Goal: Task Accomplishment & Management: Manage account settings

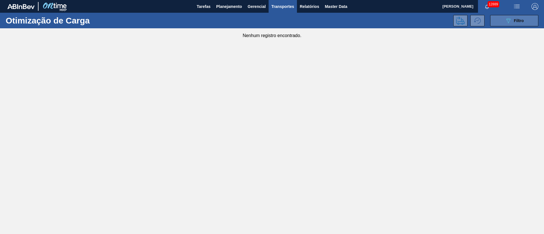
click at [523, 20] on span "Filtro" at bounding box center [519, 20] width 10 height 5
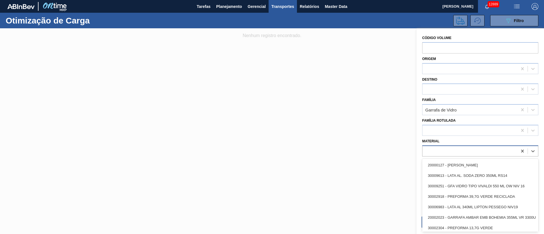
click at [429, 148] on div at bounding box center [469, 151] width 95 height 8
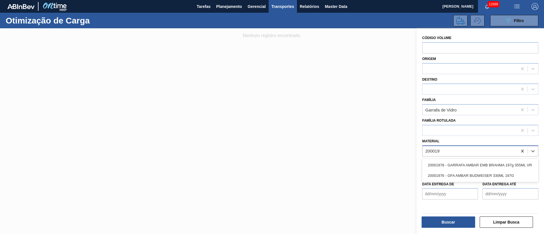
type input "20001976"
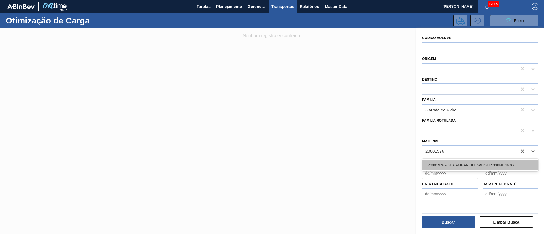
click at [482, 167] on div "20001976 - GFA AMBAR BUDWEISER 330ML 197G" at bounding box center [480, 165] width 116 height 10
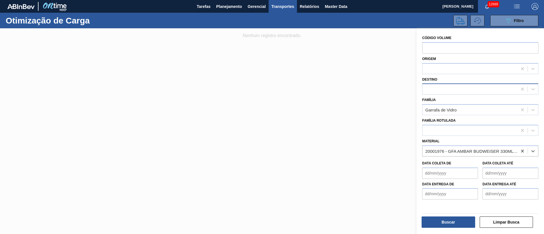
click at [444, 88] on div at bounding box center [469, 89] width 95 height 8
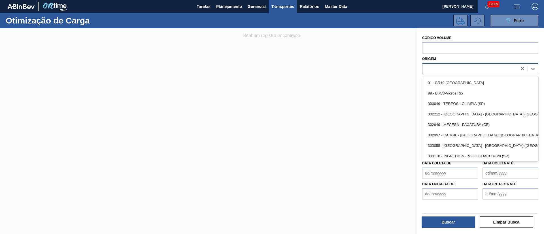
click at [437, 71] on div at bounding box center [469, 69] width 95 height 8
click at [212, 3] on button "Tarefas" at bounding box center [204, 6] width 20 height 13
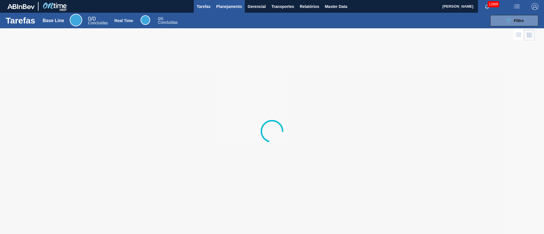
click at [232, 6] on span "Planejamento" at bounding box center [229, 6] width 26 height 7
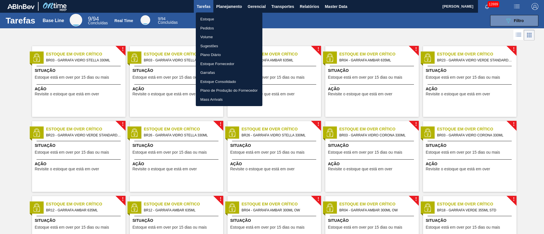
click at [207, 27] on li "Pedidos" at bounding box center [229, 28] width 67 height 9
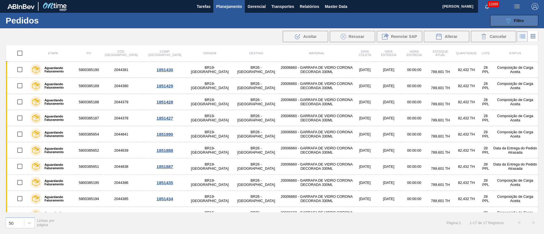
click at [525, 23] on button "089F7B8B-B2A5-4AFE-B5C0-19BA573D28AC Filtro" at bounding box center [514, 20] width 48 height 11
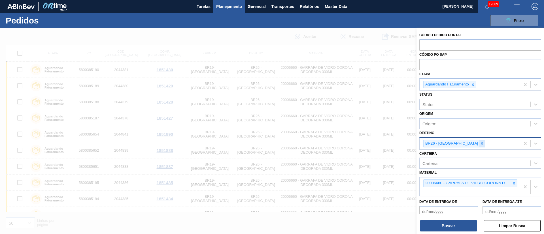
click at [481, 143] on icon at bounding box center [482, 143] width 2 height 2
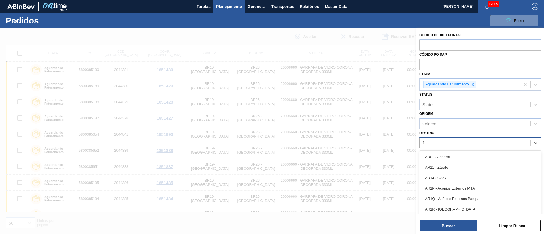
type input "18"
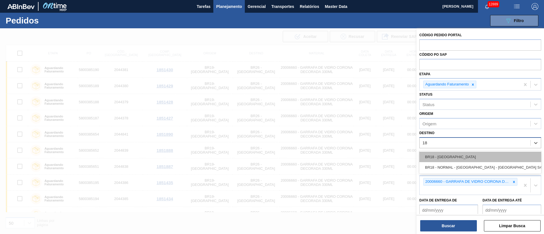
click at [447, 155] on div "BR18 - [GEOGRAPHIC_DATA]" at bounding box center [480, 157] width 122 height 10
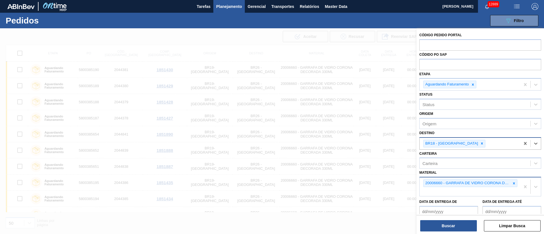
click at [515, 184] on div at bounding box center [514, 183] width 6 height 7
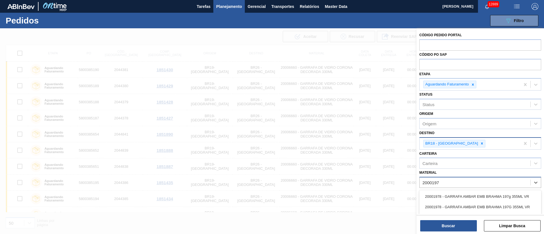
type input "20001976"
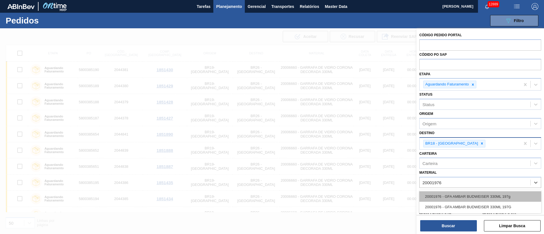
click at [449, 197] on div "20001976 - GFA AMBAR BUDWEISER 330ML 197g" at bounding box center [480, 196] width 122 height 10
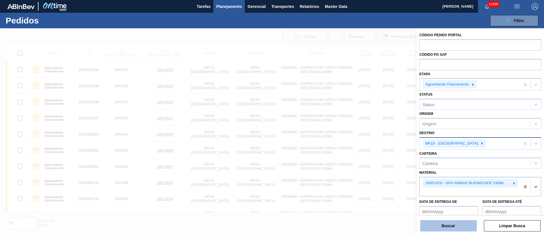
click at [448, 224] on button "Buscar" at bounding box center [448, 225] width 57 height 11
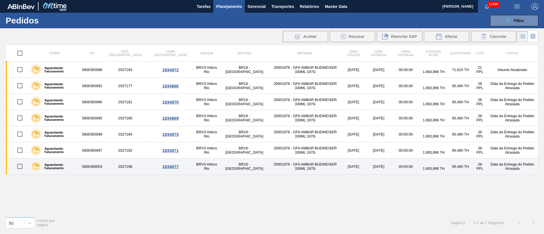
click at [24, 166] on input "checkbox" at bounding box center [20, 167] width 12 height 12
checkbox input "true"
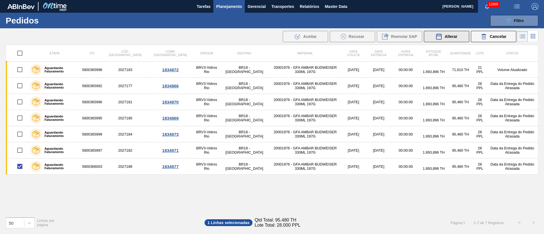
click at [459, 38] on button "Alterar" at bounding box center [446, 36] width 45 height 11
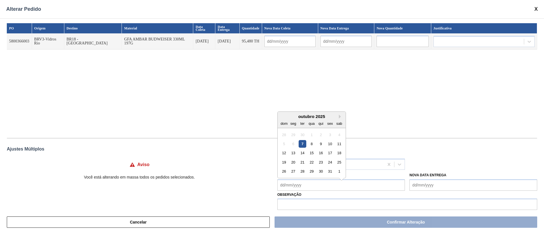
click at [299, 185] on Coleta "Nova Data Coleta" at bounding box center [341, 185] width 128 height 11
click at [291, 150] on div "13" at bounding box center [293, 150] width 8 height 8
type Coleta "[DATE]"
type input "[DATE]"
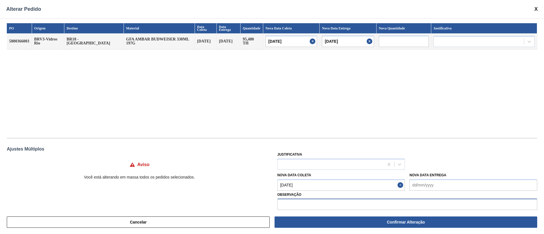
click at [308, 207] on input "text" at bounding box center [407, 204] width 260 height 11
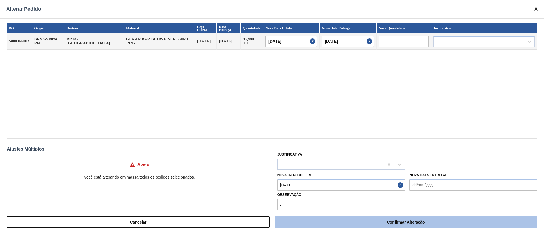
type input "."
click at [342, 221] on button "Confirmar Alteração" at bounding box center [405, 222] width 263 height 11
click at [375, 223] on button "Confirmar Alteração" at bounding box center [405, 222] width 263 height 11
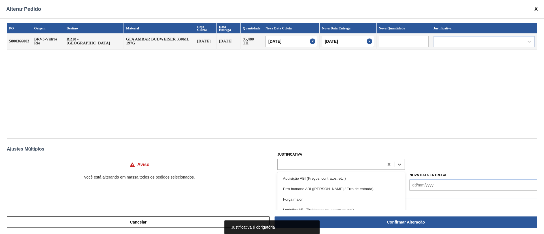
click at [306, 168] on div at bounding box center [331, 164] width 106 height 8
type input "OU"
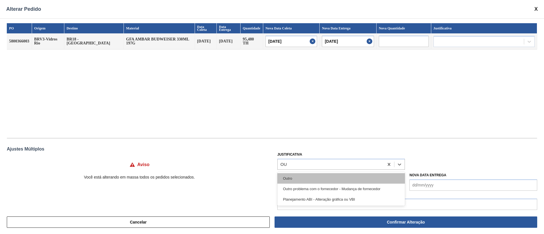
click at [303, 175] on div "Outro" at bounding box center [341, 178] width 128 height 10
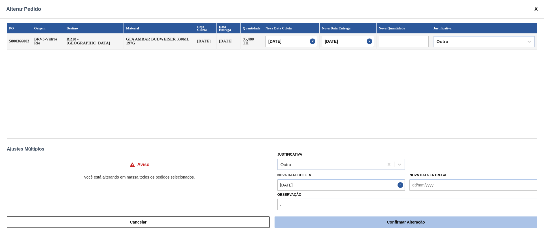
click at [349, 221] on button "Confirmar Alteração" at bounding box center [405, 222] width 263 height 11
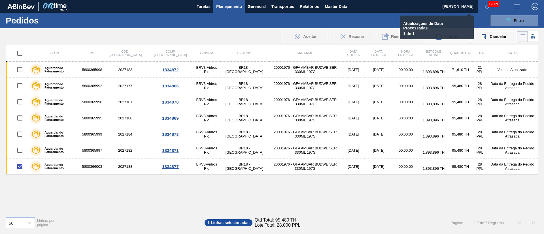
checkbox input "false"
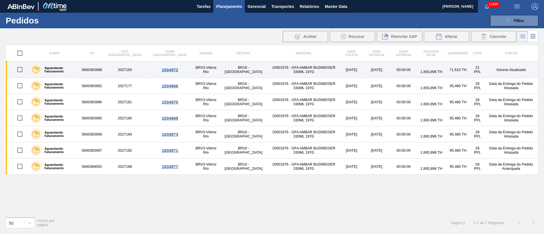
click at [22, 70] on input "checkbox" at bounding box center [20, 70] width 12 height 12
checkbox input "true"
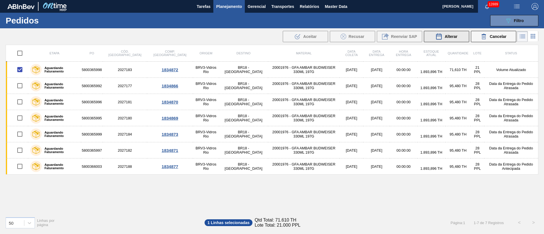
click at [457, 35] on button "Alterar" at bounding box center [446, 36] width 45 height 11
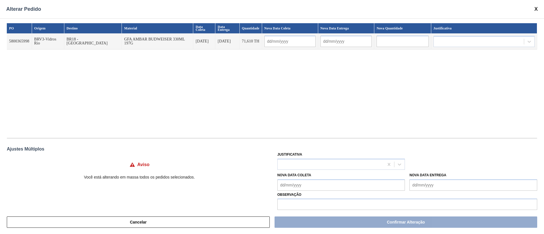
click at [310, 186] on Coleta "Nova Data Coleta" at bounding box center [341, 185] width 128 height 11
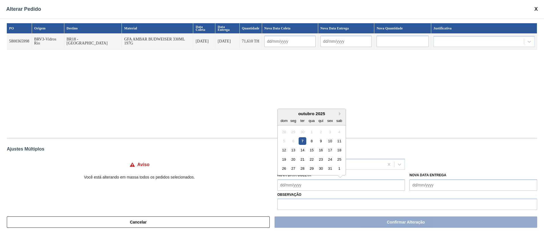
drag, startPoint x: 310, startPoint y: 144, endPoint x: 309, endPoint y: 148, distance: 4.3
click at [310, 144] on div "8" at bounding box center [312, 141] width 8 height 8
type Coleta "[DATE]"
type input "[DATE]"
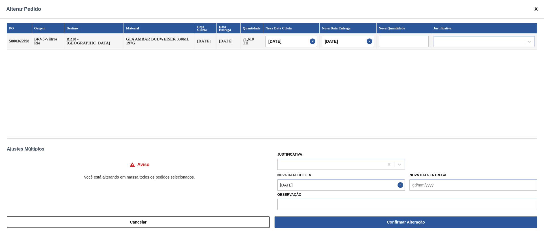
click at [308, 186] on Coleta "[DATE]" at bounding box center [341, 185] width 128 height 11
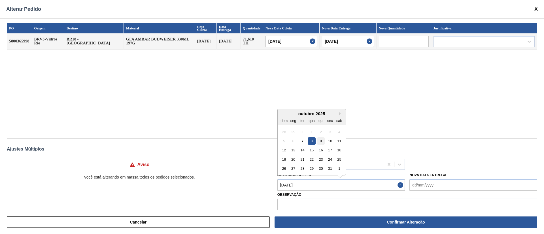
click at [322, 142] on div "9" at bounding box center [321, 141] width 8 height 8
type input "[DATE]"
type Coleta "[DATE]"
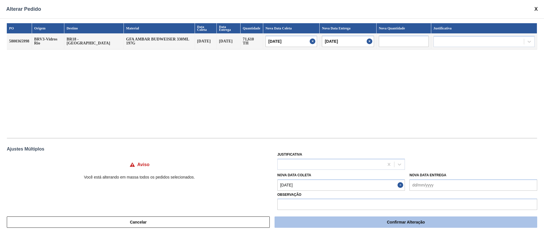
click at [303, 223] on button "Confirmar Alteração" at bounding box center [405, 222] width 263 height 11
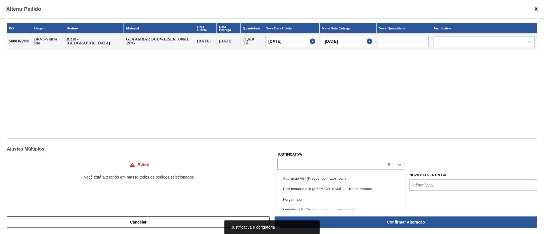
click at [289, 164] on div at bounding box center [331, 164] width 106 height 8
type input "OU"
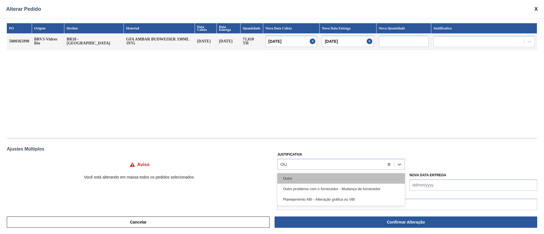
click at [286, 178] on div "Outro" at bounding box center [341, 178] width 128 height 10
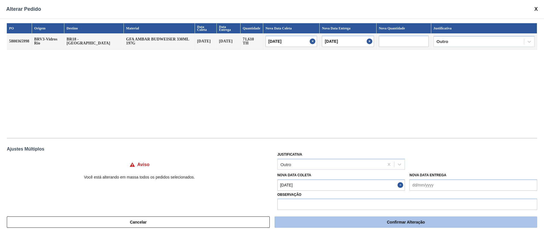
click at [387, 222] on button "Confirmar Alteração" at bounding box center [405, 222] width 263 height 11
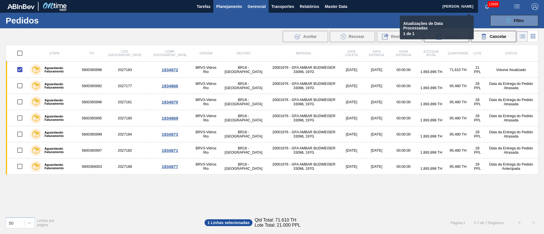
checkbox input "false"
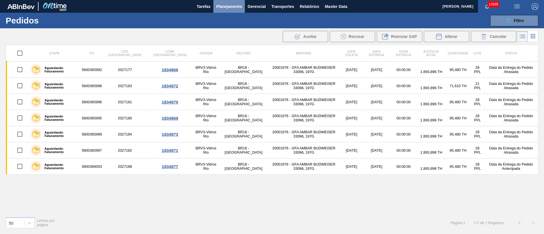
click at [228, 7] on span "Planejamento" at bounding box center [229, 6] width 26 height 7
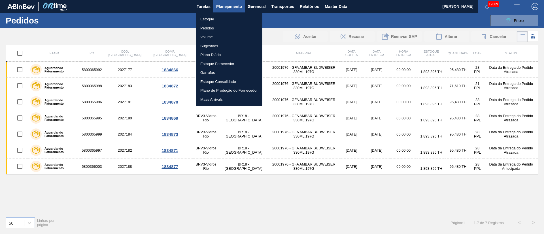
click at [210, 30] on li "Pedidos" at bounding box center [229, 28] width 67 height 9
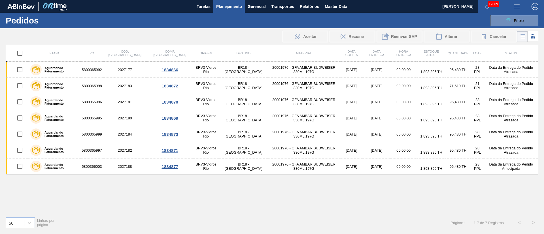
click at [227, 4] on span "Planejamento" at bounding box center [229, 6] width 26 height 7
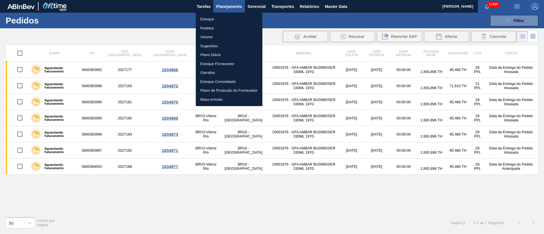
click at [210, 19] on li "Estoque" at bounding box center [229, 19] width 67 height 9
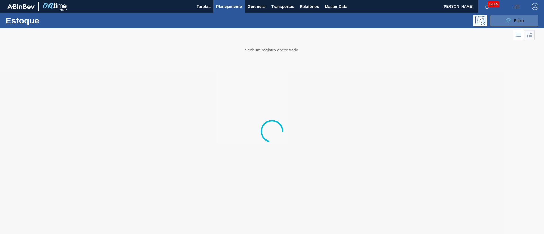
click at [528, 21] on button "089F7B8B-B2A5-4AFE-B5C0-19BA573D28AC Filtro" at bounding box center [514, 20] width 48 height 11
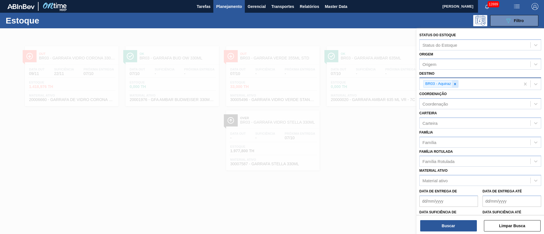
click at [457, 83] on div at bounding box center [455, 83] width 6 height 7
type input "13"
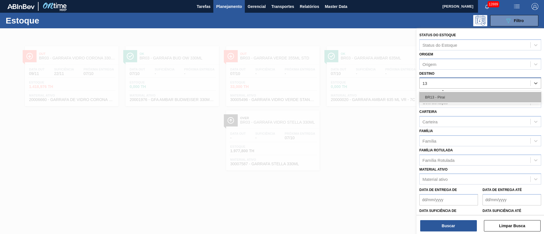
click at [449, 97] on div "BR13 - Piraí" at bounding box center [480, 97] width 122 height 10
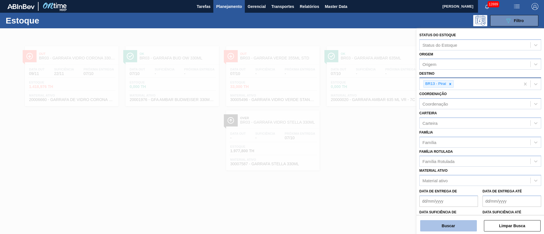
click at [453, 225] on button "Buscar" at bounding box center [448, 225] width 57 height 11
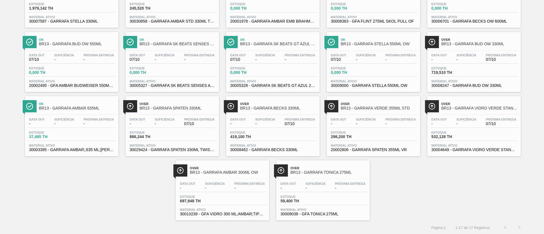
scroll to position [79, 0]
click at [175, 130] on div "Estoque 886,244 TH" at bounding box center [172, 135] width 88 height 10
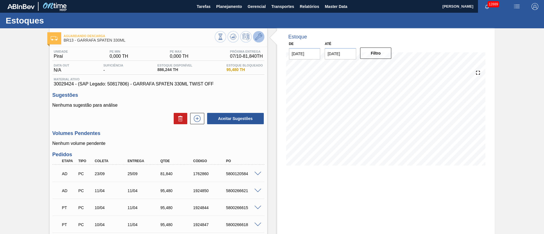
click at [257, 38] on icon at bounding box center [258, 36] width 7 height 7
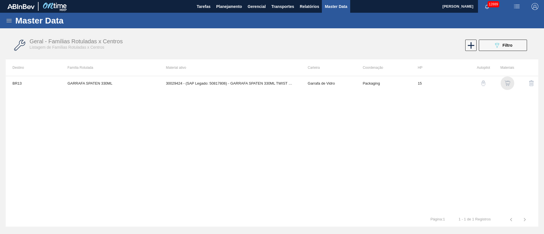
click at [509, 82] on img "button" at bounding box center [507, 83] width 6 height 6
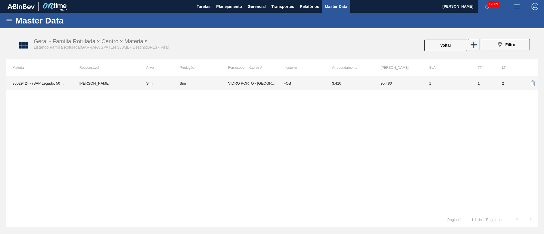
click at [249, 81] on td "VIDRO PORTO - [GEOGRAPHIC_DATA] ([GEOGRAPHIC_DATA])" at bounding box center [252, 83] width 48 height 14
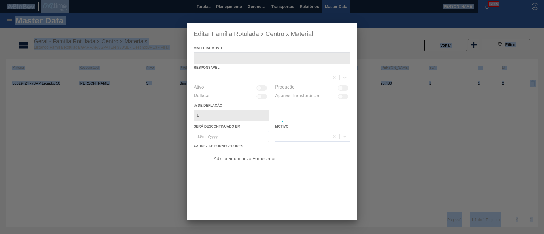
type ativo "30029424 - (SAP Legado: 50817806) - GARRAFA SPATEN 330ML TWIST OFF"
checkbox input "true"
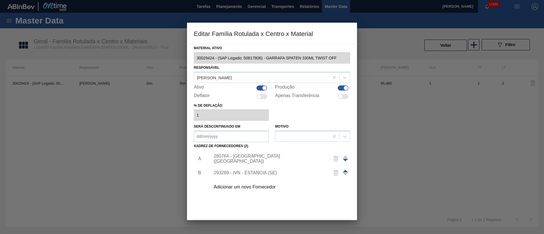
click at [252, 186] on div "Adicionar um novo Fornecedor" at bounding box center [269, 187] width 111 height 5
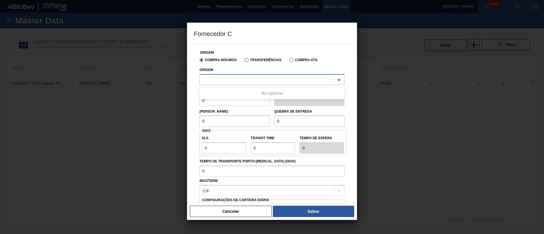
click at [338, 79] on icon at bounding box center [339, 80] width 6 height 6
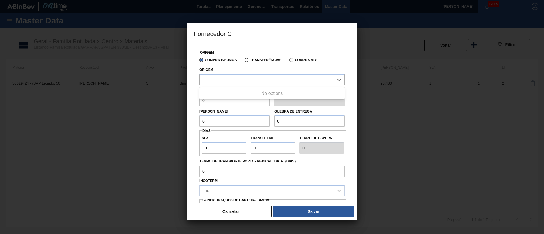
click at [544, 104] on div at bounding box center [272, 117] width 544 height 234
drag, startPoint x: 522, startPoint y: 102, endPoint x: 517, endPoint y: 102, distance: 4.8
click at [522, 102] on div at bounding box center [272, 117] width 544 height 234
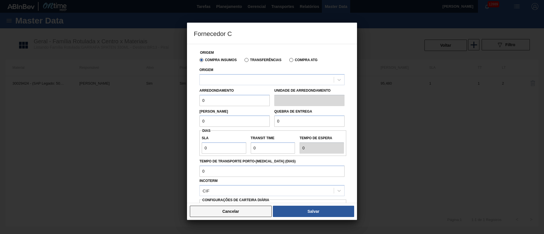
click at [228, 213] on button "Cancelar" at bounding box center [231, 211] width 82 height 11
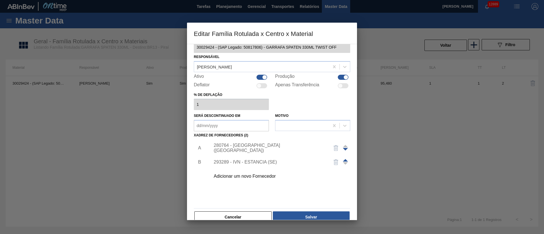
scroll to position [21, 0]
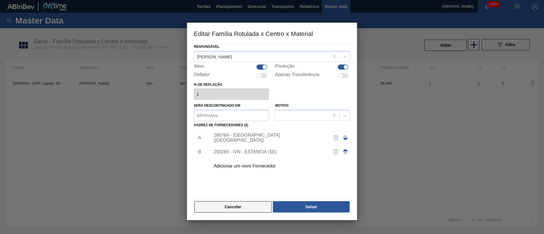
click at [234, 207] on button "Cancelar" at bounding box center [232, 206] width 77 height 11
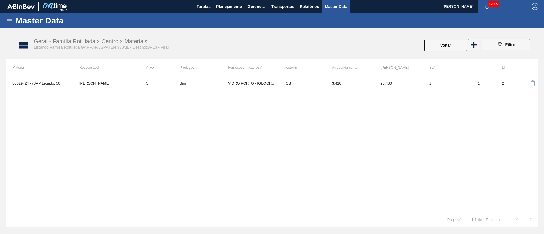
click at [518, 131] on div "30029424 - (SAP Legado: 50817806) - GARRAFA SPATEN 330ML TWIST OFF [PERSON_NAME…" at bounding box center [272, 144] width 532 height 137
click at [237, 7] on span "Planejamento" at bounding box center [229, 6] width 26 height 7
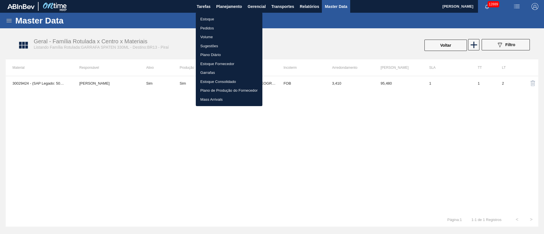
click at [210, 30] on li "Pedidos" at bounding box center [229, 28] width 67 height 9
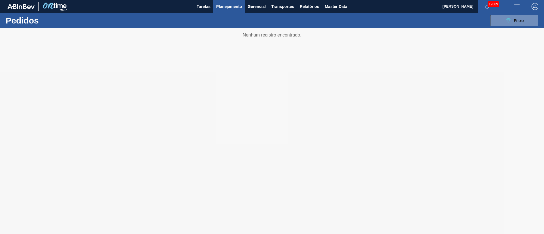
click at [225, 8] on span "Planejamento" at bounding box center [229, 6] width 26 height 7
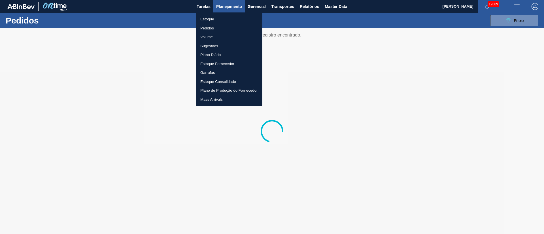
click at [215, 19] on li "Estoque" at bounding box center [229, 19] width 67 height 9
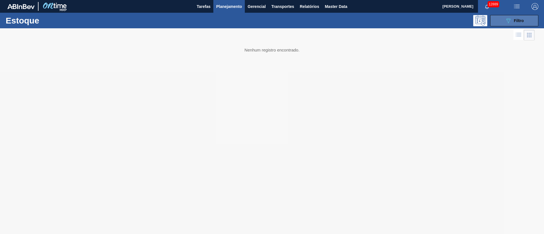
click at [516, 21] on span "Filtro" at bounding box center [519, 20] width 10 height 5
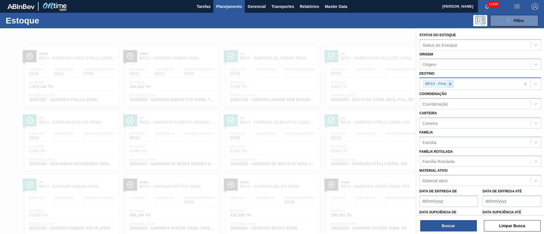
click at [449, 82] on icon at bounding box center [450, 84] width 4 height 4
type input "21"
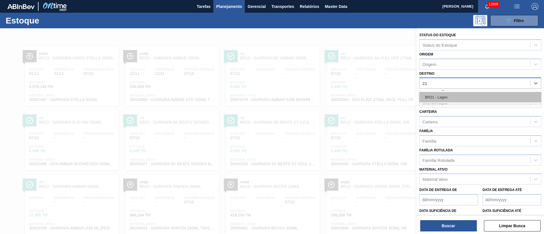
click at [447, 93] on div "BR21 - Lages" at bounding box center [480, 97] width 122 height 10
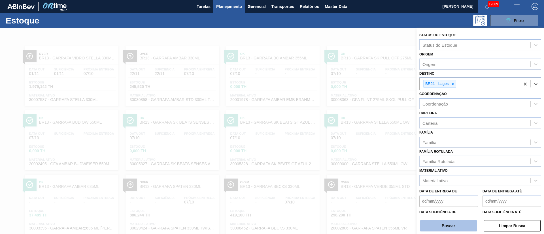
click at [446, 224] on button "Buscar" at bounding box center [448, 225] width 57 height 11
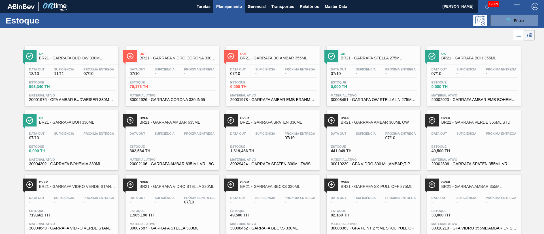
click at [278, 138] on div "Data out - Suficiência - Próxima Entrega 07/10" at bounding box center [273, 137] width 88 height 10
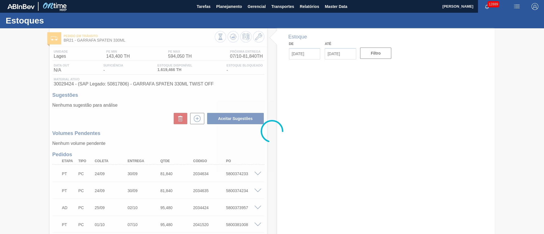
type input "[DATE]"
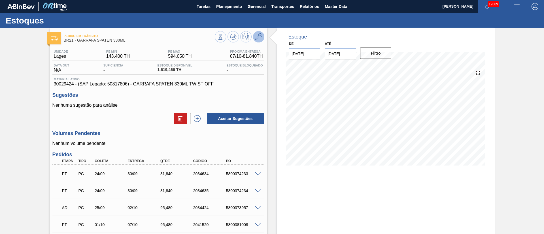
click at [259, 36] on icon at bounding box center [258, 36] width 7 height 7
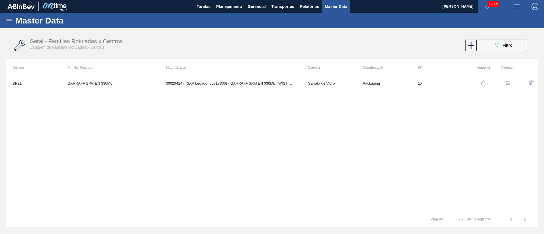
click at [512, 81] on button "button" at bounding box center [507, 83] width 14 height 14
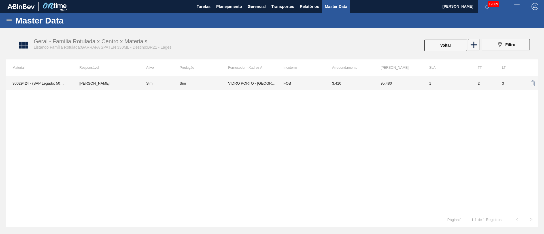
click at [253, 83] on td "VIDRO PORTO - [GEOGRAPHIC_DATA] ([GEOGRAPHIC_DATA])" at bounding box center [252, 83] width 48 height 14
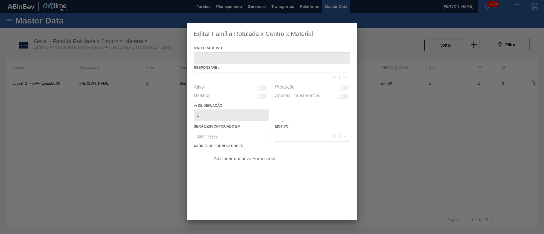
type ativo "30029424 - (SAP Legado: 50817806) - GARRAFA SPATEN 330ML TWIST OFF"
checkbox input "true"
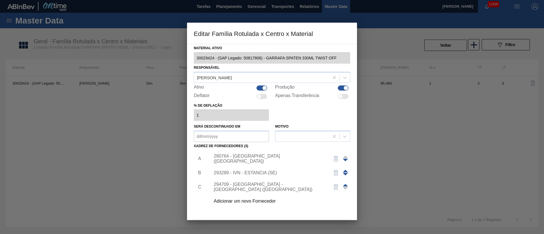
click at [273, 15] on div at bounding box center [272, 117] width 544 height 234
click at [229, 8] on div at bounding box center [272, 117] width 544 height 234
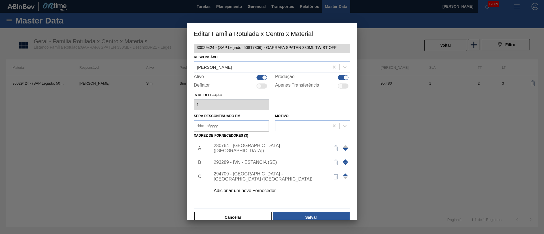
scroll to position [21, 0]
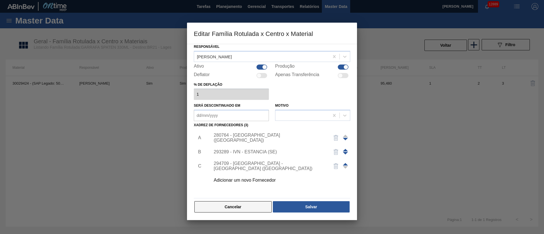
click at [225, 205] on button "Cancelar" at bounding box center [232, 206] width 77 height 11
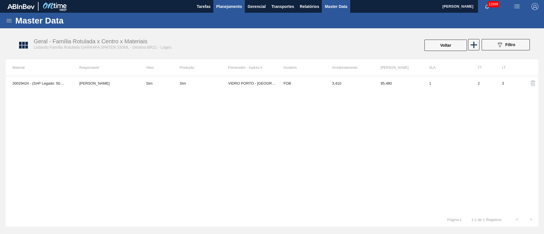
click at [230, 3] on button "Planejamento" at bounding box center [228, 6] width 31 height 13
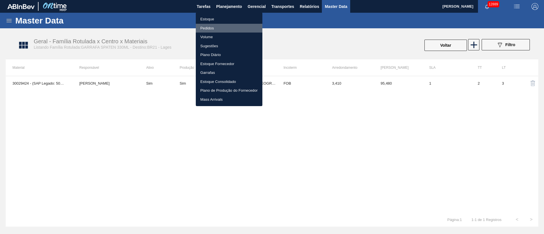
click at [207, 27] on li "Pedidos" at bounding box center [229, 28] width 67 height 9
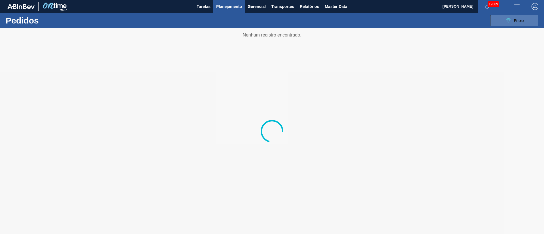
click at [523, 18] on span "Filtro" at bounding box center [519, 20] width 10 height 5
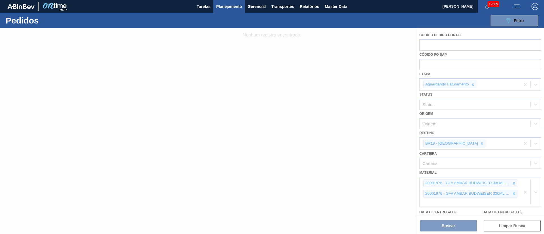
click at [513, 182] on div at bounding box center [272, 131] width 544 height 206
click at [513, 183] on div at bounding box center [272, 131] width 544 height 206
click at [461, 142] on div at bounding box center [272, 131] width 544 height 206
click at [475, 83] on div at bounding box center [272, 131] width 544 height 206
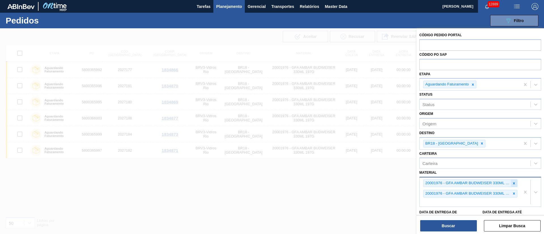
click at [513, 185] on icon at bounding box center [514, 184] width 4 height 4
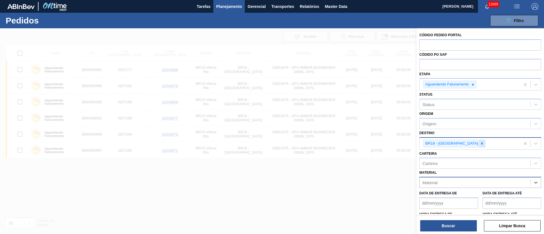
click at [481, 143] on icon at bounding box center [482, 143] width 2 height 2
click at [263, 33] on div at bounding box center [272, 145] width 544 height 234
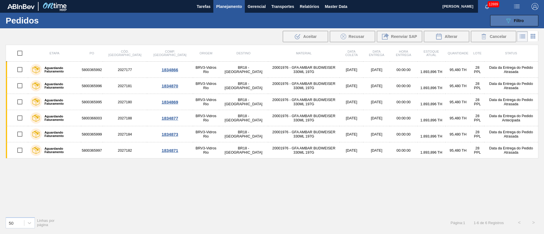
click at [514, 23] on div "089F7B8B-B2A5-4AFE-B5C0-19BA573D28AC Filtro" at bounding box center [514, 20] width 19 height 7
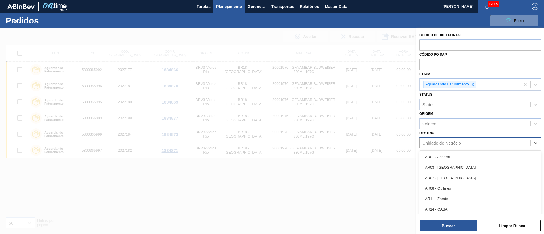
click at [427, 140] on div "Unidade de Negócio" at bounding box center [474, 143] width 111 height 8
type input "23"
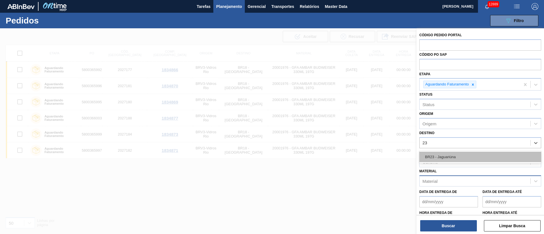
click at [433, 157] on div "BR23 - Jaguariúna" at bounding box center [480, 157] width 122 height 10
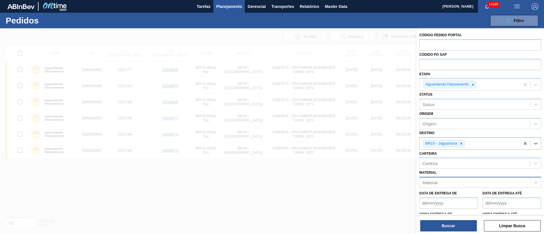
click at [436, 184] on div "Material" at bounding box center [429, 182] width 15 height 5
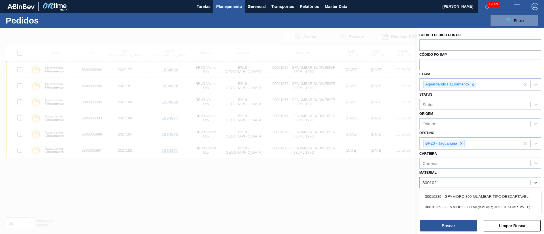
type input "30010210"
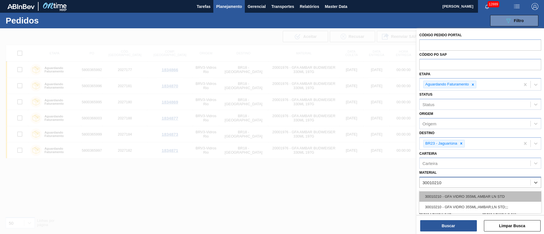
click at [439, 198] on div "30010210 - GFA VIDRO 355ML AMBAR LN STD" at bounding box center [480, 196] width 122 height 10
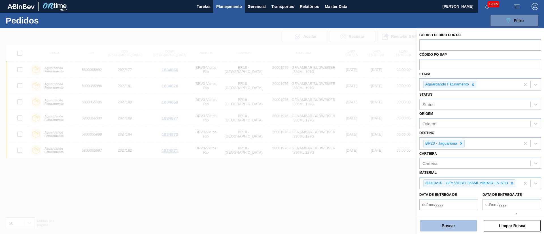
click at [445, 230] on button "Buscar" at bounding box center [448, 225] width 57 height 11
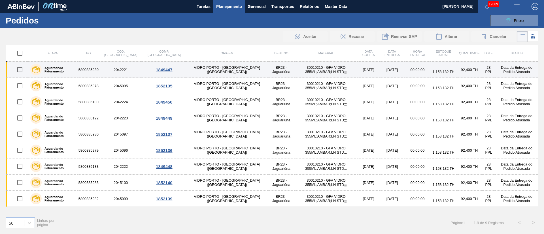
click at [20, 69] on input "checkbox" at bounding box center [20, 70] width 12 height 12
checkbox input "true"
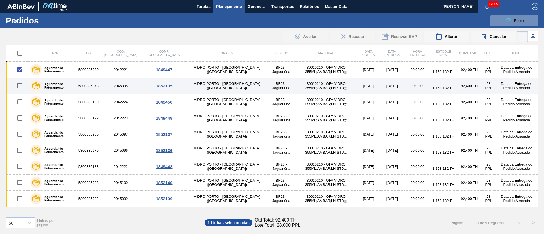
click at [20, 86] on input "checkbox" at bounding box center [20, 86] width 12 height 12
checkbox input "true"
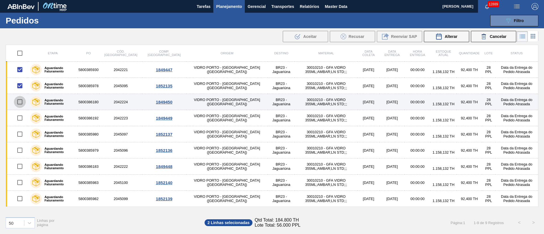
drag, startPoint x: 16, startPoint y: 102, endPoint x: 17, endPoint y: 106, distance: 4.8
click at [16, 102] on input "checkbox" at bounding box center [20, 102] width 12 height 12
checkbox input "true"
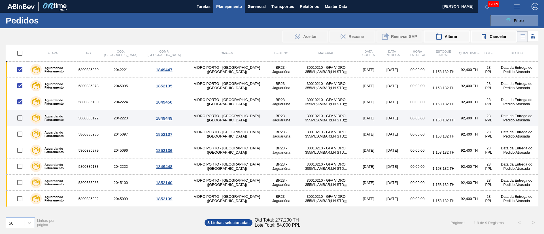
click at [19, 118] on input "checkbox" at bounding box center [20, 118] width 12 height 12
checkbox input "true"
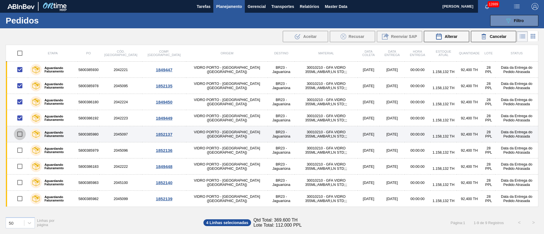
click at [20, 135] on input "checkbox" at bounding box center [20, 134] width 12 height 12
checkbox input "true"
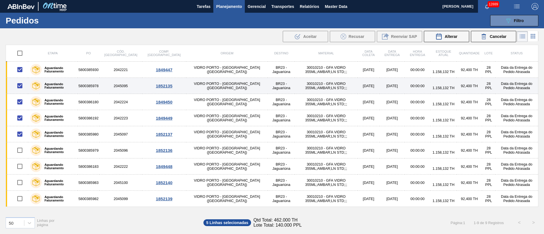
click at [20, 87] on input "checkbox" at bounding box center [20, 86] width 12 height 12
checkbox input "false"
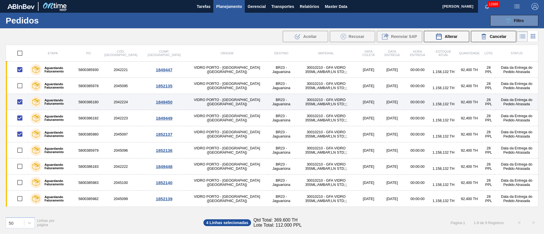
click at [20, 104] on input "checkbox" at bounding box center [20, 102] width 12 height 12
checkbox input "false"
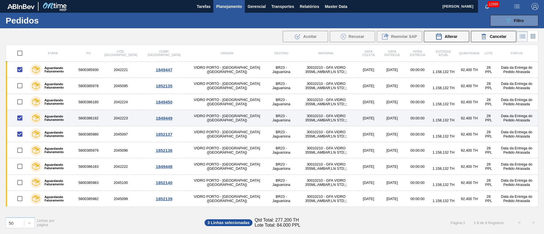
click at [20, 119] on input "checkbox" at bounding box center [20, 118] width 12 height 12
checkbox input "false"
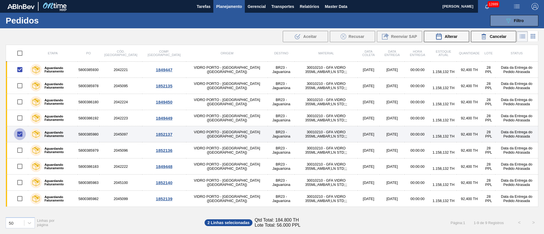
click at [20, 131] on input "checkbox" at bounding box center [20, 134] width 12 height 12
click at [20, 135] on input "checkbox" at bounding box center [20, 134] width 12 height 12
checkbox input "true"
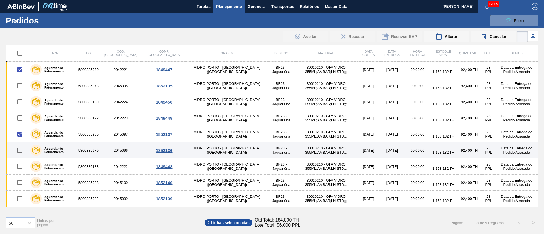
click at [20, 152] on input "checkbox" at bounding box center [20, 150] width 12 height 12
checkbox input "true"
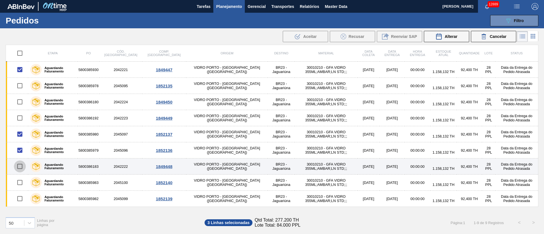
click at [20, 166] on input "checkbox" at bounding box center [20, 167] width 12 height 12
checkbox input "true"
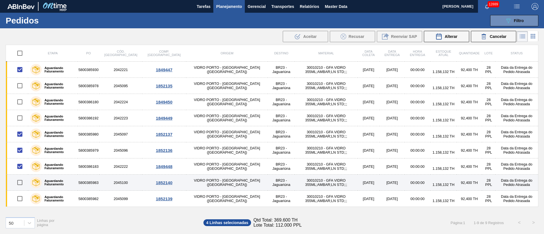
click at [19, 184] on input "checkbox" at bounding box center [20, 183] width 12 height 12
click at [21, 184] on input "checkbox" at bounding box center [20, 183] width 12 height 12
checkbox input "false"
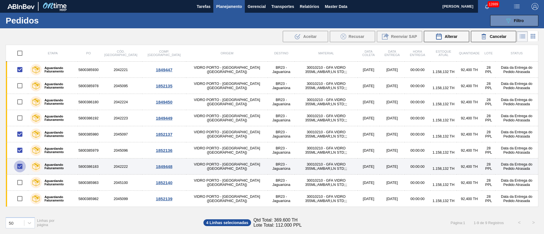
click at [21, 163] on input "checkbox" at bounding box center [20, 167] width 12 height 12
checkbox input "false"
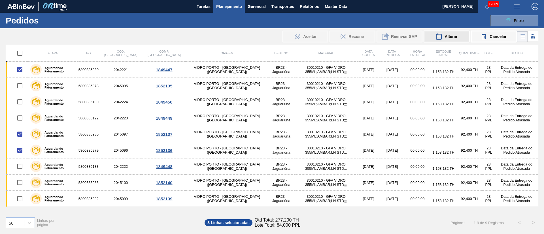
click at [451, 38] on span "Alterar" at bounding box center [450, 36] width 13 height 5
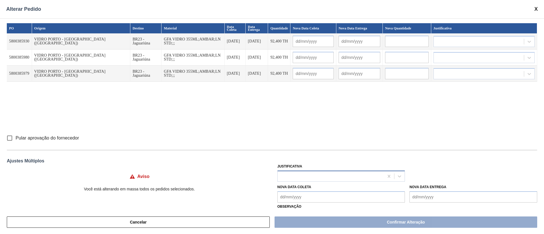
click at [291, 172] on div at bounding box center [331, 176] width 106 height 8
type input "ou"
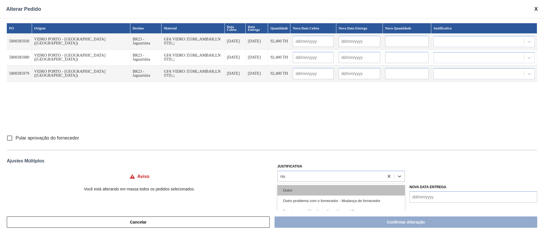
click at [287, 189] on div "Outro" at bounding box center [341, 190] width 128 height 10
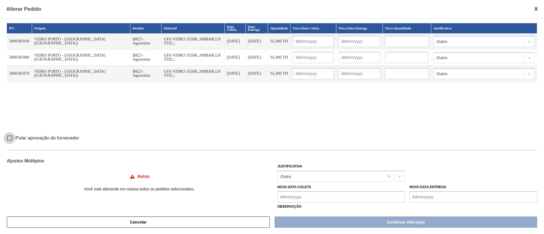
click at [9, 139] on input "Pular aprovação do fornecedor" at bounding box center [10, 138] width 12 height 12
checkbox input "true"
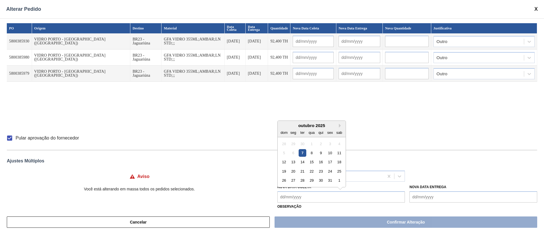
click at [298, 201] on Coleta "Nova Data Coleta" at bounding box center [341, 196] width 128 height 11
click at [310, 151] on div "8" at bounding box center [312, 153] width 8 height 8
type Coleta "[DATE]"
type input "[DATE]"
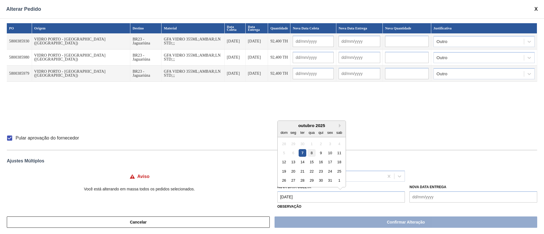
type input "[DATE]"
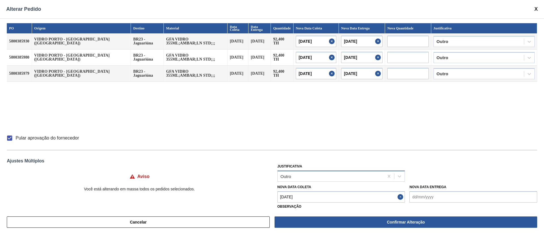
click at [306, 180] on div "Outro" at bounding box center [331, 176] width 106 height 8
click at [308, 161] on div "Ajustes Múltiplos" at bounding box center [272, 161] width 530 height 5
click at [295, 197] on Coleta "[DATE]" at bounding box center [341, 196] width 128 height 11
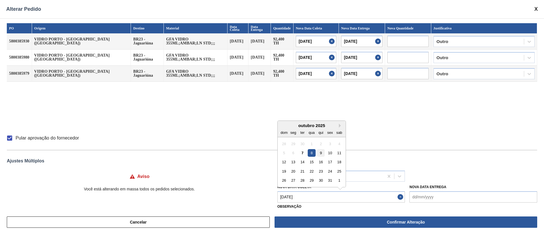
click at [319, 154] on div "9" at bounding box center [321, 153] width 8 height 8
type Coleta "[DATE]"
type input "[DATE]"
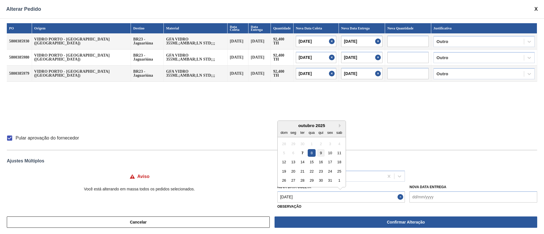
type input "[DATE]"
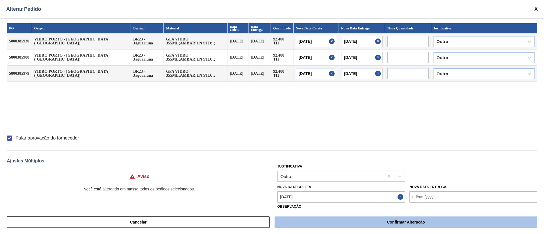
click at [356, 225] on button "Confirmar Alteração" at bounding box center [405, 222] width 263 height 11
checkbox input "false"
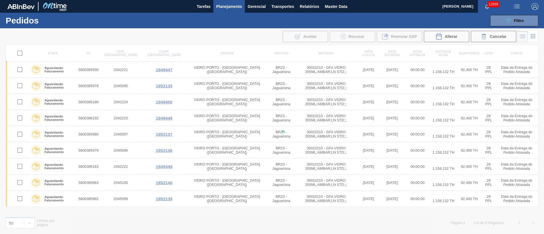
checkbox input "false"
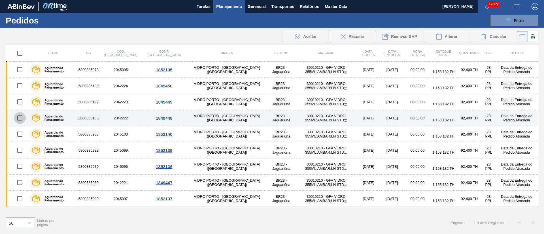
click at [19, 118] on input "checkbox" at bounding box center [20, 118] width 12 height 12
checkbox input "true"
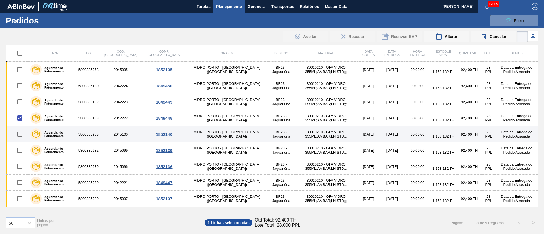
click at [19, 135] on input "checkbox" at bounding box center [20, 134] width 12 height 12
checkbox input "true"
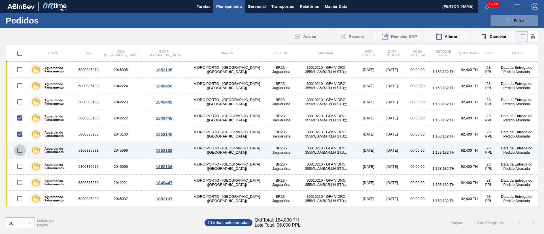
click at [23, 151] on input "checkbox" at bounding box center [20, 150] width 12 height 12
checkbox input "true"
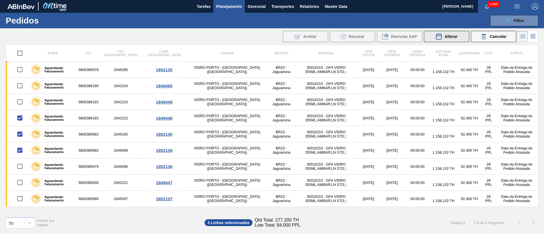
click at [450, 37] on span "Alterar" at bounding box center [450, 36] width 13 height 5
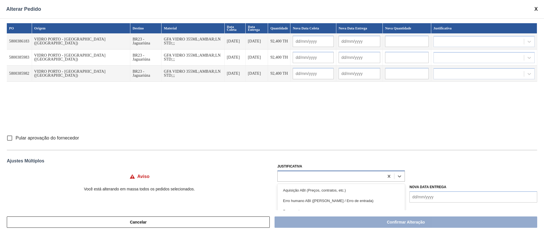
click at [290, 178] on div at bounding box center [331, 176] width 106 height 8
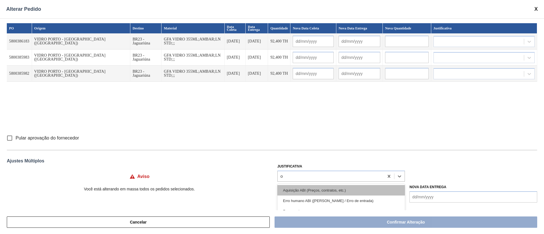
type input "ou"
click at [287, 191] on div "Outro" at bounding box center [341, 190] width 128 height 10
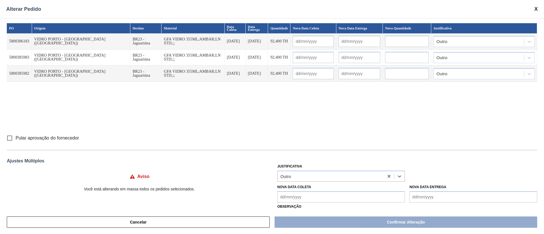
click at [9, 139] on input "Pular aprovação do fornecedor" at bounding box center [10, 138] width 12 height 12
checkbox input "true"
drag, startPoint x: 289, startPoint y: 200, endPoint x: 289, endPoint y: 196, distance: 4.3
click at [289, 200] on Coleta "Nova Data Coleta" at bounding box center [341, 196] width 128 height 11
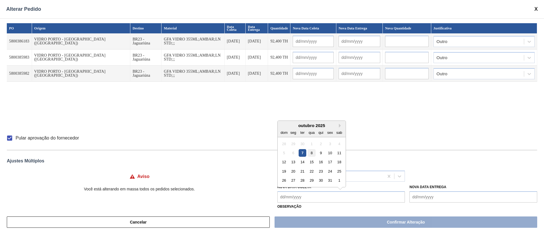
click at [310, 151] on div "8" at bounding box center [312, 153] width 8 height 8
type Coleta "[DATE]"
type input "[DATE]"
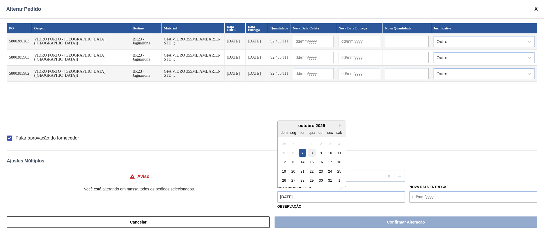
type input "[DATE]"
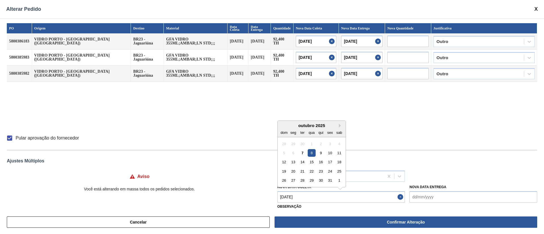
click at [300, 202] on Coleta "[DATE]" at bounding box center [341, 196] width 128 height 11
click at [331, 153] on div "10" at bounding box center [330, 153] width 8 height 8
type Coleta "[DATE]"
type input "[DATE]"
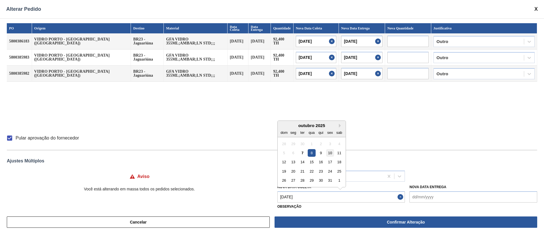
type input "[DATE]"
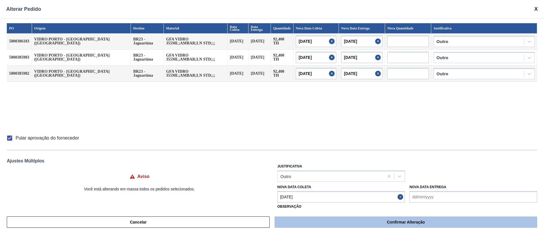
click at [390, 221] on button "Confirmar Alteração" at bounding box center [405, 222] width 263 height 11
checkbox input "false"
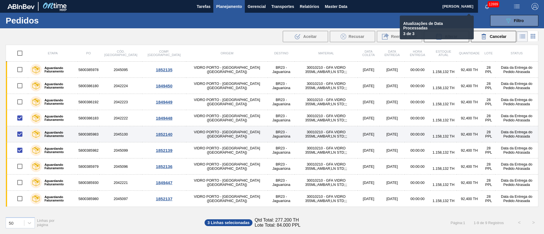
checkbox input "false"
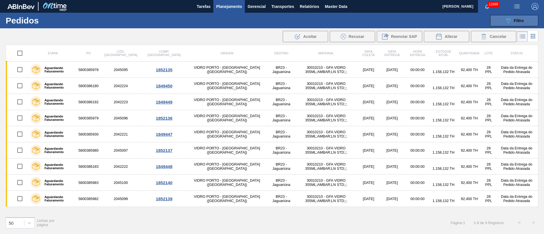
click at [523, 18] on span "Filtro" at bounding box center [519, 20] width 10 height 5
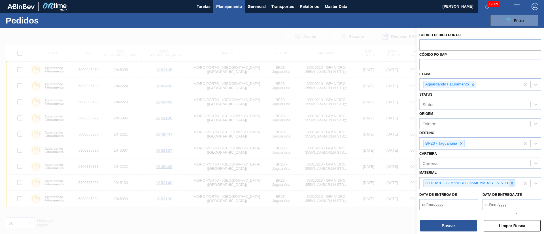
click at [513, 183] on icon at bounding box center [512, 184] width 4 height 4
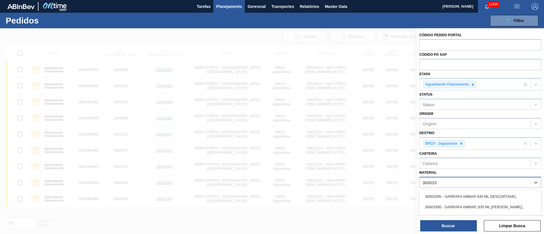
type input "3000339"
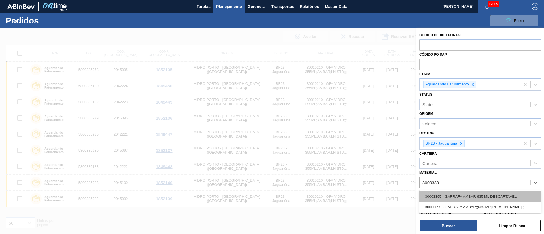
click at [480, 197] on div "30003395 - GARRAFA AMBAR 635 ML DESCARTAVEL" at bounding box center [480, 196] width 122 height 10
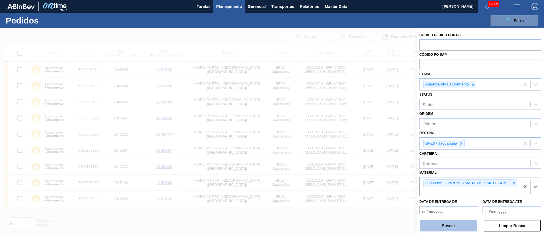
click at [447, 226] on button "Buscar" at bounding box center [448, 225] width 57 height 11
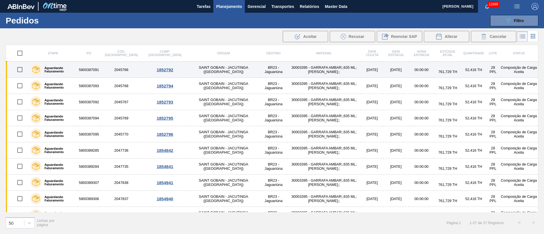
click at [18, 72] on input "checkbox" at bounding box center [20, 70] width 12 height 12
checkbox input "true"
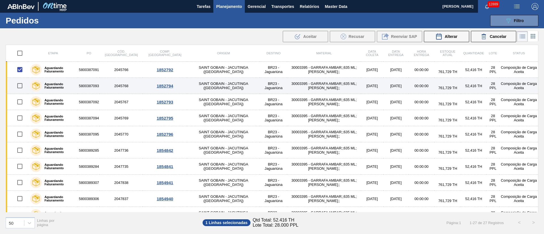
drag, startPoint x: 20, startPoint y: 84, endPoint x: 20, endPoint y: 93, distance: 9.1
click at [20, 84] on input "checkbox" at bounding box center [20, 86] width 12 height 12
checkbox input "true"
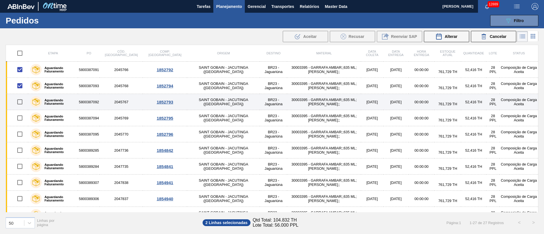
click at [19, 100] on input "checkbox" at bounding box center [20, 102] width 12 height 12
checkbox input "true"
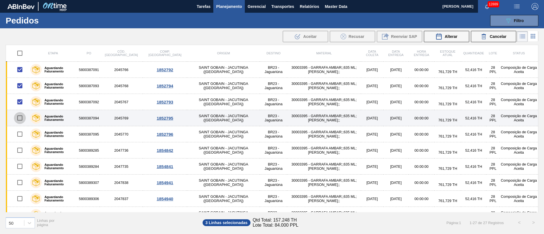
click at [19, 119] on input "checkbox" at bounding box center [20, 118] width 12 height 12
click at [17, 120] on input "checkbox" at bounding box center [20, 118] width 12 height 12
checkbox input "false"
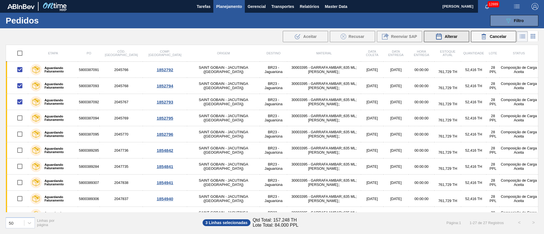
click at [450, 34] on span "Alterar" at bounding box center [450, 36] width 13 height 5
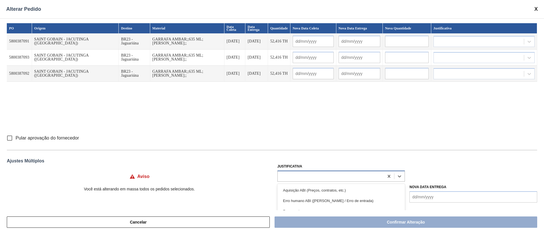
click at [290, 174] on div at bounding box center [331, 176] width 106 height 8
type input "ou"
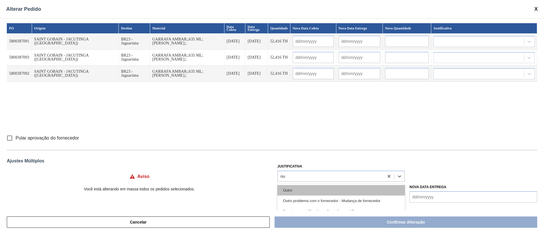
click at [289, 191] on div "Outro" at bounding box center [341, 190] width 128 height 10
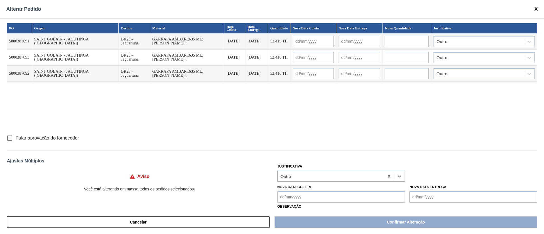
click at [10, 140] on input "Pular aprovação do fornecedor" at bounding box center [10, 138] width 12 height 12
checkbox input "true"
click at [304, 199] on Coleta "Nova Data Coleta" at bounding box center [341, 196] width 128 height 11
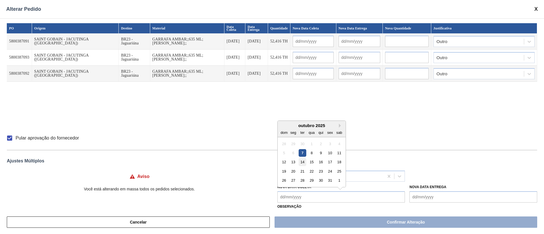
click at [303, 164] on div "14" at bounding box center [303, 162] width 8 height 8
type Coleta "[DATE]"
type input "[DATE]"
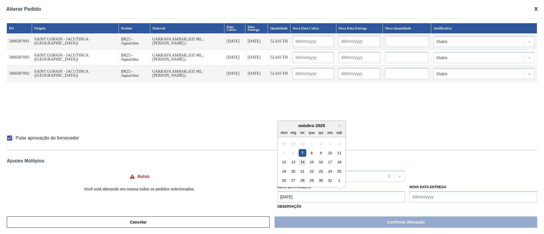
type input "[DATE]"
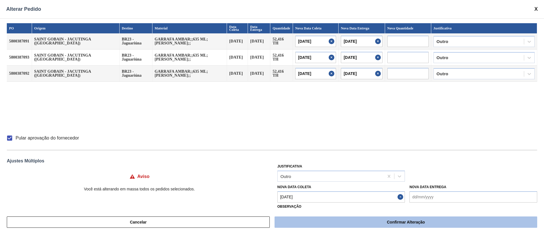
click at [330, 223] on button "Confirmar Alteração" at bounding box center [405, 222] width 263 height 11
checkbox input "false"
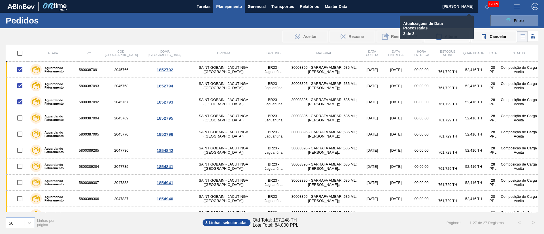
checkbox input "false"
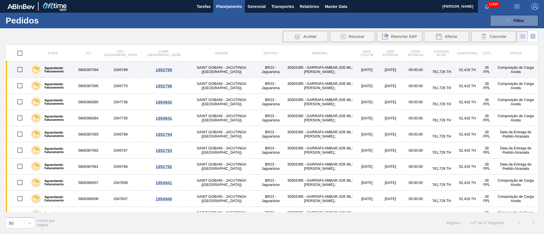
click at [19, 71] on input "checkbox" at bounding box center [20, 70] width 12 height 12
checkbox input "true"
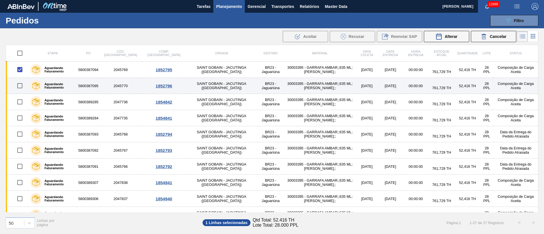
click at [18, 86] on input "checkbox" at bounding box center [20, 86] width 12 height 12
checkbox input "true"
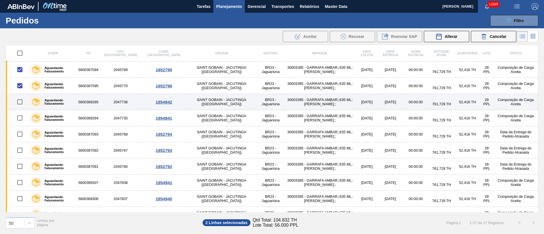
click at [19, 102] on input "checkbox" at bounding box center [20, 102] width 12 height 12
checkbox input "true"
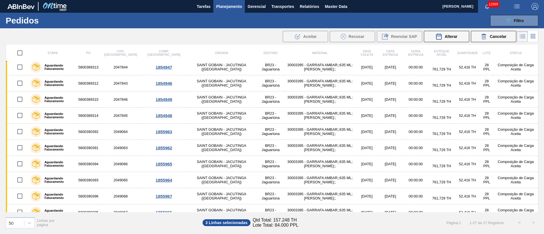
scroll to position [285, 0]
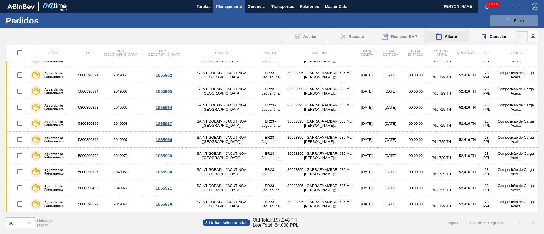
click at [454, 38] on span "Alterar" at bounding box center [450, 36] width 13 height 5
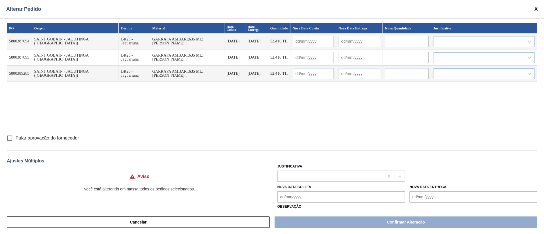
click at [297, 175] on div at bounding box center [331, 176] width 106 height 8
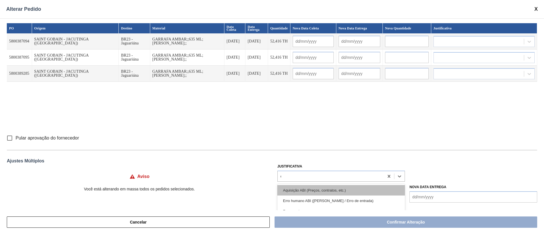
type input "ou"
click at [284, 191] on div "Outro" at bounding box center [341, 190] width 128 height 10
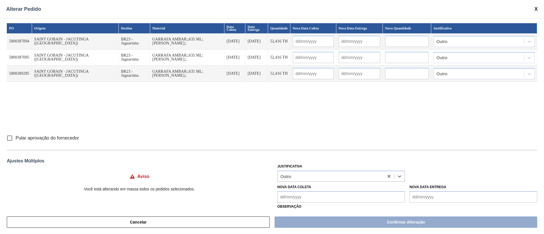
click at [10, 140] on input "Pular aprovação do fornecedor" at bounding box center [10, 138] width 12 height 12
checkbox input "true"
click at [287, 197] on Coleta "Nova Data Coleta" at bounding box center [341, 196] width 128 height 11
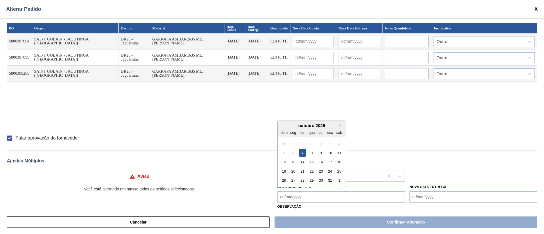
click at [311, 163] on div "15" at bounding box center [312, 162] width 8 height 8
type Coleta "[DATE]"
type input "[DATE]"
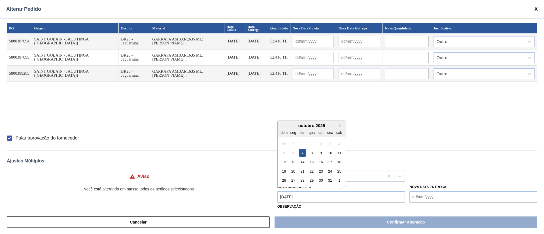
type input "[DATE]"
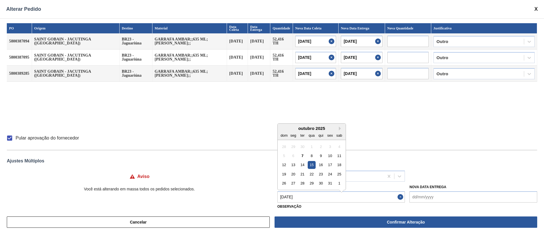
click at [298, 199] on Coleta "[DATE]" at bounding box center [341, 196] width 128 height 11
click at [293, 181] on div "27" at bounding box center [293, 181] width 8 height 8
type Coleta "[DATE]"
type input "[DATE]"
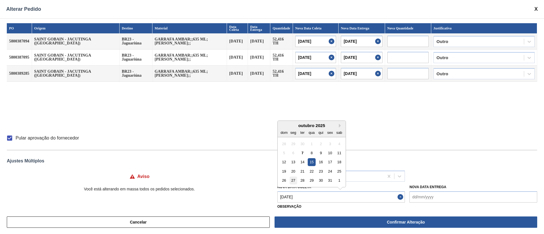
type input "[DATE]"
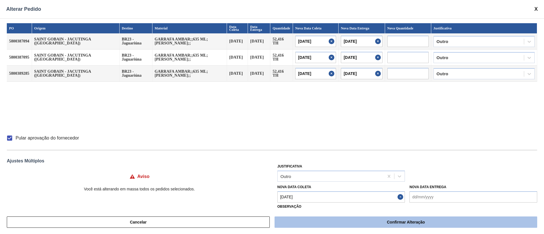
click at [408, 220] on button "Confirmar Alteração" at bounding box center [405, 222] width 263 height 11
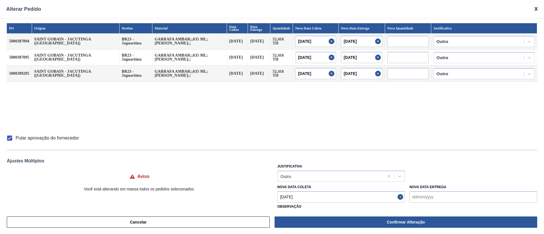
checkbox input "false"
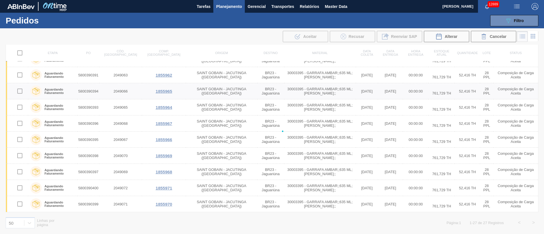
checkbox input "false"
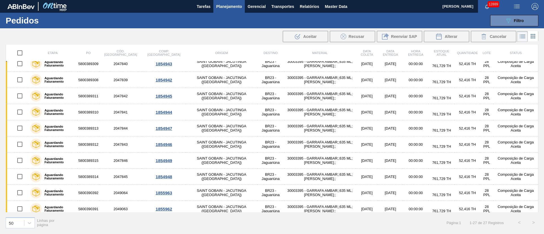
scroll to position [0, 0]
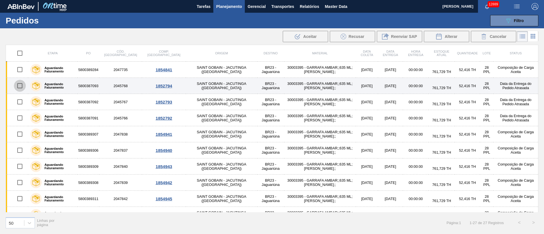
click at [18, 86] on input "checkbox" at bounding box center [20, 86] width 12 height 12
checkbox input "true"
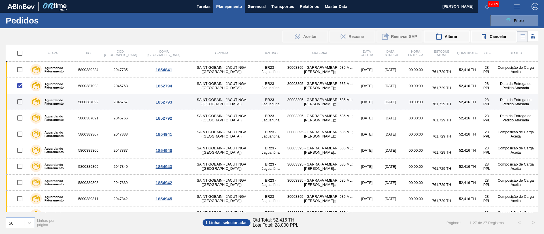
click at [20, 102] on input "checkbox" at bounding box center [20, 102] width 12 height 12
checkbox input "true"
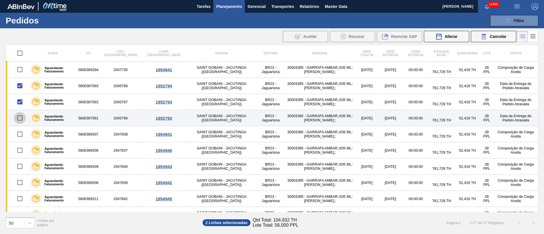
click at [21, 120] on input "checkbox" at bounding box center [20, 118] width 12 height 12
click at [21, 116] on input "checkbox" at bounding box center [20, 118] width 12 height 12
checkbox input "false"
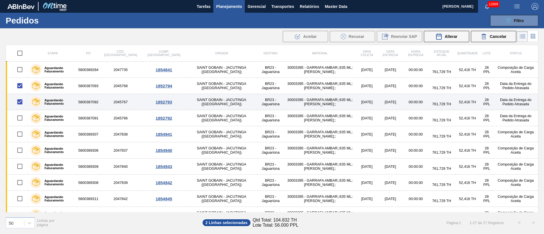
click at [18, 101] on input "checkbox" at bounding box center [20, 102] width 12 height 12
checkbox input "false"
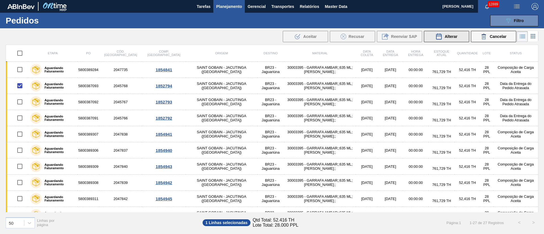
click at [453, 38] on span "Alterar" at bounding box center [450, 36] width 13 height 5
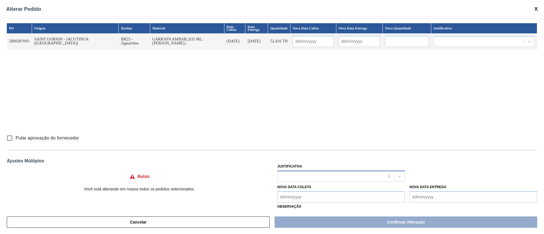
click at [307, 175] on div at bounding box center [331, 176] width 106 height 8
type input "ou"
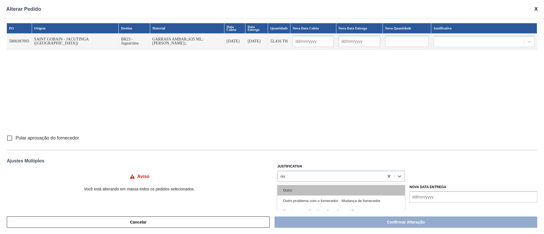
click at [294, 189] on div "Outro" at bounding box center [341, 190] width 128 height 10
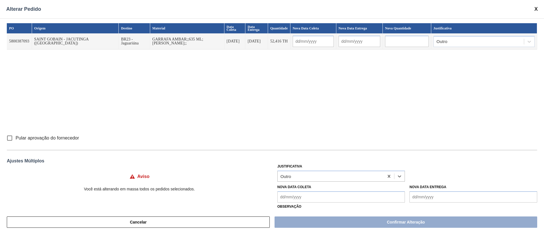
click at [10, 139] on input "Pular aprovação do fornecedor" at bounding box center [10, 138] width 12 height 12
checkbox input "true"
click at [292, 201] on Coleta "Nova Data Coleta" at bounding box center [341, 196] width 128 height 11
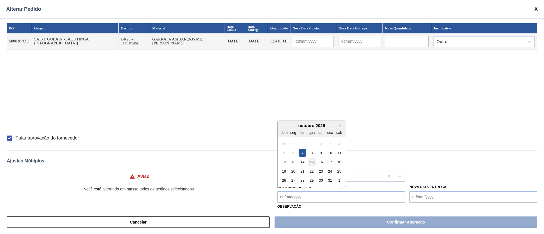
click at [312, 162] on div "15" at bounding box center [312, 162] width 8 height 8
type Coleta "[DATE]"
type input "[DATE]"
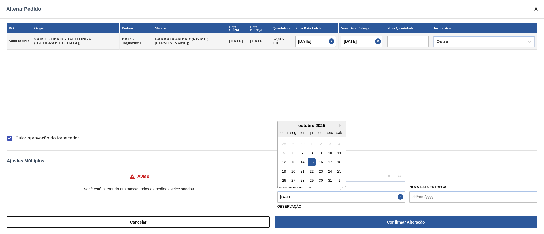
click at [302, 198] on Coleta "[DATE]" at bounding box center [341, 196] width 128 height 11
click at [321, 161] on div "16" at bounding box center [321, 162] width 8 height 8
type Coleta "[DATE]"
type input "[DATE]"
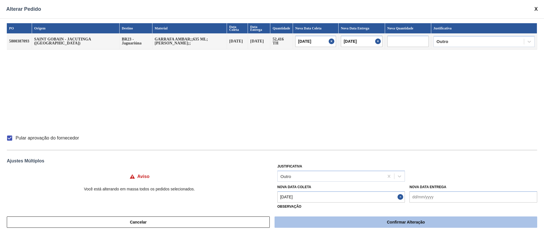
click at [315, 222] on button "Confirmar Alteração" at bounding box center [405, 222] width 263 height 11
checkbox input "false"
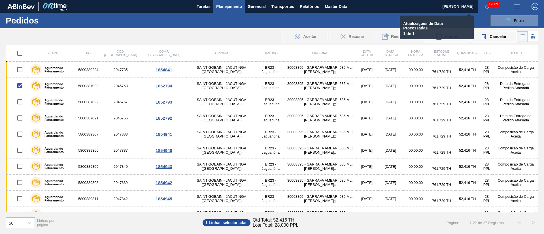
checkbox input "false"
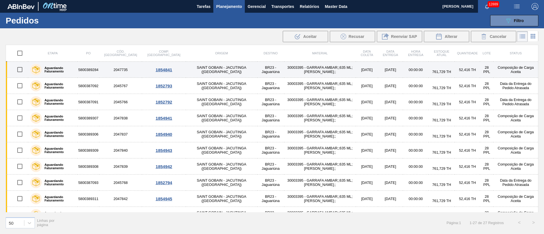
click at [20, 71] on input "checkbox" at bounding box center [20, 70] width 12 height 12
click at [19, 69] on input "checkbox" at bounding box center [20, 70] width 12 height 12
checkbox input "false"
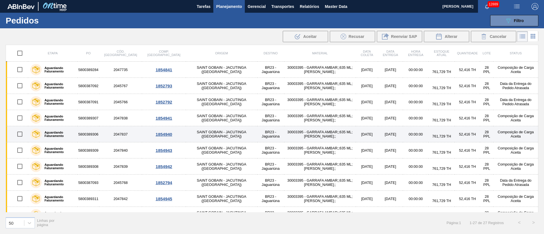
click at [19, 136] on input "checkbox" at bounding box center [20, 134] width 12 height 12
checkbox input "true"
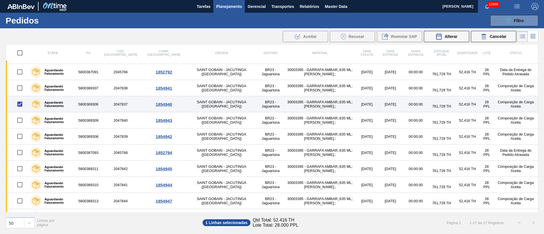
scroll to position [42, 0]
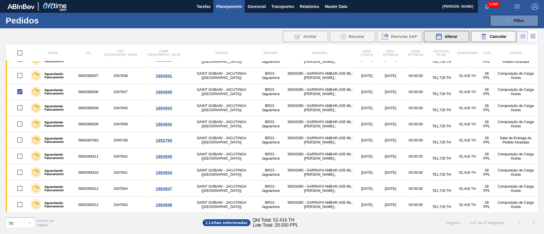
click at [454, 38] on span "Alterar" at bounding box center [450, 36] width 13 height 5
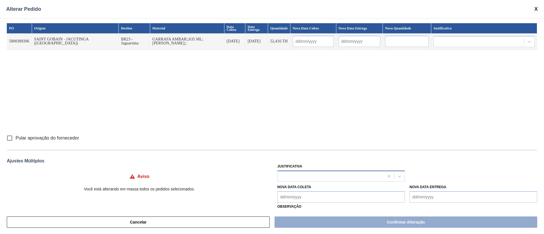
click at [330, 175] on div at bounding box center [331, 176] width 106 height 8
type input "ou"
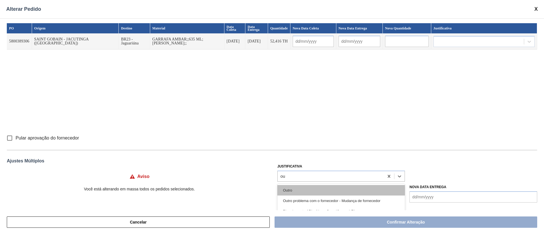
click at [319, 186] on div "Outro" at bounding box center [341, 190] width 128 height 10
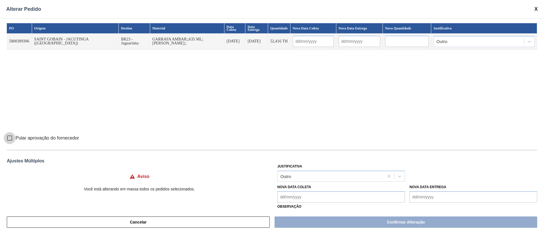
drag, startPoint x: 12, startPoint y: 139, endPoint x: 55, endPoint y: 148, distance: 44.1
click at [12, 139] on input "Pular aprovação do fornecedor" at bounding box center [10, 138] width 12 height 12
checkbox input "true"
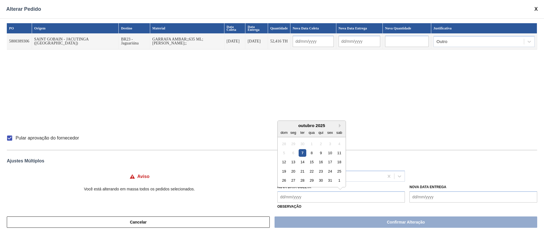
click at [295, 192] on Coleta "Nova Data Coleta" at bounding box center [341, 196] width 128 height 11
click at [311, 163] on div "15" at bounding box center [312, 162] width 8 height 8
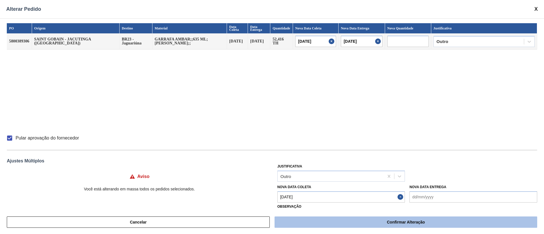
click at [317, 221] on button "Confirmar Alteração" at bounding box center [405, 222] width 263 height 11
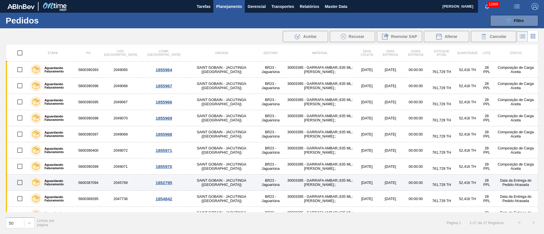
scroll to position [285, 0]
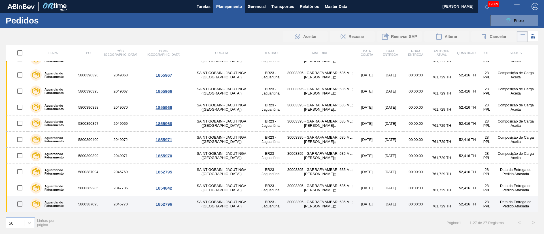
click at [22, 202] on input "checkbox" at bounding box center [20, 204] width 12 height 12
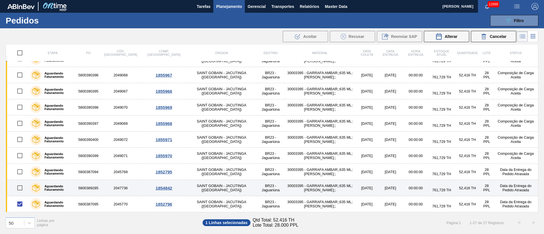
click at [19, 187] on input "checkbox" at bounding box center [20, 188] width 12 height 12
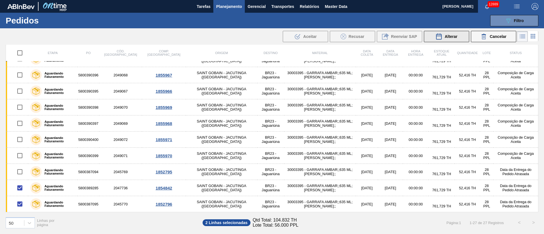
click at [455, 36] on span "Alterar" at bounding box center [450, 36] width 13 height 5
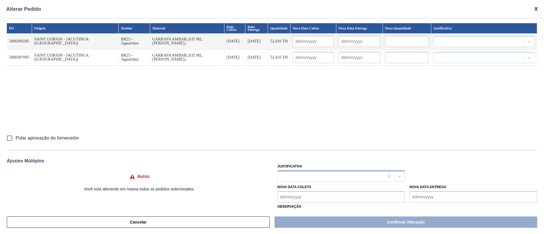
click at [302, 175] on div at bounding box center [331, 176] width 106 height 8
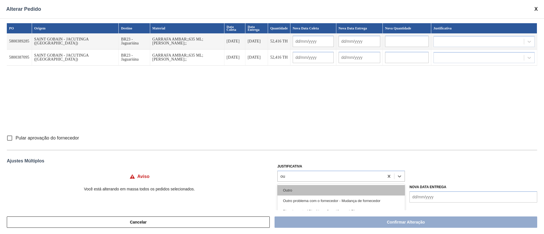
click at [297, 190] on div "Outro" at bounding box center [341, 190] width 128 height 10
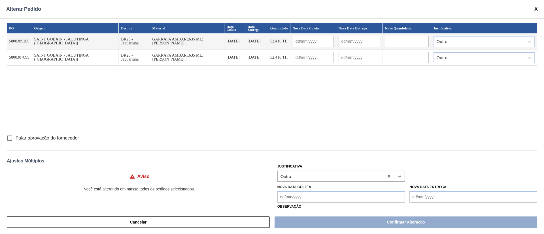
click at [10, 139] on input "Pular aprovação do fornecedor" at bounding box center [10, 138] width 12 height 12
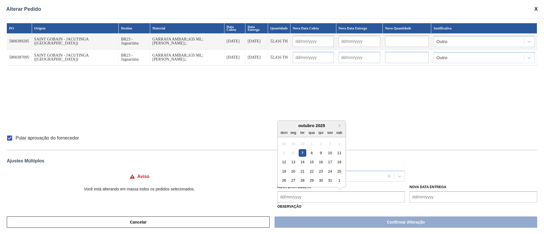
click at [316, 195] on Coleta "Nova Data Coleta" at bounding box center [341, 196] width 128 height 11
click at [293, 172] on div "20" at bounding box center [293, 172] width 8 height 8
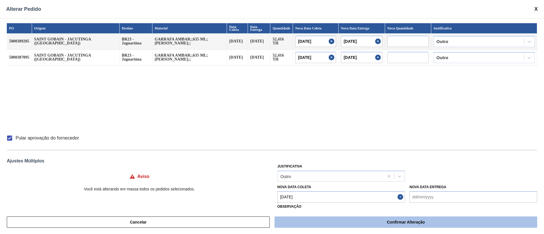
click at [321, 224] on button "Confirmar Alteração" at bounding box center [405, 222] width 263 height 11
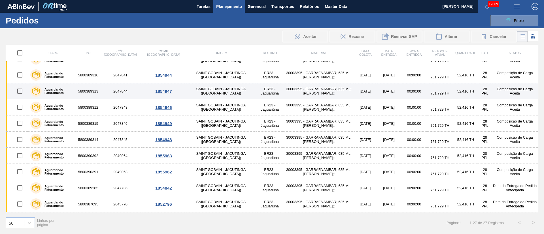
scroll to position [0, 0]
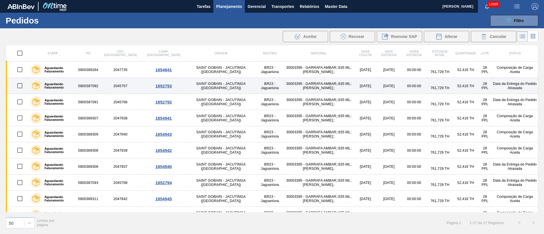
click at [20, 83] on input "checkbox" at bounding box center [20, 86] width 12 height 12
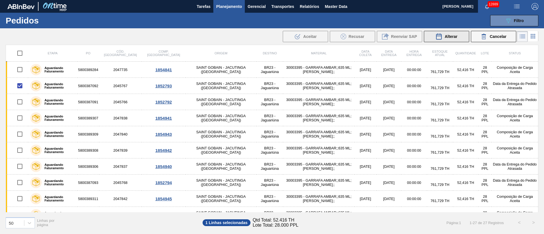
click at [449, 38] on span "Alterar" at bounding box center [450, 36] width 13 height 5
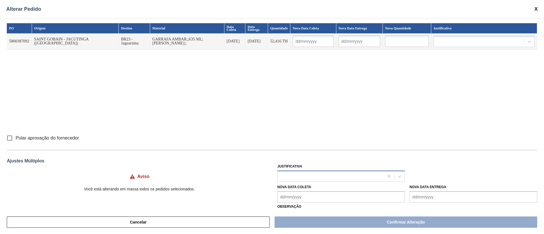
click at [307, 171] on div at bounding box center [341, 176] width 128 height 11
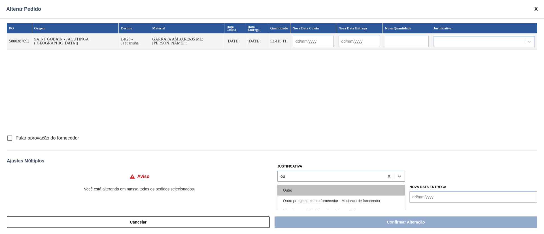
click at [297, 192] on div "Outro" at bounding box center [341, 190] width 128 height 10
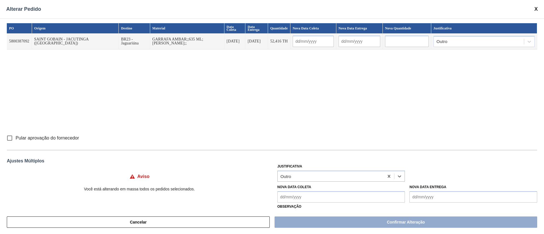
click at [8, 138] on input "Pular aprovação do fornecedor" at bounding box center [10, 138] width 12 height 12
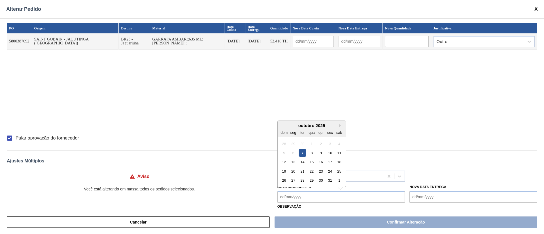
click at [299, 197] on Coleta "Nova Data Coleta" at bounding box center [341, 196] width 128 height 11
click at [292, 162] on div "13" at bounding box center [293, 162] width 8 height 8
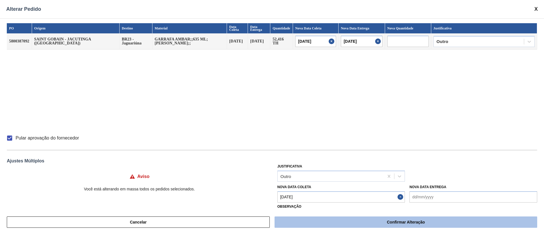
click at [370, 222] on button "Confirmar Alteração" at bounding box center [405, 222] width 263 height 11
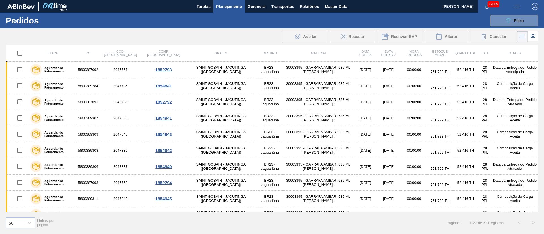
click at [521, 8] on span "button" at bounding box center [517, 6] width 14 height 7
click at [513, 20] on li "Upload de Volumes" at bounding box center [514, 20] width 49 height 10
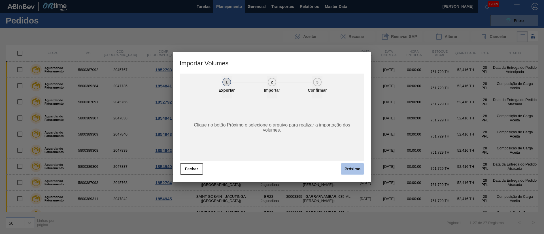
click at [346, 171] on button "Próximo" at bounding box center [352, 168] width 23 height 11
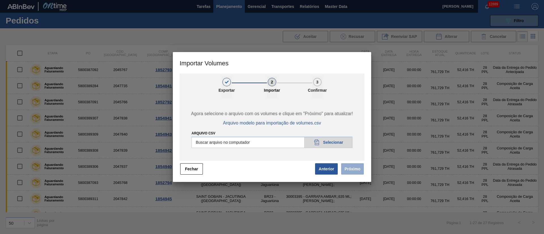
click at [331, 142] on input "Arquivo csv" at bounding box center [271, 142] width 161 height 11
click at [350, 170] on button "Próximo" at bounding box center [352, 168] width 23 height 11
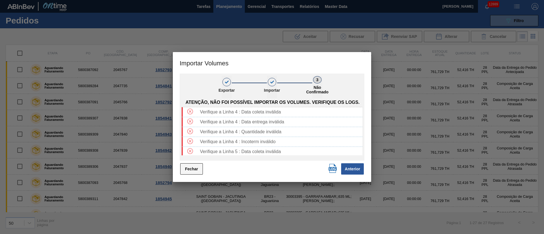
click at [189, 168] on button "Fechar" at bounding box center [191, 168] width 23 height 11
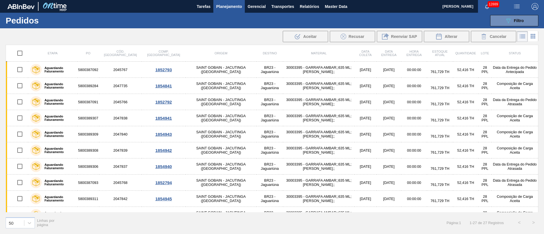
click at [515, 4] on img "button" at bounding box center [516, 6] width 7 height 7
click at [507, 26] on ul "Upload de Volumes" at bounding box center [514, 20] width 49 height 15
click at [506, 22] on li "Upload de Volumes" at bounding box center [514, 20] width 49 height 10
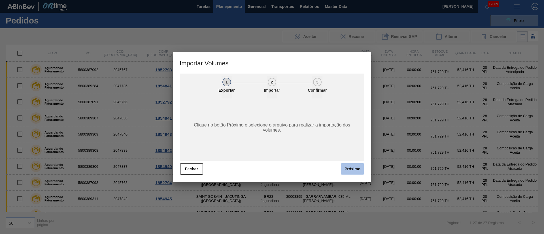
click at [354, 169] on button "Próximo" at bounding box center [352, 168] width 23 height 11
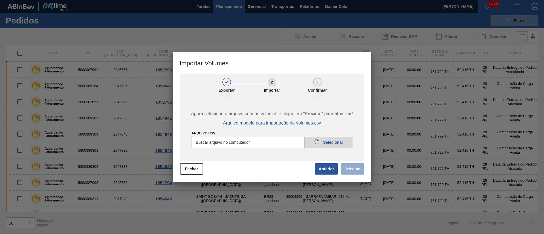
click at [336, 140] on input "Arquivo csv" at bounding box center [271, 142] width 161 height 11
click at [352, 170] on button "Próximo" at bounding box center [352, 168] width 23 height 11
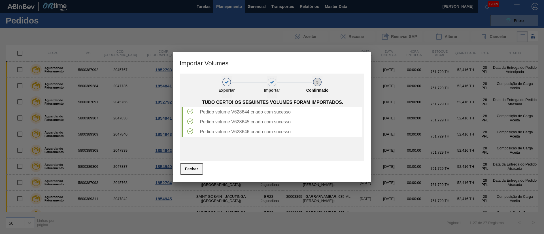
click at [198, 165] on button "Fechar" at bounding box center [191, 168] width 23 height 11
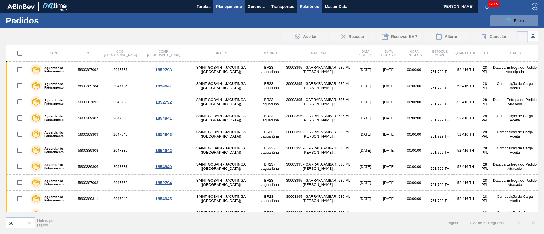
click at [307, 5] on span "Relatórios" at bounding box center [309, 6] width 19 height 7
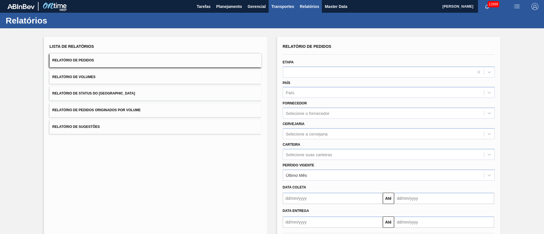
click at [282, 8] on span "Transportes" at bounding box center [282, 6] width 23 height 7
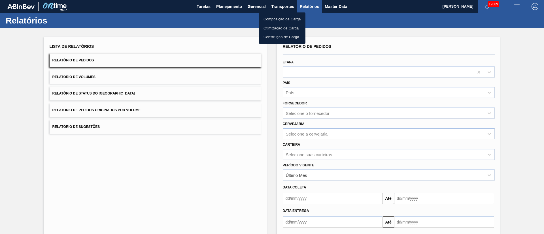
click at [273, 27] on li "Otimização de Carga" at bounding box center [282, 28] width 46 height 9
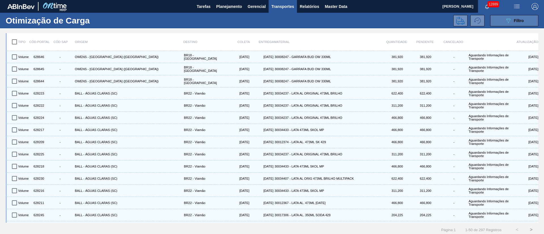
click at [523, 18] on button "089F7B8B-B2A5-4AFE-B5C0-19BA573D28AC Filtro" at bounding box center [514, 20] width 48 height 11
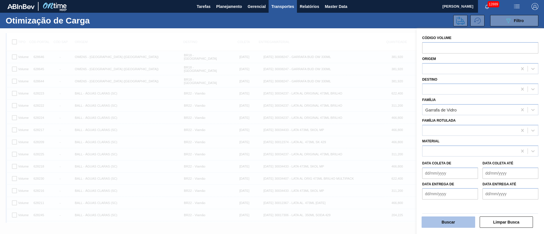
click at [451, 221] on button "Buscar" at bounding box center [448, 222] width 54 height 11
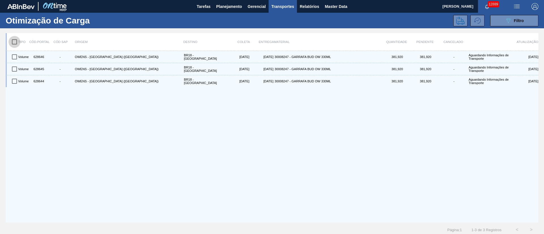
click at [15, 42] on input "checkbox" at bounding box center [14, 42] width 12 height 12
click at [465, 23] on button at bounding box center [460, 20] width 14 height 11
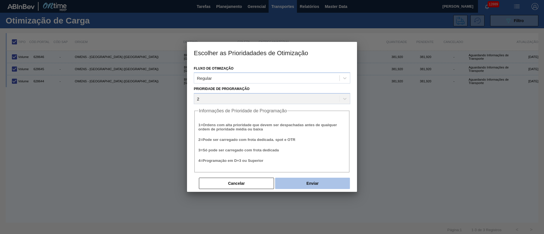
click at [310, 188] on button "Enviar" at bounding box center [312, 183] width 75 height 11
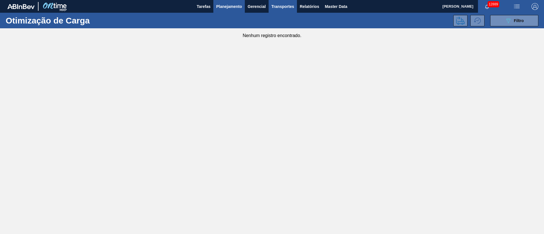
click at [223, 6] on span "Planejamento" at bounding box center [229, 6] width 26 height 7
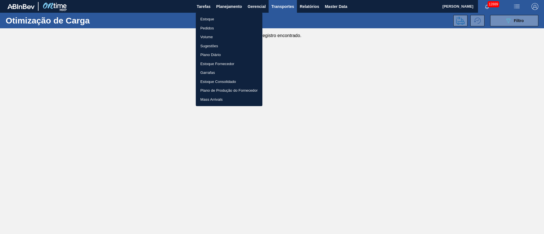
click at [205, 28] on li "Pedidos" at bounding box center [229, 28] width 67 height 9
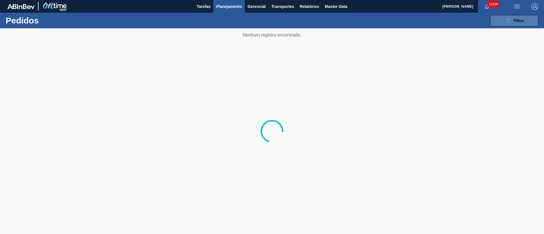
click at [519, 21] on span "Filtro" at bounding box center [519, 20] width 10 height 5
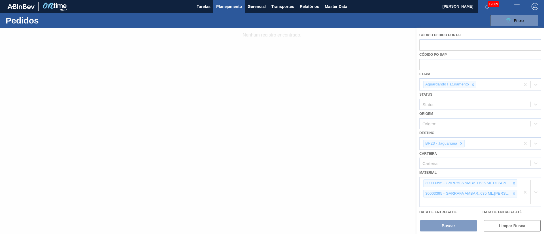
click at [462, 143] on div at bounding box center [272, 131] width 544 height 206
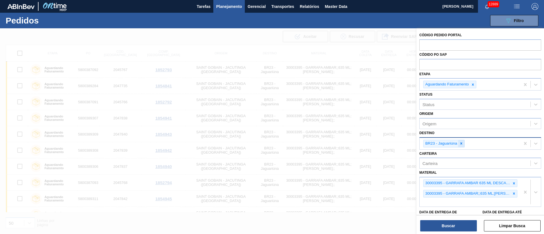
click at [462, 145] on icon at bounding box center [461, 144] width 4 height 4
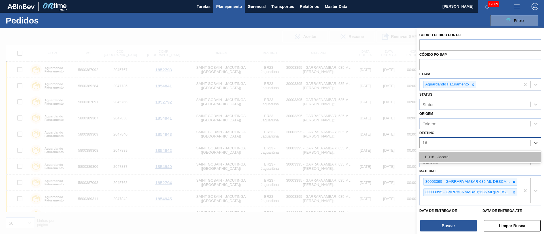
click at [448, 154] on div "BR16 - Jacareí" at bounding box center [480, 157] width 122 height 10
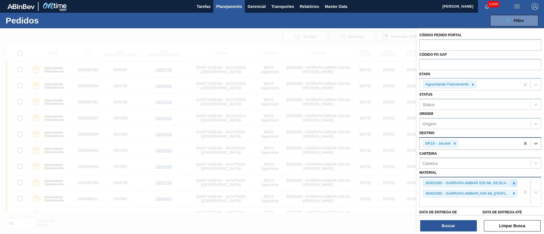
click at [514, 184] on icon at bounding box center [514, 184] width 4 height 4
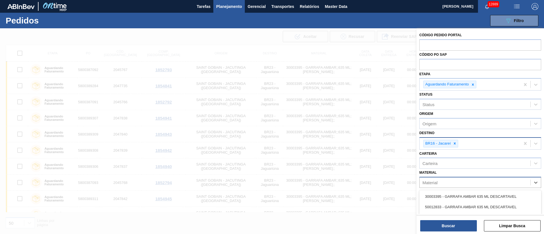
click at [514, 184] on div "Material" at bounding box center [474, 183] width 111 height 8
click at [428, 182] on input "300029424" at bounding box center [433, 182] width 22 height 5
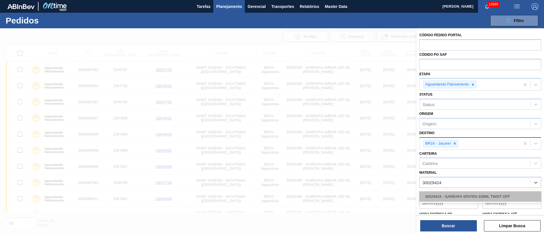
click at [451, 194] on div "30029424 - GARRAFA SPATEN 330ML TWIST OFF" at bounding box center [480, 196] width 122 height 10
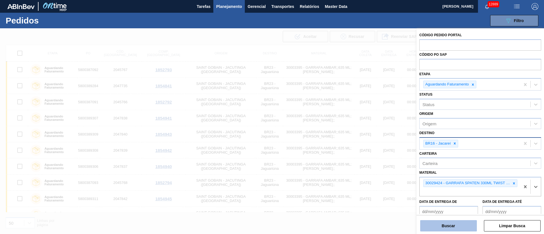
click at [452, 223] on button "Buscar" at bounding box center [448, 225] width 57 height 11
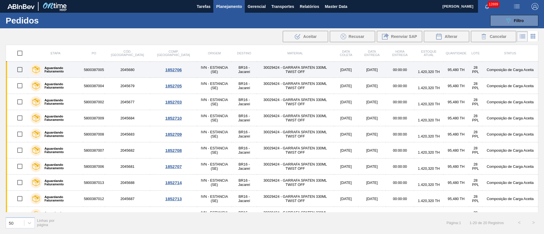
click at [21, 72] on input "checkbox" at bounding box center [20, 70] width 12 height 12
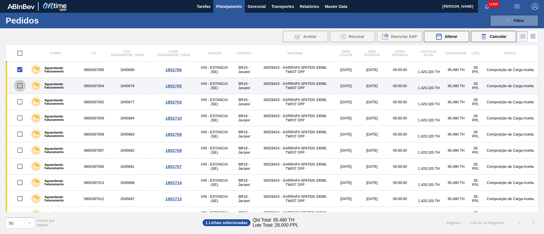
click at [19, 85] on input "checkbox" at bounding box center [20, 86] width 12 height 12
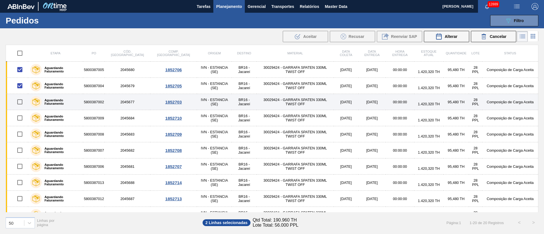
click at [19, 99] on input "checkbox" at bounding box center [20, 102] width 12 height 12
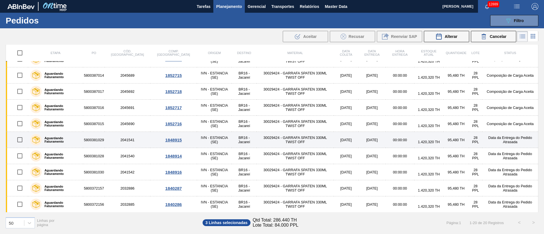
scroll to position [172, 0]
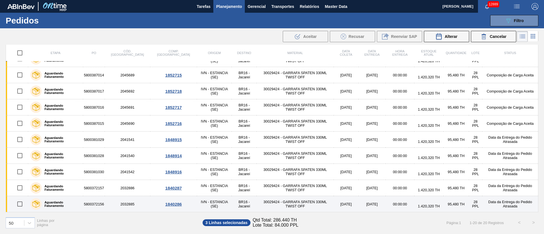
click at [20, 202] on input "checkbox" at bounding box center [20, 204] width 12 height 12
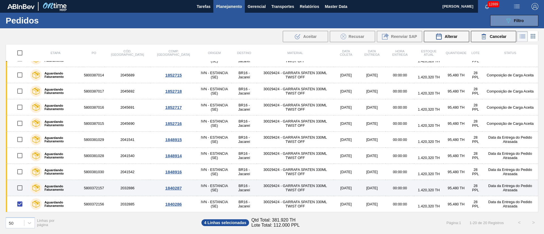
click at [20, 186] on input "checkbox" at bounding box center [20, 188] width 12 height 12
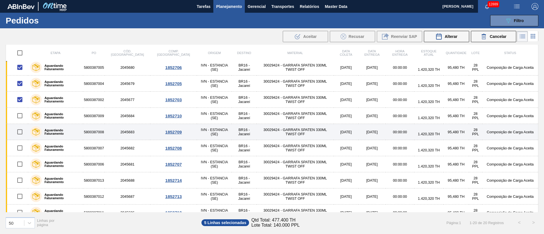
scroll to position [0, 0]
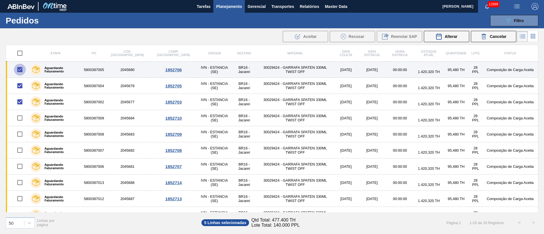
click at [20, 69] on input "checkbox" at bounding box center [20, 70] width 12 height 12
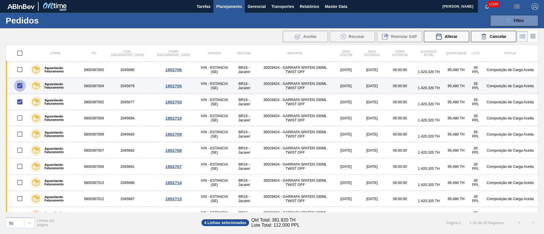
click at [23, 89] on input "checkbox" at bounding box center [20, 86] width 12 height 12
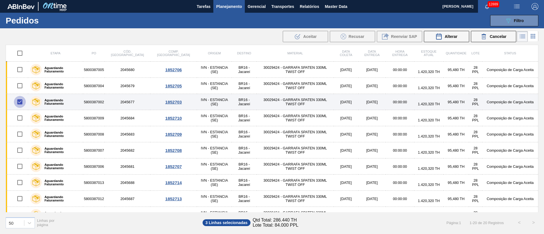
click at [22, 102] on input "checkbox" at bounding box center [20, 102] width 12 height 12
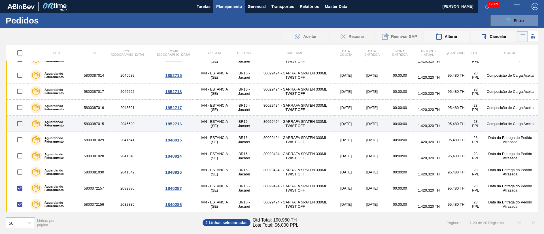
scroll to position [172, 0]
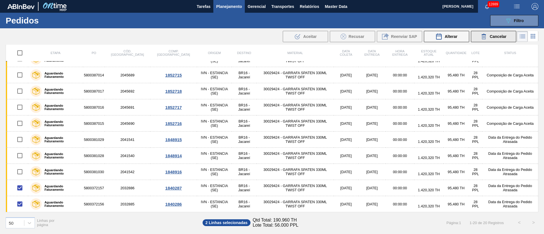
click at [490, 38] on span "Cancelar" at bounding box center [497, 36] width 17 height 5
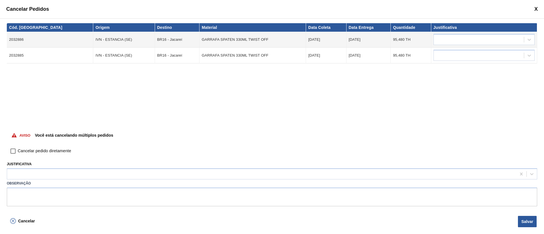
click at [13, 151] on input "Cancelar pedido diretamente" at bounding box center [13, 151] width 10 height 10
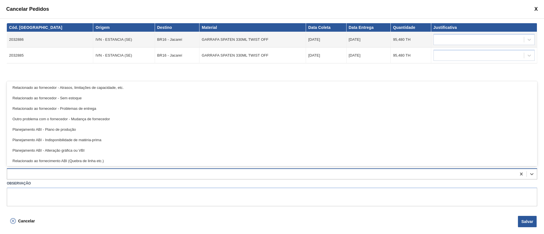
click at [112, 171] on div at bounding box center [261, 174] width 509 height 8
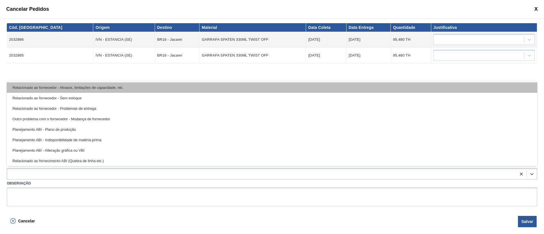
click at [57, 89] on div "Relacionado ao fornecedor - Atrasos, limitações de capacidade, etc." at bounding box center [272, 87] width 530 height 10
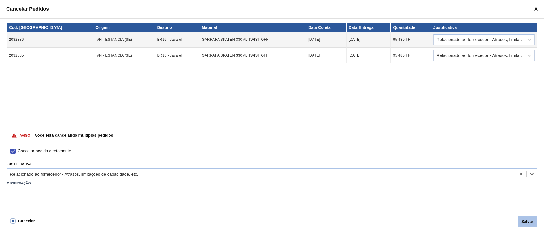
click at [530, 221] on button "Salvar" at bounding box center [527, 221] width 19 height 11
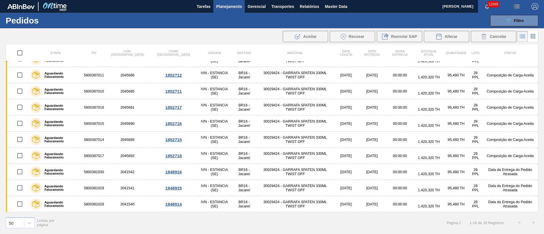
scroll to position [140, 0]
click at [507, 21] on icon "089F7B8B-B2A5-4AFE-B5C0-19BA573D28AC" at bounding box center [508, 20] width 7 height 7
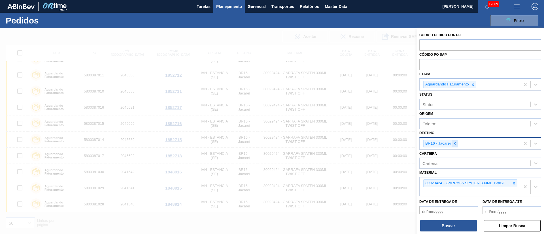
click at [457, 144] on div at bounding box center [454, 143] width 6 height 7
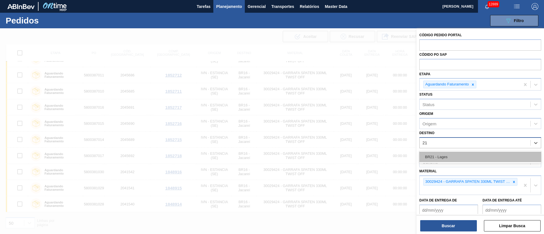
click at [442, 154] on div "BR21 - Lages" at bounding box center [480, 157] width 122 height 10
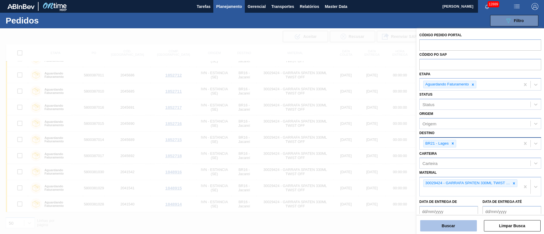
click at [465, 223] on button "Buscar" at bounding box center [448, 225] width 57 height 11
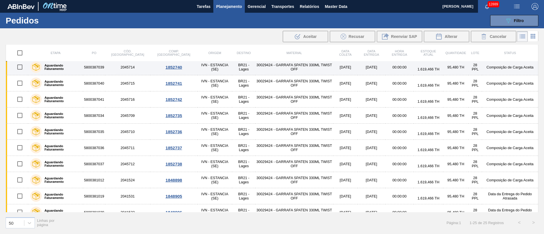
scroll to position [253, 0]
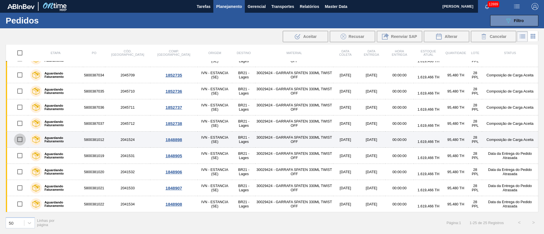
click at [22, 140] on input "checkbox" at bounding box center [20, 140] width 12 height 12
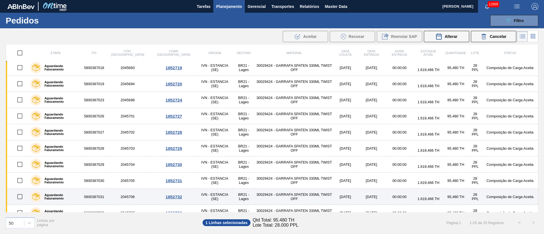
scroll to position [0, 0]
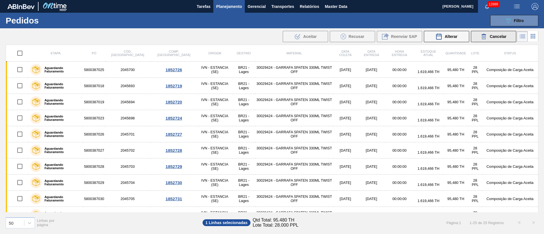
click at [503, 37] on span "Cancelar" at bounding box center [497, 36] width 17 height 5
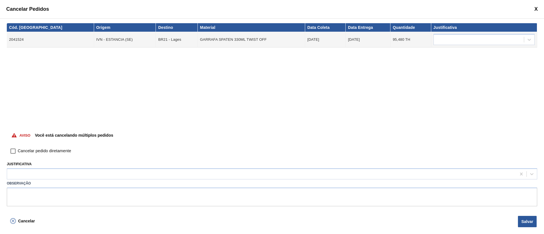
drag, startPoint x: 12, startPoint y: 152, endPoint x: 13, endPoint y: 156, distance: 4.8
click at [12, 152] on input "Cancelar pedido diretamente" at bounding box center [13, 151] width 10 height 10
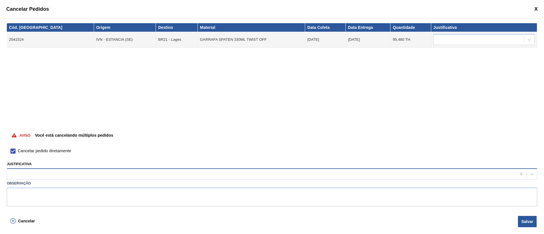
click at [22, 176] on div at bounding box center [261, 174] width 509 height 8
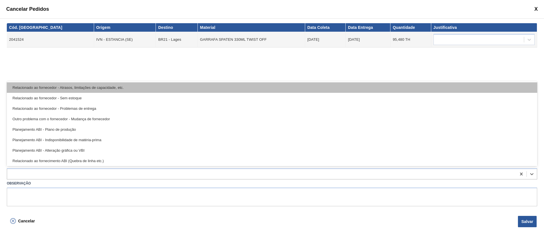
click at [58, 86] on div "Relacionado ao fornecedor - Atrasos, limitações de capacidade, etc." at bounding box center [272, 87] width 530 height 10
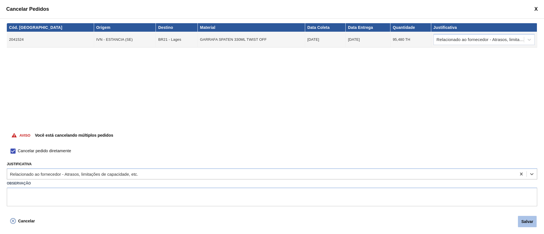
click at [530, 217] on button "Salvar" at bounding box center [527, 221] width 19 height 11
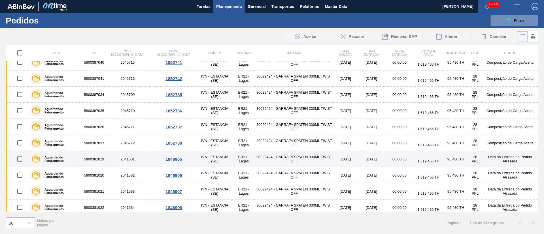
scroll to position [237, 0]
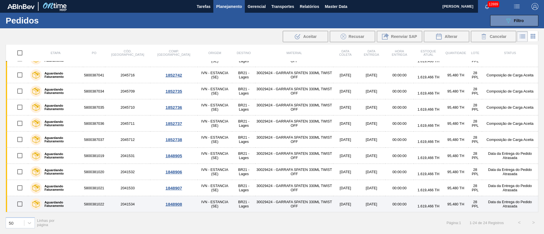
click at [20, 202] on input "checkbox" at bounding box center [20, 204] width 12 height 12
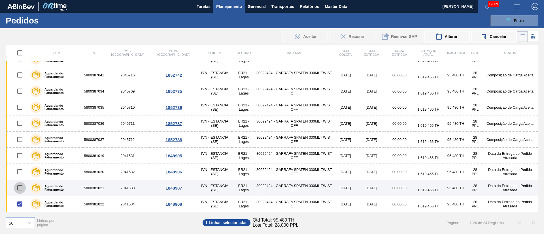
click at [20, 187] on input "checkbox" at bounding box center [20, 188] width 12 height 12
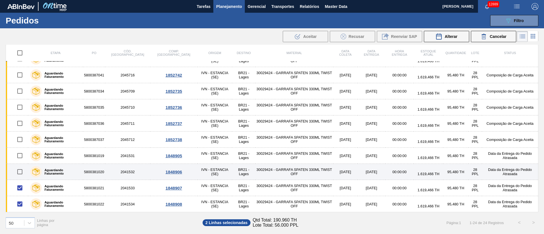
click at [20, 169] on input "checkbox" at bounding box center [20, 172] width 12 height 12
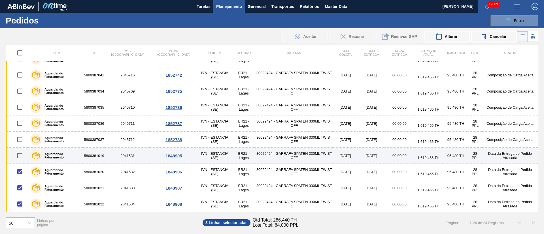
click at [21, 155] on input "checkbox" at bounding box center [20, 156] width 12 height 12
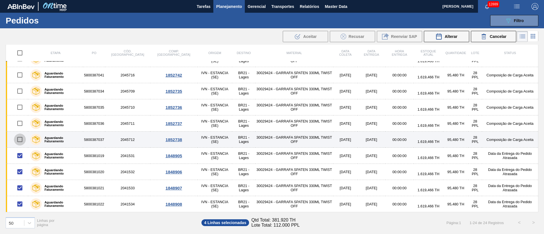
click at [21, 139] on input "checkbox" at bounding box center [20, 140] width 12 height 12
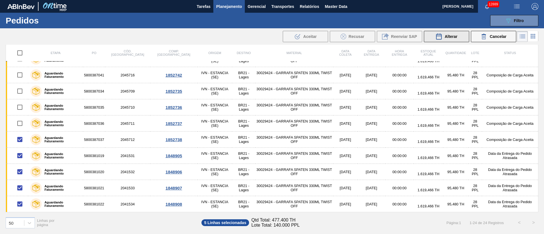
click at [456, 34] on span "Alterar" at bounding box center [450, 36] width 13 height 5
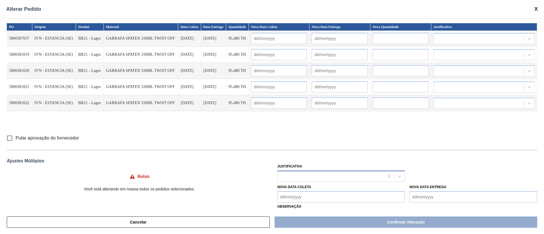
click at [298, 177] on div at bounding box center [331, 176] width 106 height 8
click at [198, 155] on div "PO Origem Destino Material Data Coleta Data Entrega Quantidade Nova Data Coleta…" at bounding box center [272, 114] width 544 height 192
click at [9, 138] on input "Pular aprovação do fornecedor" at bounding box center [10, 138] width 12 height 12
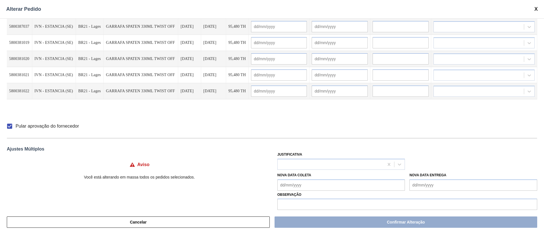
scroll to position [18, 0]
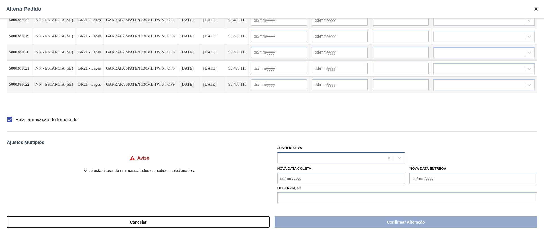
click at [296, 156] on div at bounding box center [331, 158] width 106 height 8
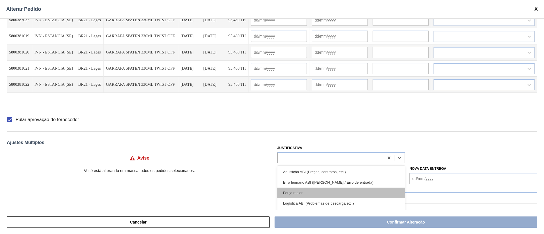
click at [291, 191] on div "Força maior" at bounding box center [341, 193] width 128 height 10
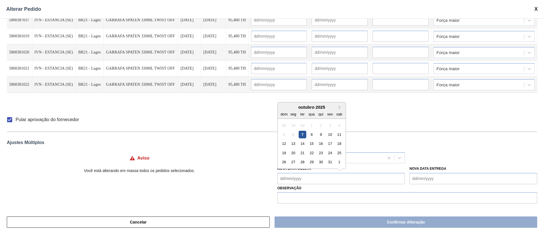
click at [289, 177] on Coleta "Nova Data Coleta" at bounding box center [341, 178] width 128 height 11
click at [291, 143] on div "13" at bounding box center [293, 144] width 8 height 8
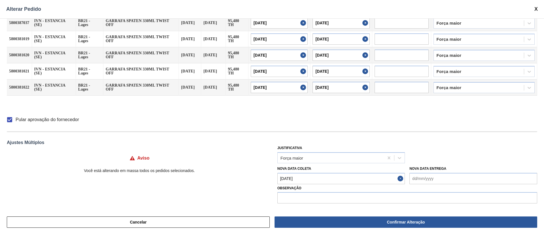
click at [294, 178] on Coleta "[DATE]" at bounding box center [341, 178] width 128 height 11
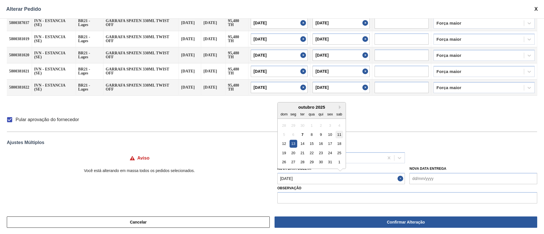
click at [337, 135] on div "11" at bounding box center [339, 135] width 8 height 8
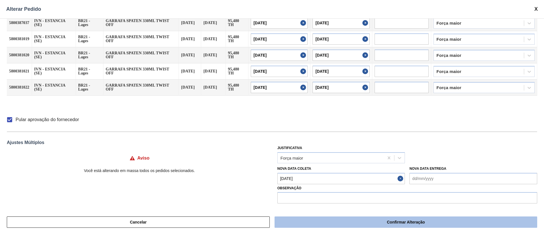
click at [375, 224] on button "Confirmar Alteração" at bounding box center [405, 222] width 263 height 11
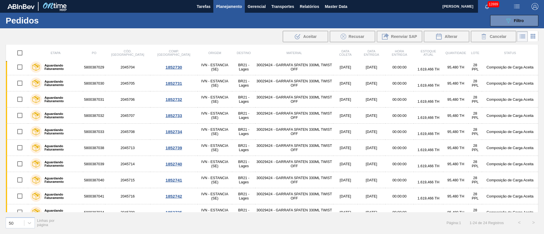
scroll to position [0, 0]
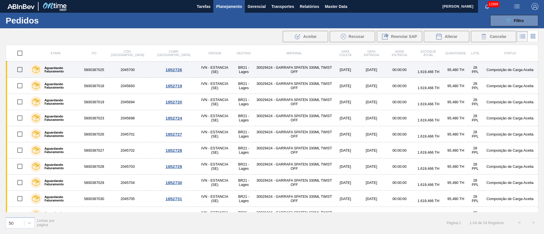
click at [23, 67] on input "checkbox" at bounding box center [20, 70] width 12 height 12
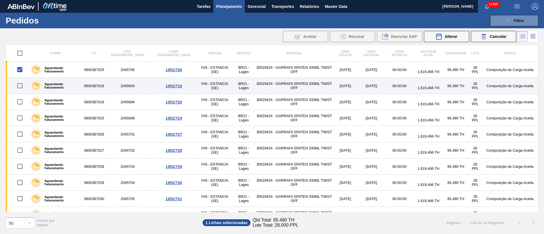
click at [22, 88] on input "checkbox" at bounding box center [20, 86] width 12 height 12
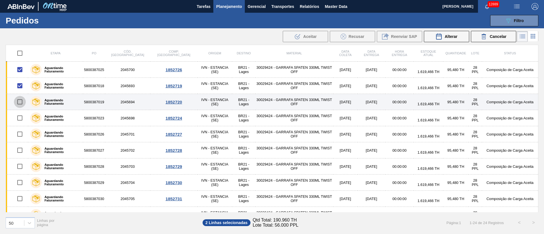
click at [21, 103] on input "checkbox" at bounding box center [20, 102] width 12 height 12
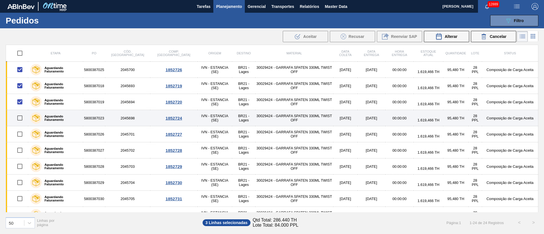
click at [19, 118] on input "checkbox" at bounding box center [20, 118] width 12 height 12
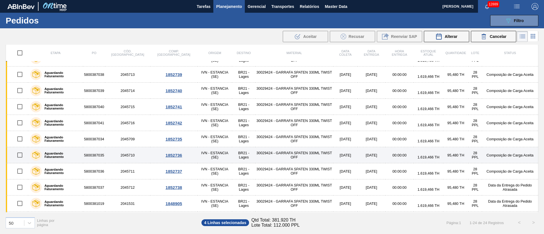
scroll to position [237, 0]
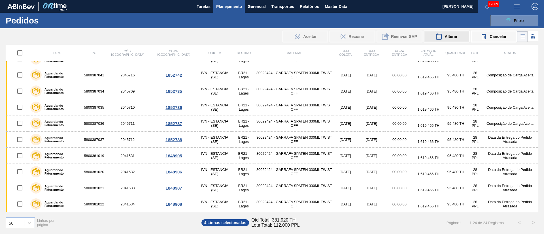
click at [445, 34] on span "Alterar" at bounding box center [450, 36] width 13 height 5
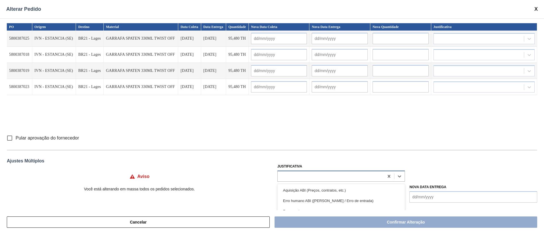
click at [291, 171] on div at bounding box center [341, 176] width 128 height 11
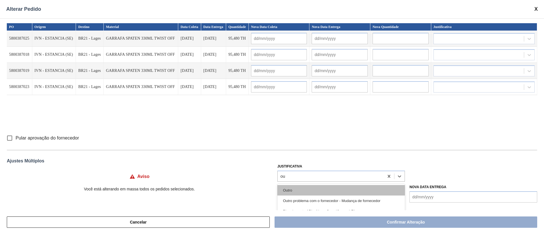
click at [299, 190] on div "Outro" at bounding box center [341, 190] width 128 height 10
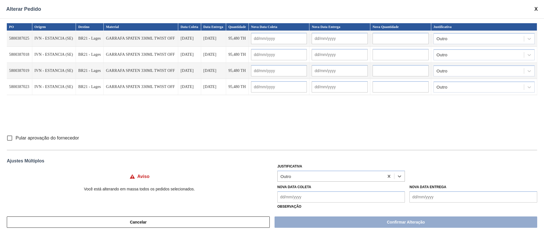
click at [8, 137] on input "Pular aprovação do fornecedor" at bounding box center [10, 138] width 12 height 12
click at [287, 194] on Coleta "Nova Data Coleta" at bounding box center [341, 196] width 128 height 11
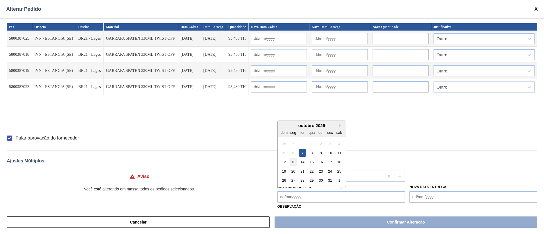
click at [293, 161] on div "13" at bounding box center [293, 162] width 8 height 8
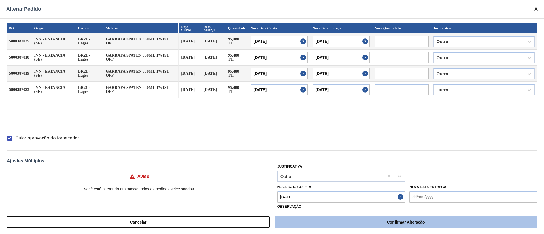
click at [297, 220] on button "Confirmar Alteração" at bounding box center [405, 222] width 263 height 11
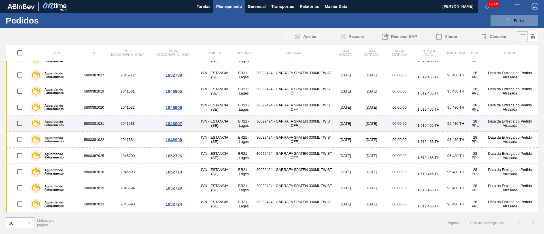
scroll to position [172, 0]
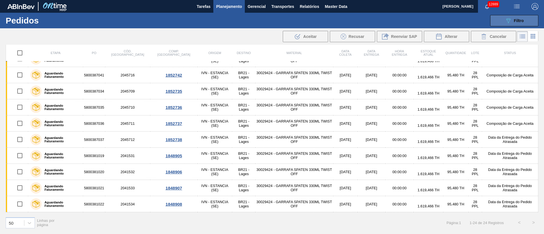
click at [509, 21] on icon "089F7B8B-B2A5-4AFE-B5C0-19BA573D28AC" at bounding box center [508, 20] width 7 height 7
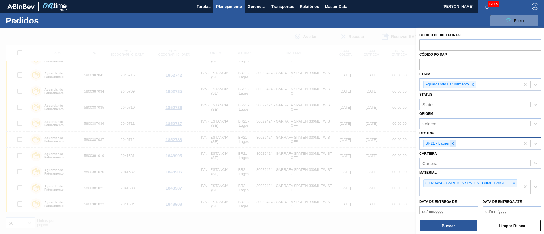
click at [453, 145] on icon at bounding box center [453, 144] width 4 height 4
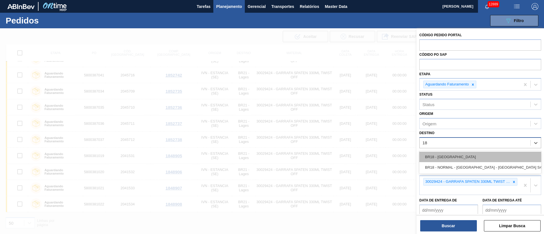
click at [455, 157] on div "BR18 - [GEOGRAPHIC_DATA]" at bounding box center [480, 157] width 122 height 10
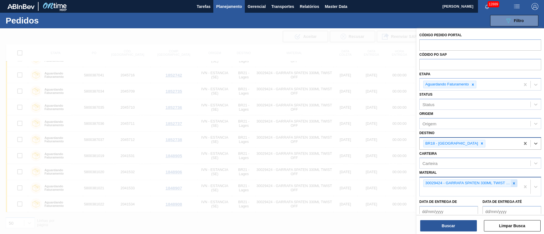
click at [512, 181] on div at bounding box center [514, 183] width 6 height 7
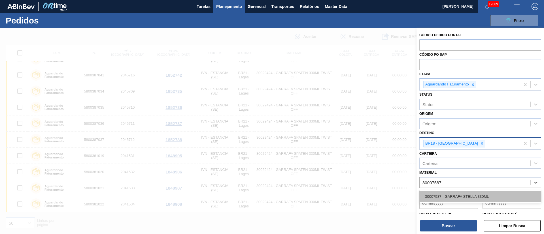
click at [447, 193] on div "30007587 - GARRAFA STELLA 330ML" at bounding box center [480, 196] width 122 height 10
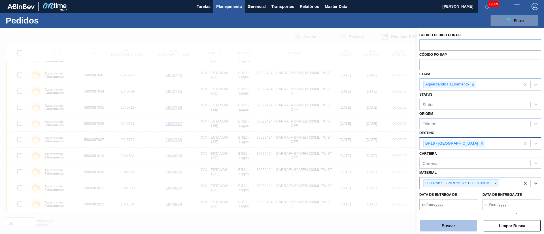
click at [461, 227] on button "Buscar" at bounding box center [448, 225] width 57 height 11
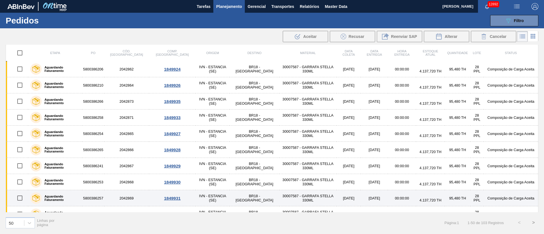
scroll to position [0, 0]
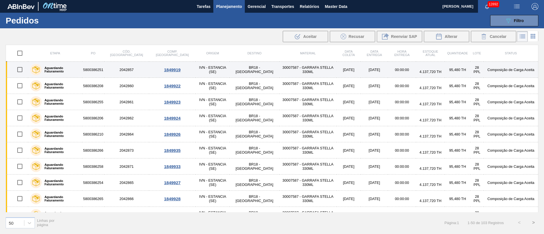
click at [20, 68] on input "checkbox" at bounding box center [20, 70] width 12 height 12
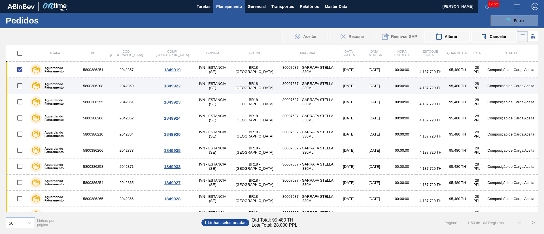
click at [20, 86] on input "checkbox" at bounding box center [20, 86] width 12 height 12
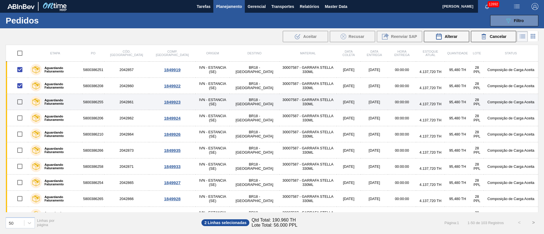
click at [22, 105] on input "checkbox" at bounding box center [20, 102] width 12 height 12
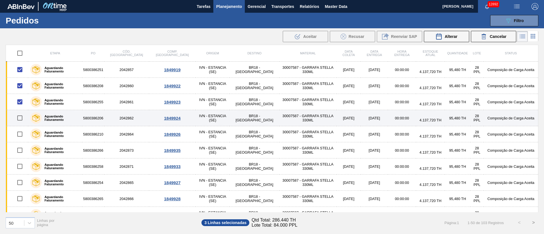
click at [24, 120] on input "checkbox" at bounding box center [20, 118] width 12 height 12
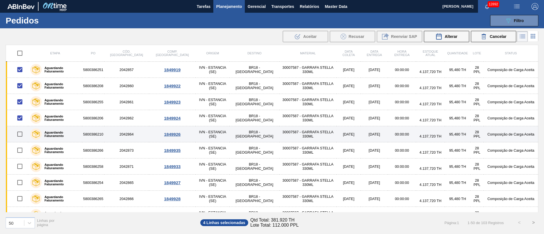
click at [20, 135] on input "checkbox" at bounding box center [20, 134] width 12 height 12
click at [19, 131] on input "checkbox" at bounding box center [20, 134] width 12 height 12
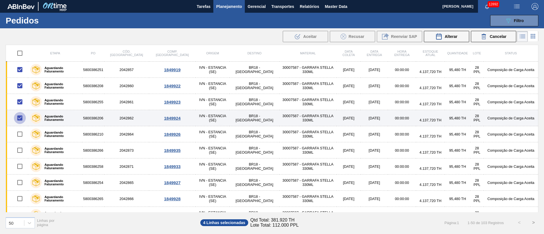
click at [19, 120] on input "checkbox" at bounding box center [20, 118] width 12 height 12
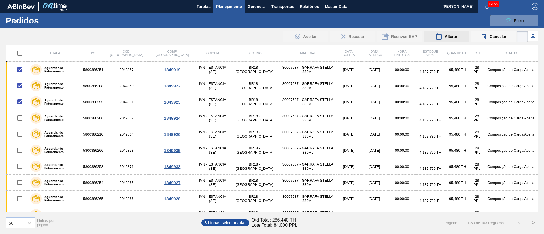
click at [447, 36] on span "Alterar" at bounding box center [450, 36] width 13 height 5
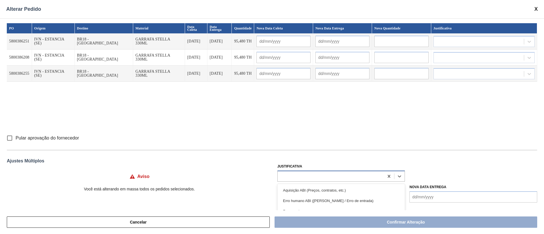
click at [294, 174] on div at bounding box center [331, 176] width 106 height 8
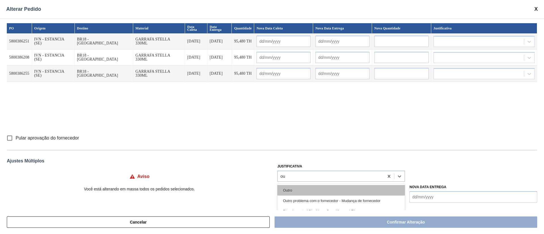
click at [296, 186] on div "Outro" at bounding box center [341, 190] width 128 height 10
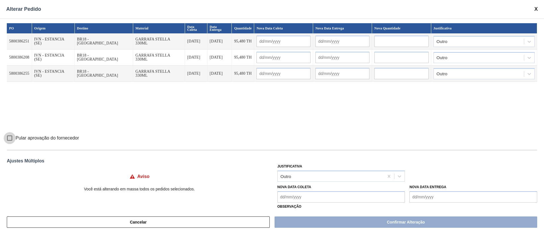
click at [10, 137] on input "Pular aprovação do fornecedor" at bounding box center [10, 138] width 12 height 12
click at [295, 199] on Coleta "Nova Data Coleta" at bounding box center [341, 196] width 128 height 11
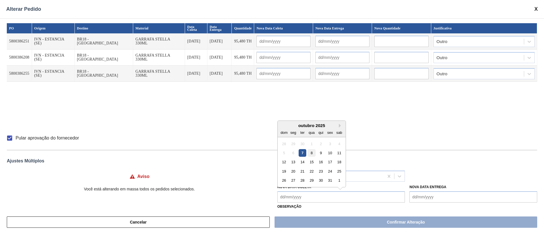
click at [311, 153] on div "8" at bounding box center [312, 153] width 8 height 8
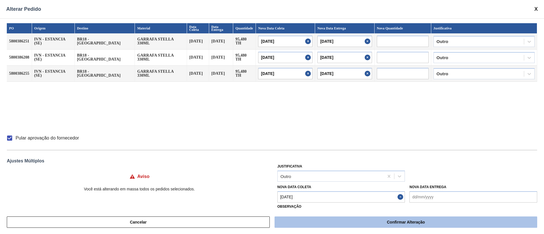
click at [372, 221] on button "Confirmar Alteração" at bounding box center [405, 222] width 263 height 11
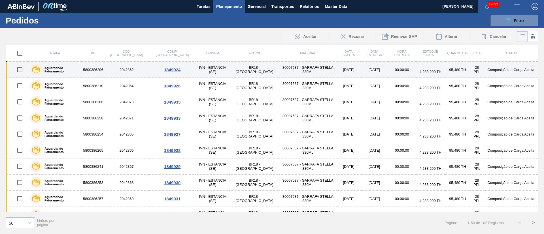
click at [21, 74] on input "checkbox" at bounding box center [20, 70] width 12 height 12
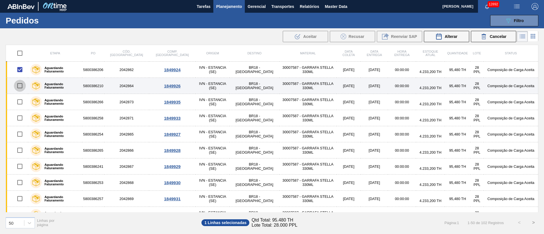
click at [20, 85] on input "checkbox" at bounding box center [20, 86] width 12 height 12
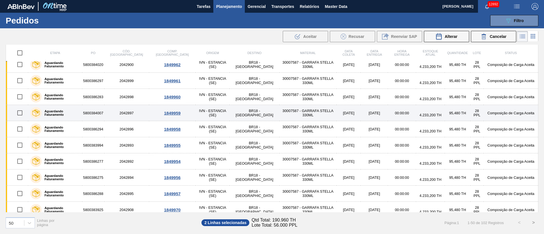
scroll to position [382, 0]
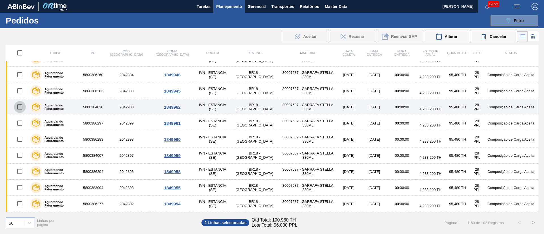
click at [22, 108] on input "checkbox" at bounding box center [20, 107] width 12 height 12
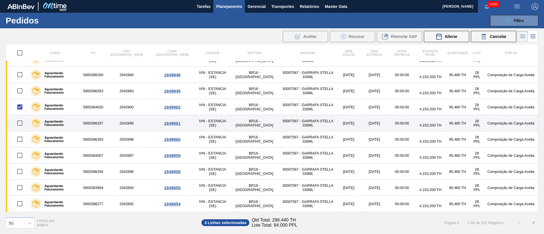
click at [21, 121] on input "checkbox" at bounding box center [20, 123] width 12 height 12
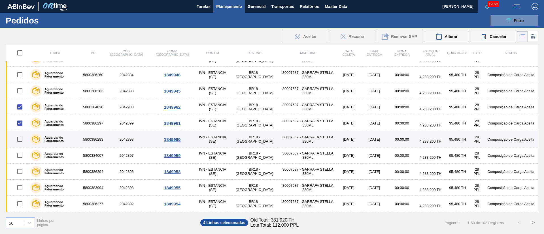
click at [20, 142] on input "checkbox" at bounding box center [20, 139] width 12 height 12
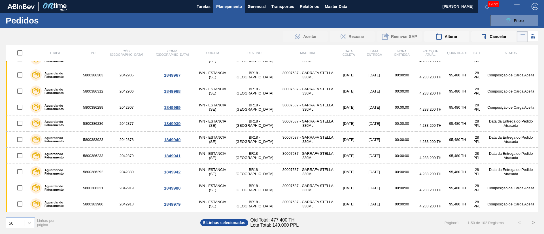
scroll to position [487, 0]
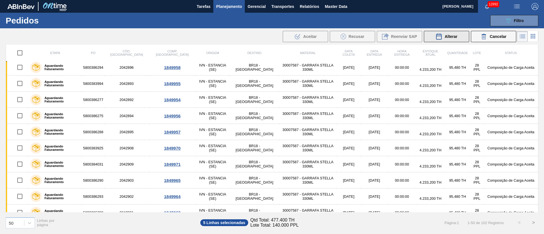
click at [445, 39] on span "Alterar" at bounding box center [450, 36] width 13 height 5
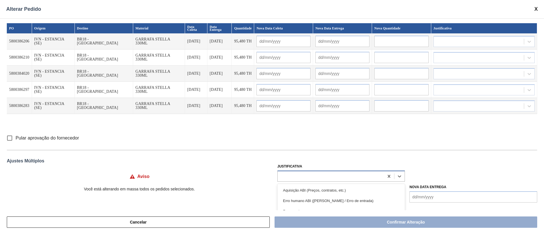
click at [297, 174] on div at bounding box center [331, 176] width 106 height 8
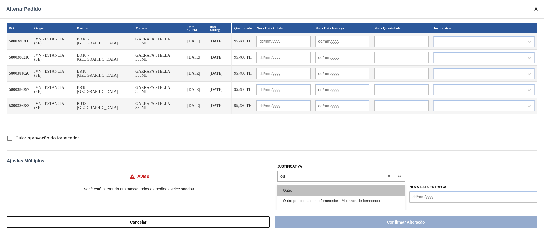
click at [304, 191] on div "Outro" at bounding box center [341, 190] width 128 height 10
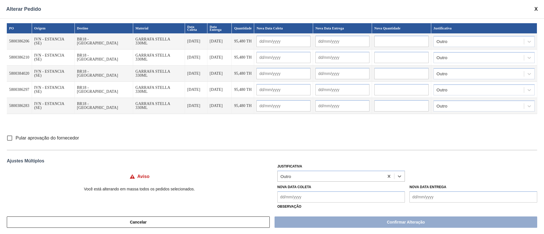
click at [8, 138] on input "Pular aprovação do fornecedor" at bounding box center [10, 138] width 12 height 12
click at [287, 200] on Coleta "Nova Data Coleta" at bounding box center [341, 196] width 128 height 11
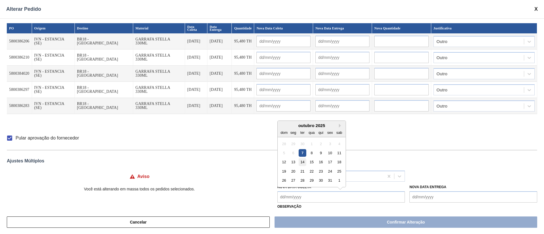
click at [303, 162] on div "14" at bounding box center [303, 162] width 8 height 8
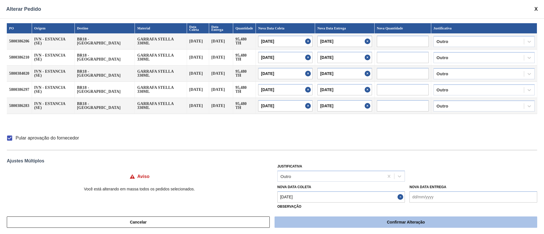
click at [311, 223] on button "Confirmar Alteração" at bounding box center [405, 222] width 263 height 11
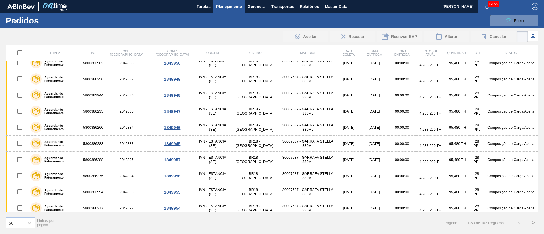
scroll to position [340, 0]
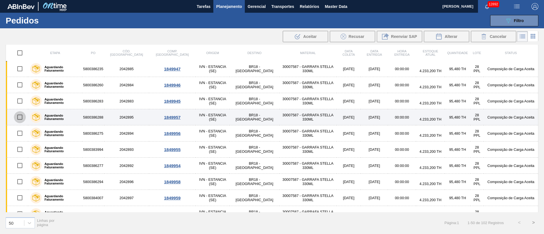
click at [20, 119] on input "checkbox" at bounding box center [20, 117] width 12 height 12
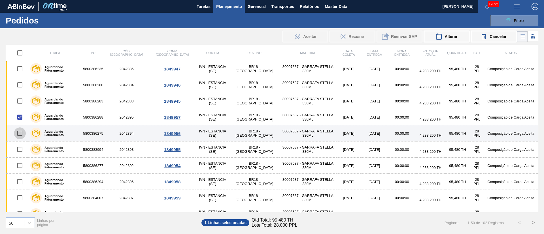
click at [19, 134] on input "checkbox" at bounding box center [20, 133] width 12 height 12
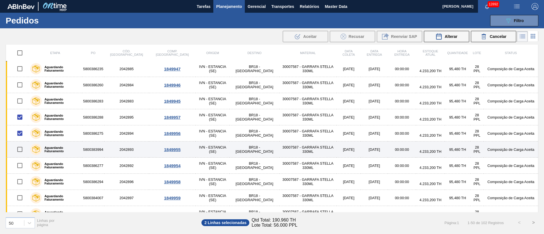
click at [20, 149] on input "checkbox" at bounding box center [20, 150] width 12 height 12
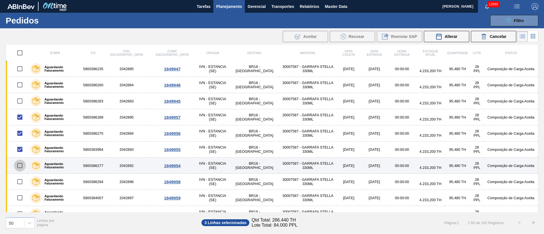
click at [22, 167] on input "checkbox" at bounding box center [20, 166] width 12 height 12
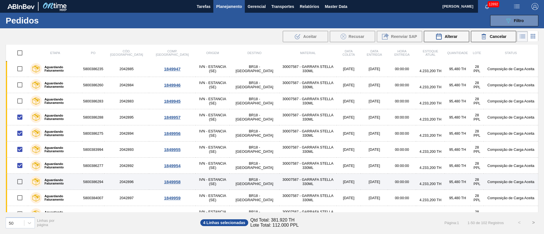
click at [23, 182] on input "checkbox" at bounding box center [20, 182] width 12 height 12
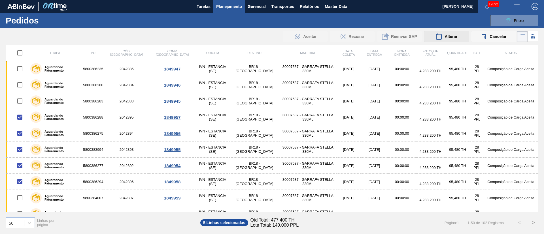
click at [455, 36] on span "Alterar" at bounding box center [450, 36] width 13 height 5
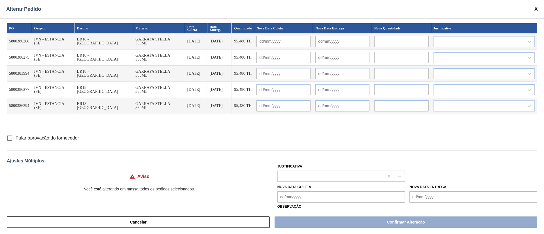
click at [294, 176] on div at bounding box center [331, 176] width 106 height 8
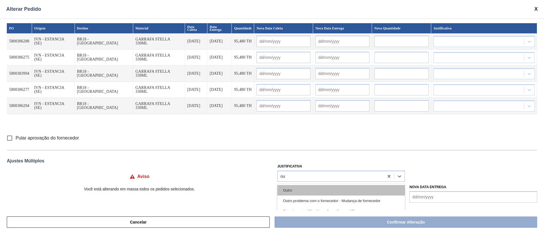
click at [288, 189] on div "Outro" at bounding box center [341, 190] width 128 height 10
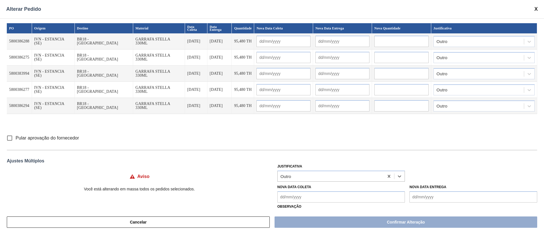
click at [290, 195] on Coleta "Nova Data Coleta" at bounding box center [341, 196] width 128 height 11
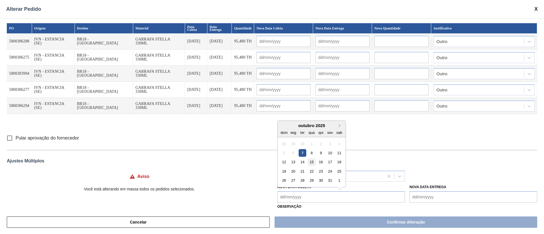
click at [310, 160] on div "15" at bounding box center [312, 162] width 8 height 8
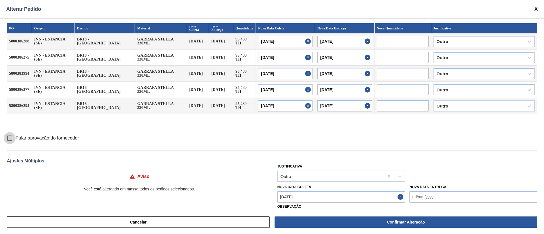
click at [11, 139] on input "Pular aprovação do fornecedor" at bounding box center [10, 138] width 12 height 12
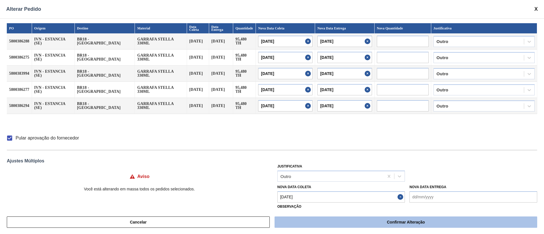
click at [365, 224] on button "Confirmar Alteração" at bounding box center [405, 222] width 263 height 11
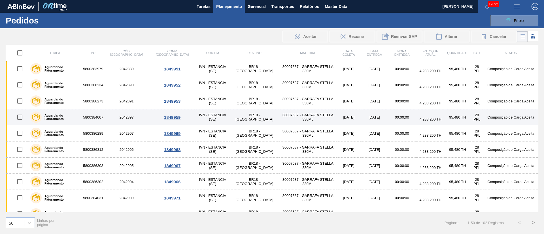
click at [17, 118] on input "checkbox" at bounding box center [20, 117] width 12 height 12
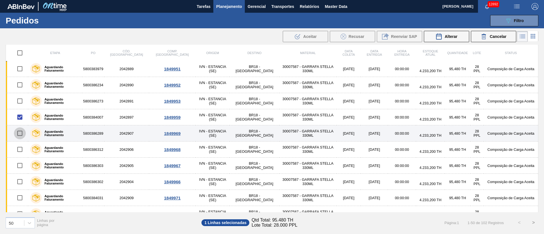
click at [20, 130] on input "checkbox" at bounding box center [20, 133] width 12 height 12
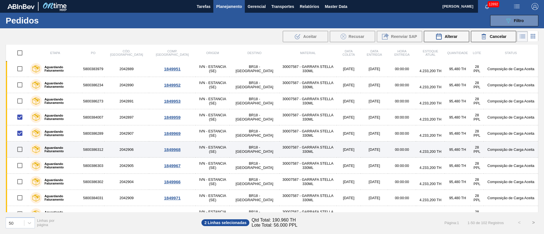
click at [21, 148] on input "checkbox" at bounding box center [20, 150] width 12 height 12
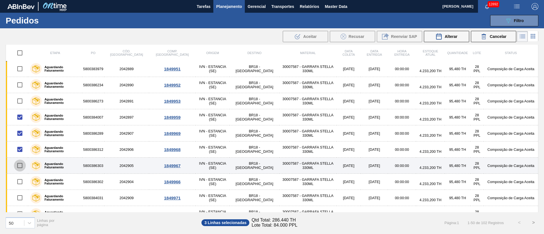
click at [25, 165] on input "checkbox" at bounding box center [20, 166] width 12 height 12
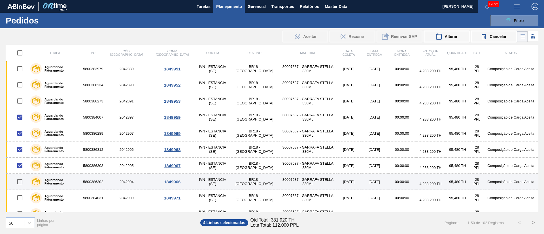
click at [21, 180] on input "checkbox" at bounding box center [20, 182] width 12 height 12
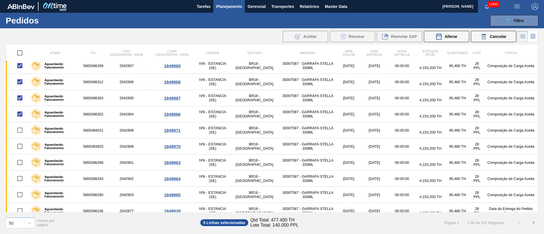
scroll to position [425, 0]
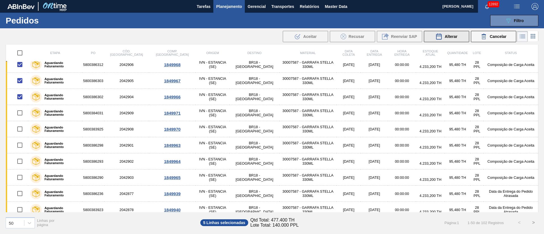
click at [448, 37] on span "Alterar" at bounding box center [450, 36] width 13 height 5
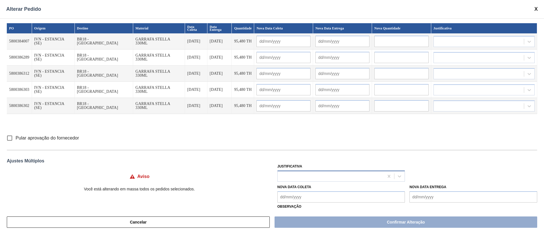
click at [298, 174] on div at bounding box center [331, 176] width 106 height 8
click at [299, 183] on div "Nova Data Coleta" at bounding box center [341, 193] width 128 height 20
click at [303, 176] on div at bounding box center [331, 176] width 106 height 8
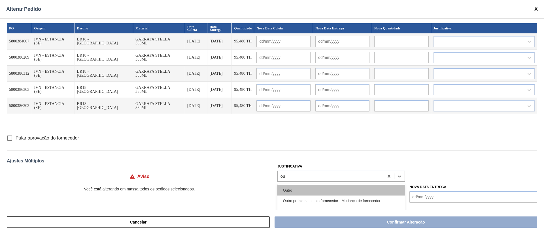
click at [295, 186] on div "Outro" at bounding box center [341, 190] width 128 height 10
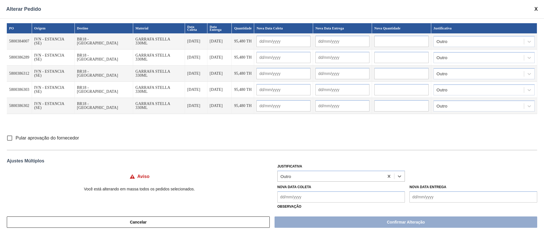
click at [7, 141] on input "Pular aprovação do fornecedor" at bounding box center [10, 138] width 12 height 12
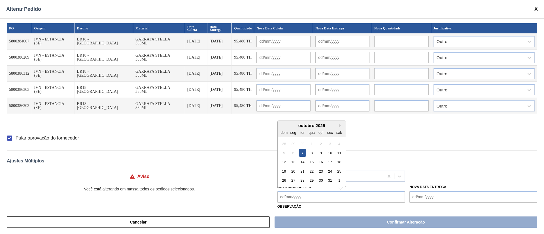
click at [286, 195] on Coleta "Nova Data Coleta" at bounding box center [341, 196] width 128 height 11
drag, startPoint x: 310, startPoint y: 163, endPoint x: 308, endPoint y: 168, distance: 5.7
click at [310, 163] on div "15" at bounding box center [312, 162] width 8 height 8
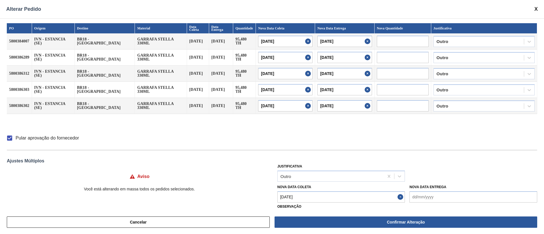
click at [303, 197] on Coleta "[DATE]" at bounding box center [341, 196] width 128 height 11
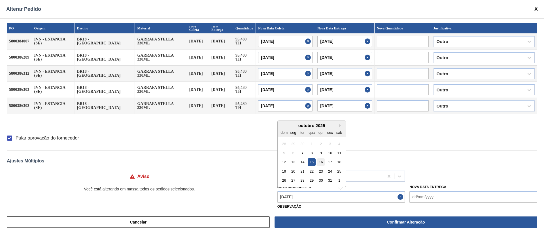
click at [320, 161] on div "16" at bounding box center [321, 162] width 8 height 8
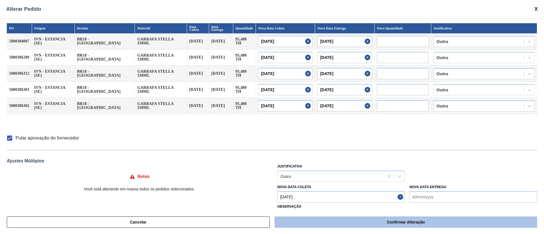
click at [375, 223] on button "Confirmar Alteração" at bounding box center [405, 222] width 263 height 11
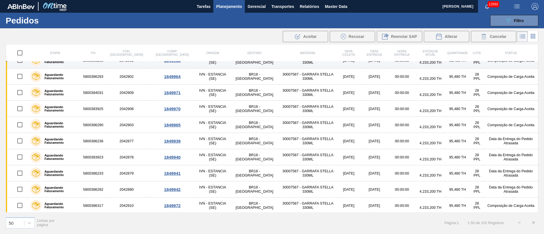
scroll to position [354, 0]
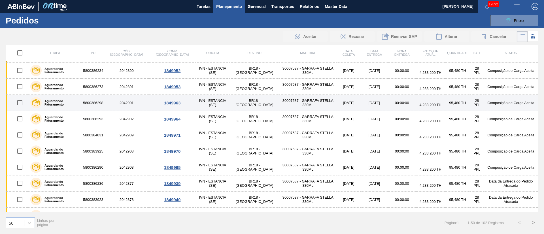
click at [22, 104] on input "checkbox" at bounding box center [20, 103] width 12 height 12
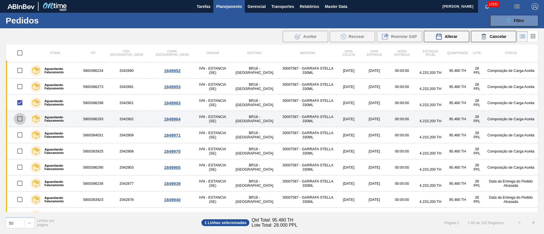
click at [22, 118] on input "checkbox" at bounding box center [20, 119] width 12 height 12
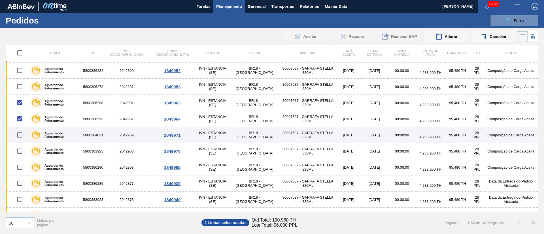
click at [22, 138] on input "checkbox" at bounding box center [20, 135] width 12 height 12
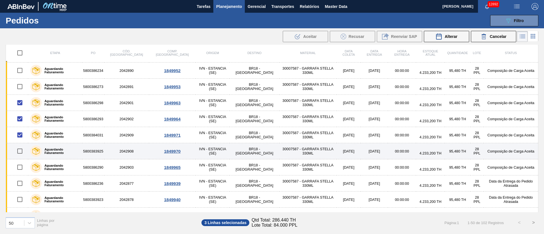
click at [22, 152] on input "checkbox" at bounding box center [20, 151] width 12 height 12
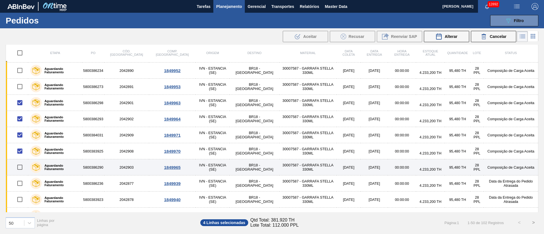
click at [22, 169] on input "checkbox" at bounding box center [20, 167] width 12 height 12
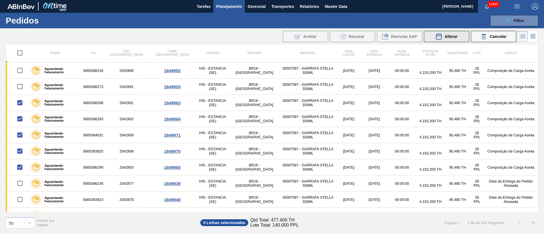
click at [452, 36] on span "Alterar" at bounding box center [450, 36] width 13 height 5
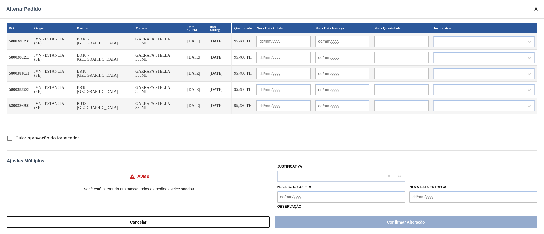
click at [286, 179] on div at bounding box center [331, 176] width 106 height 8
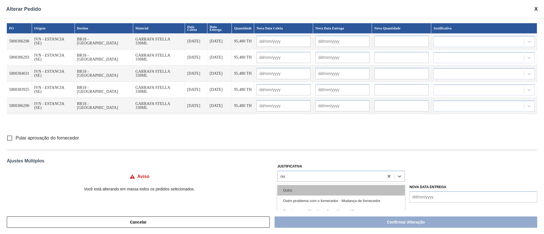
click at [293, 187] on div "Outro" at bounding box center [341, 190] width 128 height 10
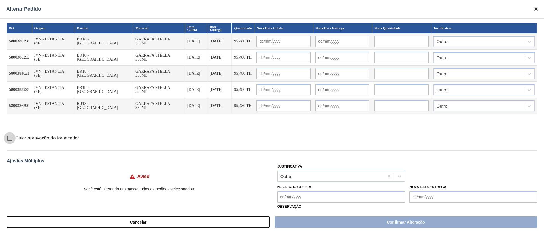
click at [8, 137] on input "Pular aprovação do fornecedor" at bounding box center [10, 138] width 12 height 12
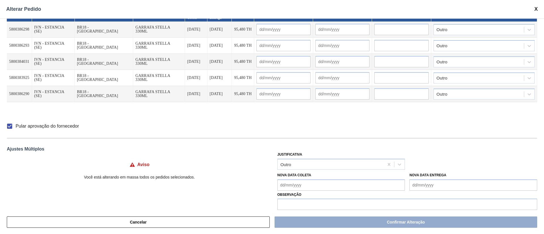
scroll to position [18, 0]
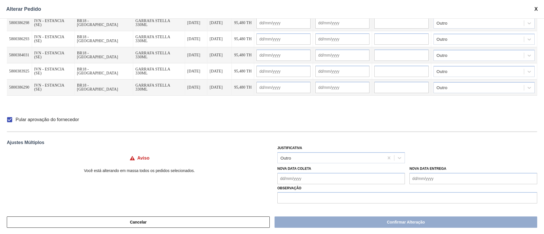
click at [288, 179] on Coleta "Nova Data Coleta" at bounding box center [341, 178] width 128 height 11
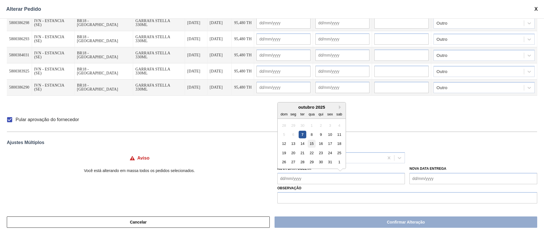
click at [308, 144] on div "15" at bounding box center [312, 144] width 8 height 8
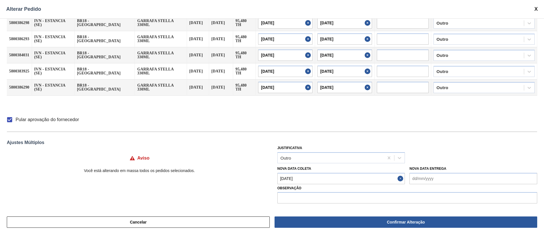
click at [303, 179] on Coleta "[DATE]" at bounding box center [341, 178] width 128 height 11
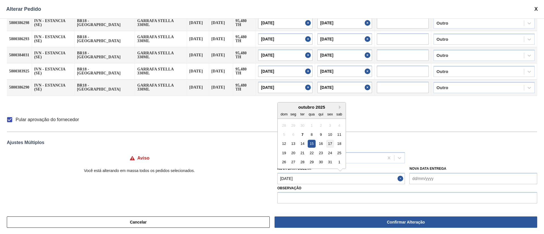
click at [327, 143] on div "17" at bounding box center [330, 144] width 8 height 8
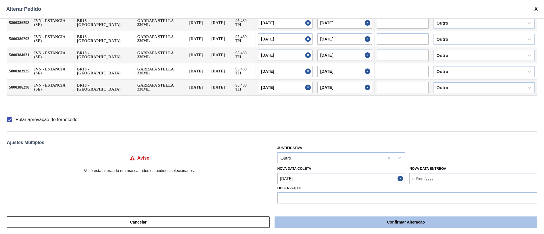
click at [375, 222] on button "Confirmar Alteração" at bounding box center [405, 222] width 263 height 11
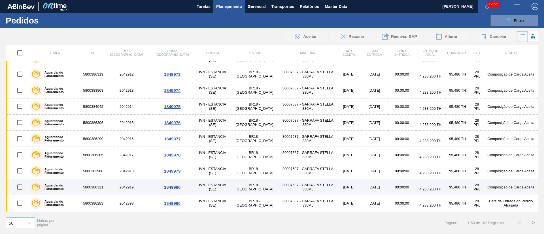
scroll to position [482, 0]
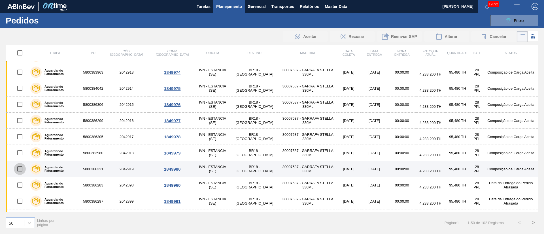
click at [21, 167] on input "checkbox" at bounding box center [20, 169] width 12 height 12
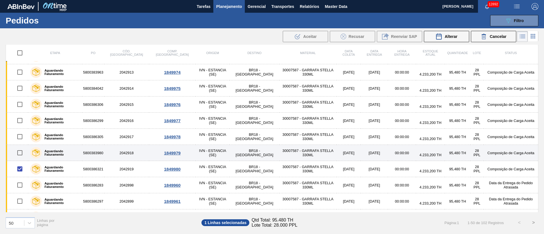
click at [20, 153] on input "checkbox" at bounding box center [20, 153] width 12 height 12
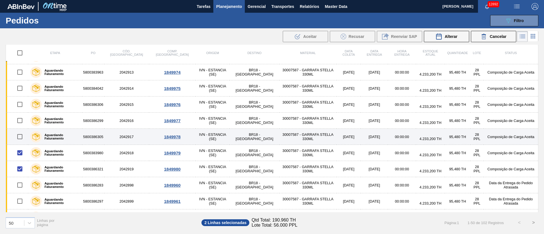
click at [20, 134] on input "checkbox" at bounding box center [20, 137] width 12 height 12
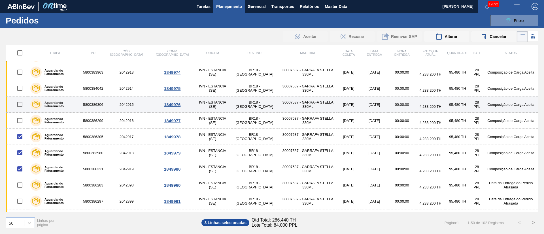
click at [16, 112] on td at bounding box center [17, 105] width 22 height 16
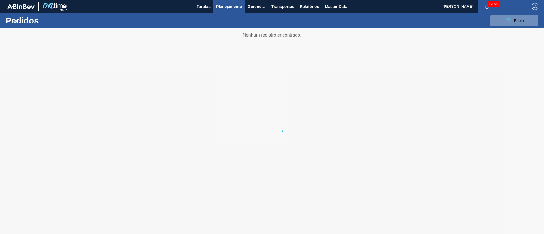
click at [224, 7] on span "Planejamento" at bounding box center [229, 6] width 26 height 7
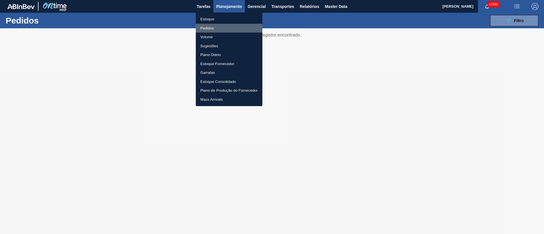
click at [207, 29] on li "Pedidos" at bounding box center [229, 28] width 67 height 9
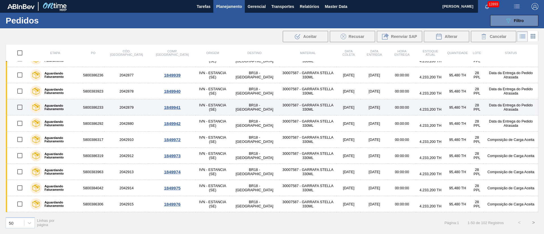
scroll to position [382, 0]
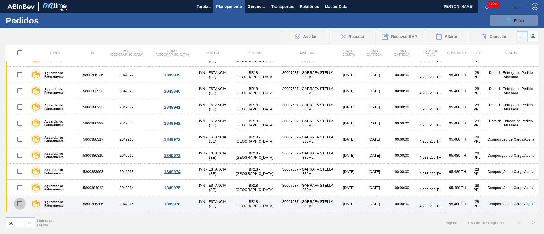
click at [20, 204] on input "checkbox" at bounding box center [20, 204] width 12 height 12
checkbox input "true"
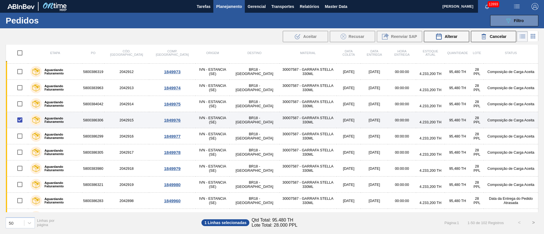
scroll to position [510, 0]
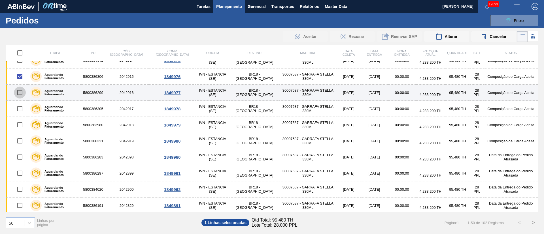
click at [20, 93] on input "checkbox" at bounding box center [20, 93] width 12 height 12
checkbox input "true"
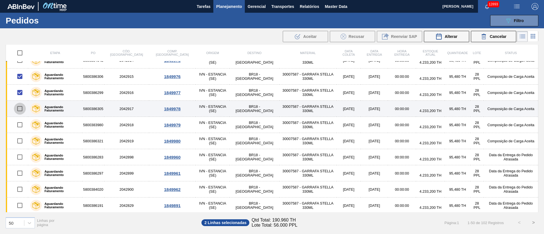
click at [19, 109] on input "checkbox" at bounding box center [20, 109] width 12 height 12
checkbox input "true"
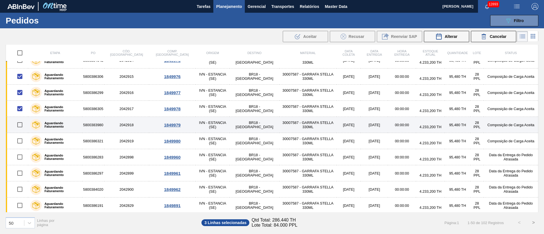
click at [20, 125] on input "checkbox" at bounding box center [20, 125] width 12 height 12
checkbox input "true"
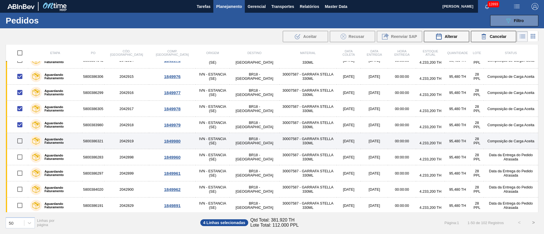
click at [22, 142] on input "checkbox" at bounding box center [20, 141] width 12 height 12
checkbox input "true"
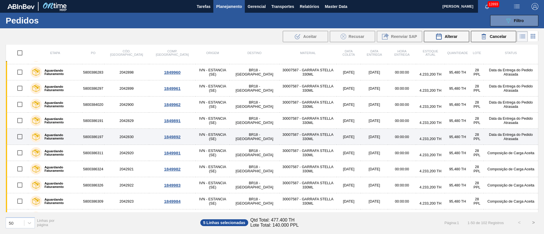
scroll to position [657, 0]
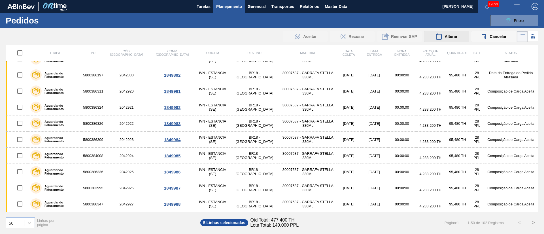
click at [448, 33] on div "Alterar" at bounding box center [446, 36] width 22 height 7
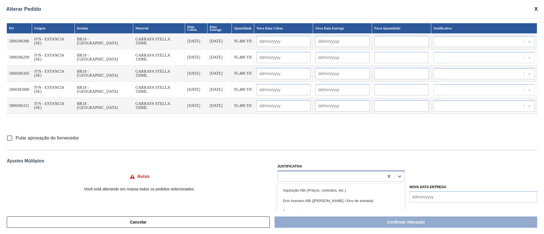
click at [296, 174] on div at bounding box center [331, 176] width 106 height 8
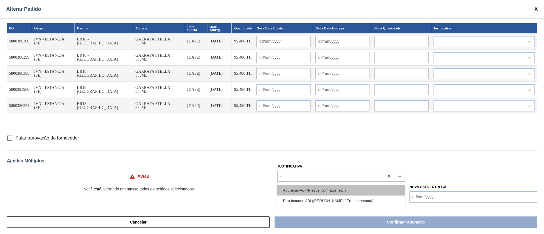
type input "ou"
click at [311, 190] on div "Outro" at bounding box center [341, 190] width 128 height 10
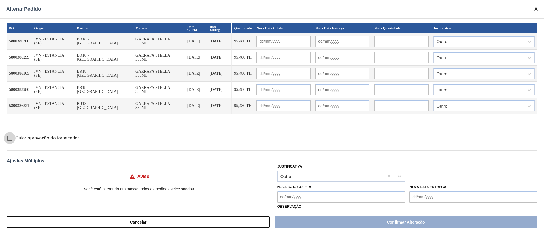
click at [10, 136] on input "Pular aprovação do fornecedor" at bounding box center [10, 138] width 12 height 12
checkbox input "true"
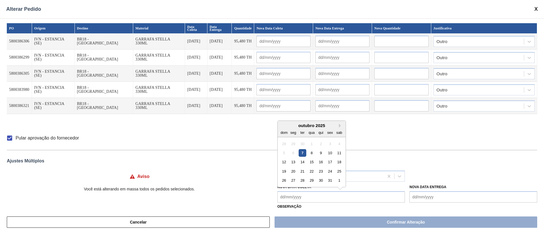
click at [296, 199] on Coleta "Nova Data Coleta" at bounding box center [341, 196] width 128 height 11
click at [312, 163] on div "15" at bounding box center [312, 162] width 8 height 8
type Coleta "[DATE]"
type input "[DATE]"
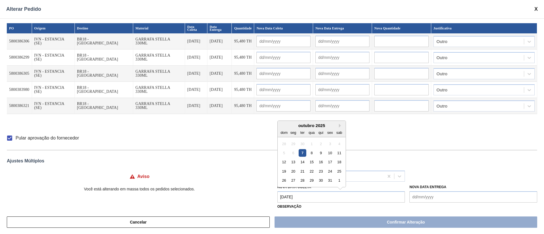
type input "[DATE]"
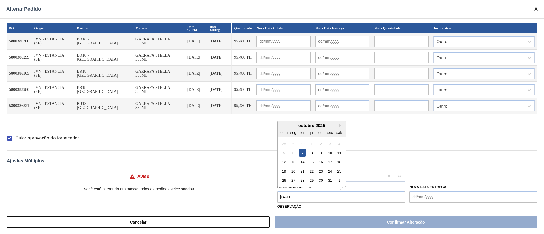
type input "[DATE]"
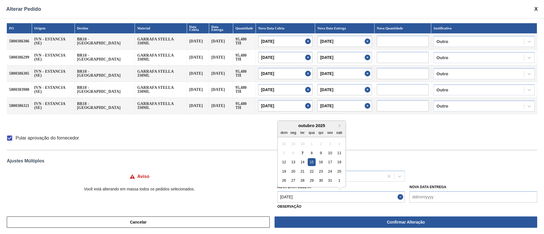
click at [317, 196] on Coleta "[DATE]" at bounding box center [341, 196] width 128 height 11
click at [330, 161] on div "17" at bounding box center [330, 162] width 8 height 8
type Coleta "[DATE]"
type input "[DATE]"
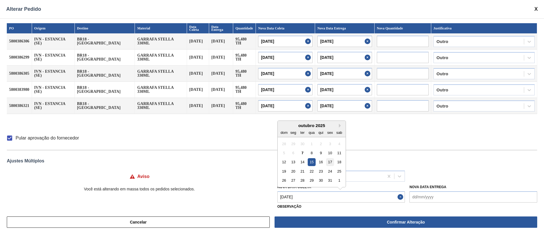
type input "[DATE]"
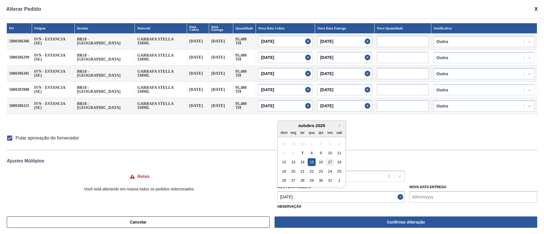
type input "[DATE]"
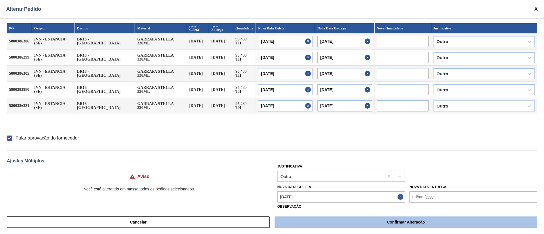
click at [354, 218] on button "Confirmar Alteração" at bounding box center [405, 222] width 263 height 11
checkbox input "false"
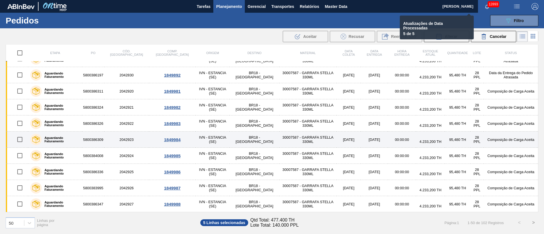
checkbox input "false"
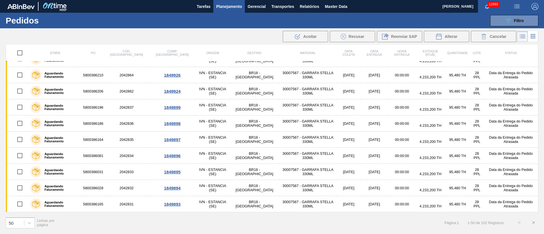
scroll to position [495, 0]
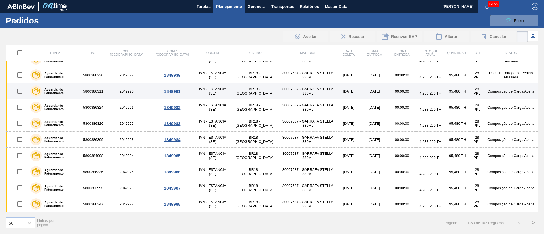
click at [21, 91] on input "checkbox" at bounding box center [20, 91] width 12 height 12
checkbox input "true"
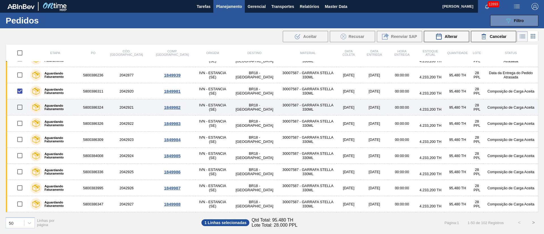
click at [21, 105] on input "checkbox" at bounding box center [20, 107] width 12 height 12
checkbox input "true"
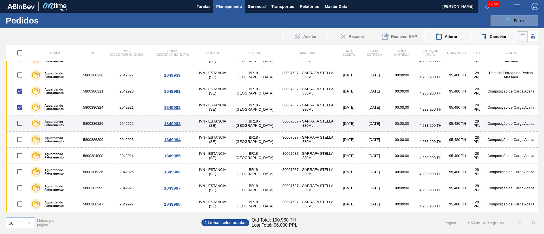
click at [22, 125] on input "checkbox" at bounding box center [20, 124] width 12 height 12
checkbox input "true"
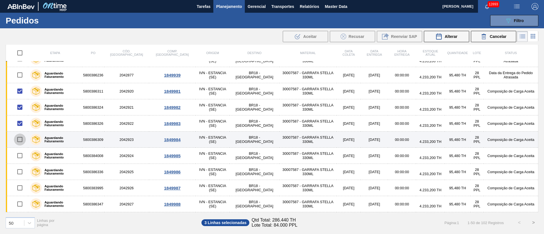
click at [23, 137] on input "checkbox" at bounding box center [20, 140] width 12 height 12
checkbox input "true"
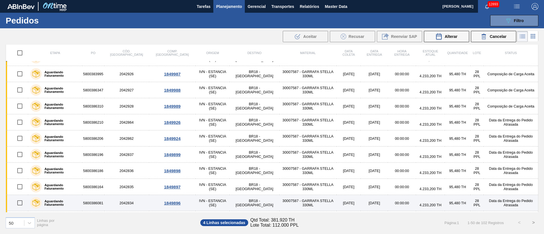
scroll to position [623, 0]
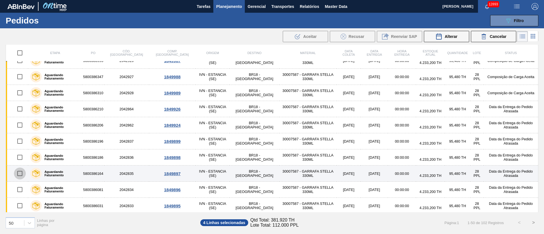
click at [20, 174] on input "checkbox" at bounding box center [20, 174] width 12 height 12
checkbox input "true"
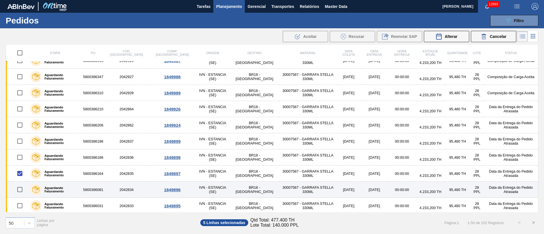
click at [20, 191] on input "checkbox" at bounding box center [20, 190] width 12 height 12
checkbox input "true"
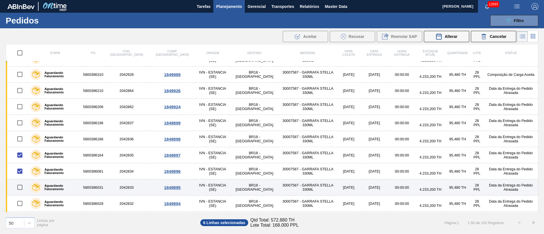
scroll to position [657, 0]
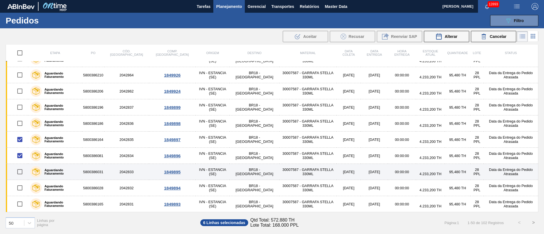
click at [24, 172] on input "checkbox" at bounding box center [20, 172] width 12 height 12
checkbox input "true"
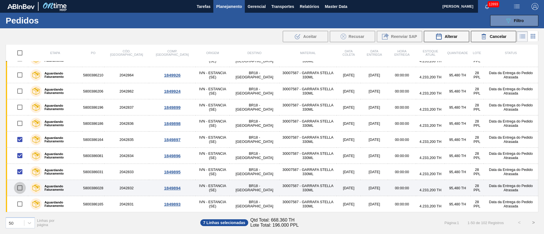
click at [23, 187] on input "checkbox" at bounding box center [20, 188] width 12 height 12
checkbox input "true"
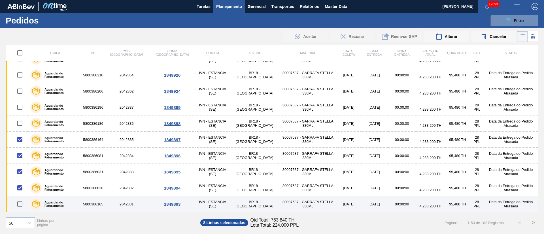
click at [22, 205] on input "checkbox" at bounding box center [20, 204] width 12 height 12
checkbox input "true"
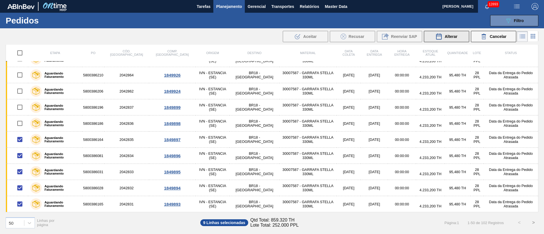
click at [450, 36] on span "Alterar" at bounding box center [450, 36] width 13 height 5
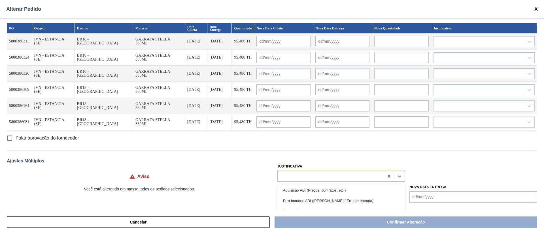
click at [299, 177] on div at bounding box center [331, 176] width 106 height 8
type input "ou"
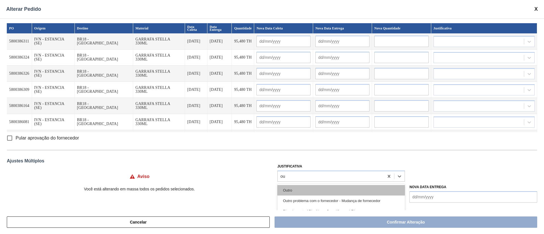
click at [289, 189] on div "Outro" at bounding box center [341, 190] width 128 height 10
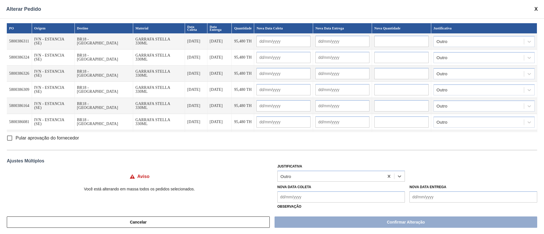
click at [10, 137] on input "Pular aprovação do fornecedor" at bounding box center [10, 138] width 12 height 12
checkbox input "true"
click at [299, 200] on Coleta "Nova Data Coleta" at bounding box center [341, 196] width 128 height 11
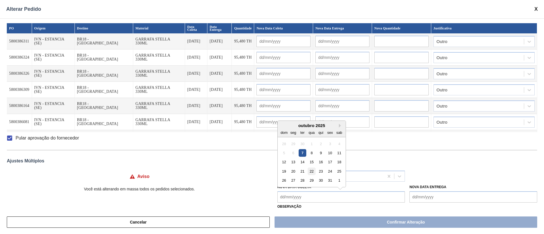
click at [310, 173] on div "22" at bounding box center [312, 172] width 8 height 8
type Coleta "[DATE]"
type input "[DATE]"
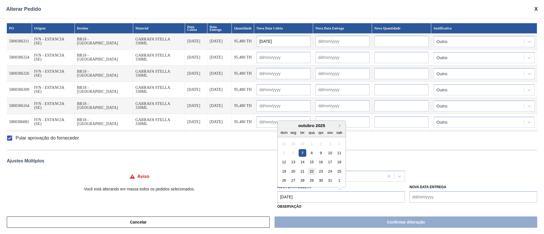
type input "[DATE]"
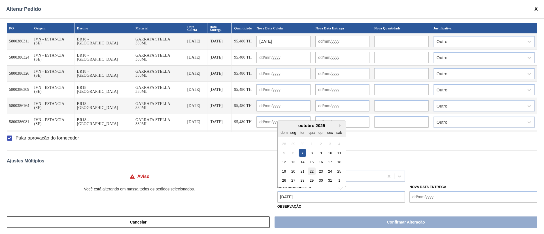
type input "[DATE]"
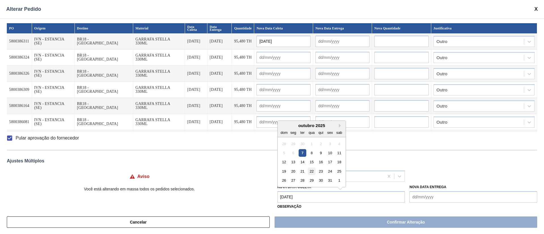
type input "[DATE]"
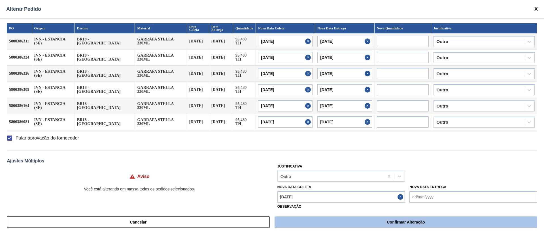
click at [332, 220] on button "Confirmar Alteração" at bounding box center [405, 222] width 263 height 11
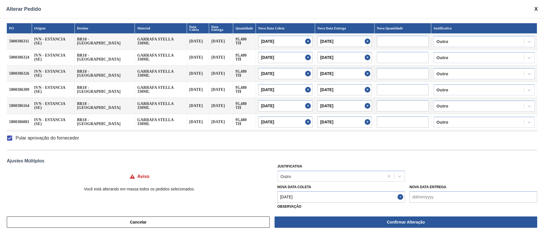
checkbox input "false"
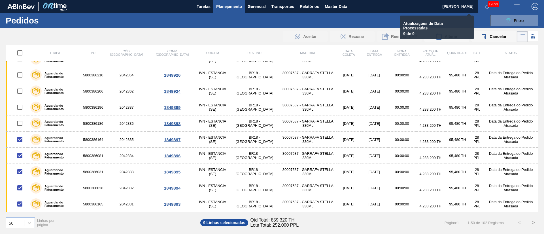
checkbox input "false"
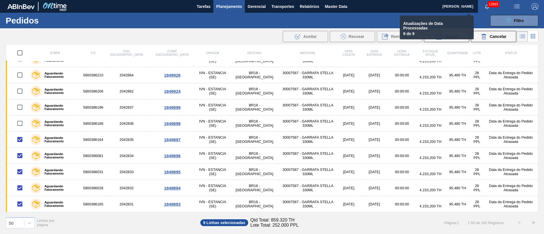
checkbox input "false"
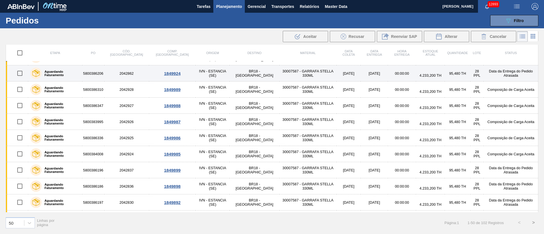
scroll to position [487, 0]
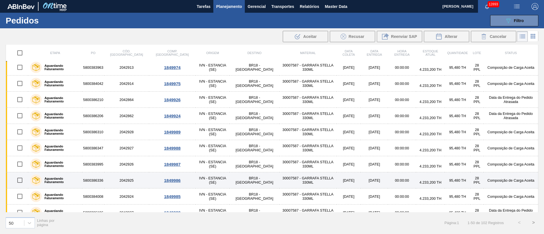
click at [22, 178] on input "checkbox" at bounding box center [20, 180] width 12 height 12
checkbox input "true"
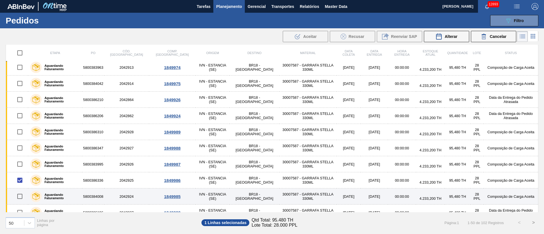
click at [18, 194] on input "checkbox" at bounding box center [20, 197] width 12 height 12
checkbox input "true"
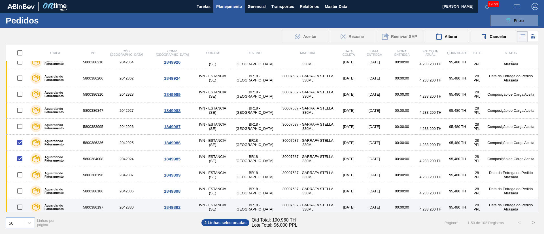
scroll to position [572, 0]
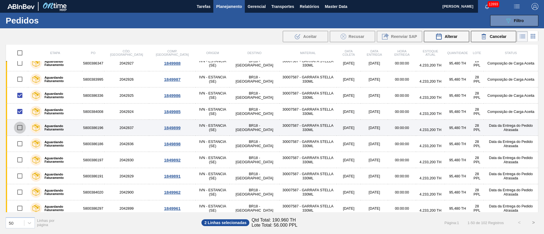
click at [19, 128] on input "checkbox" at bounding box center [20, 128] width 12 height 12
checkbox input "true"
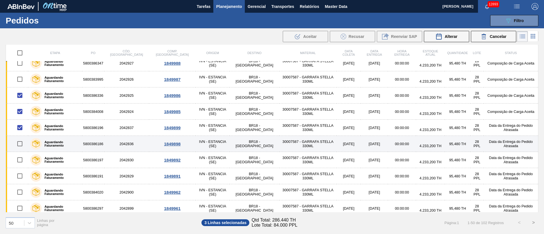
click at [19, 146] on input "checkbox" at bounding box center [20, 144] width 12 height 12
checkbox input "true"
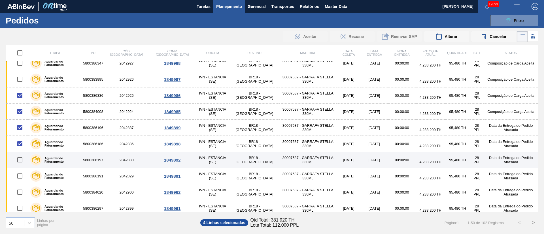
click at [23, 159] on input "checkbox" at bounding box center [20, 160] width 12 height 12
checkbox input "true"
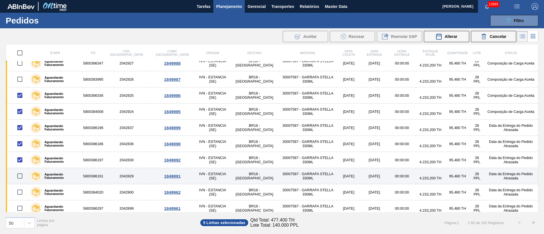
click at [18, 177] on input "checkbox" at bounding box center [20, 176] width 12 height 12
checkbox input "true"
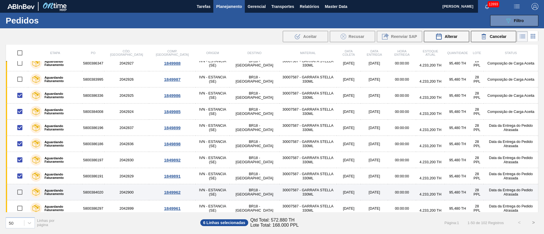
click at [21, 192] on input "checkbox" at bounding box center [20, 192] width 12 height 12
checkbox input "true"
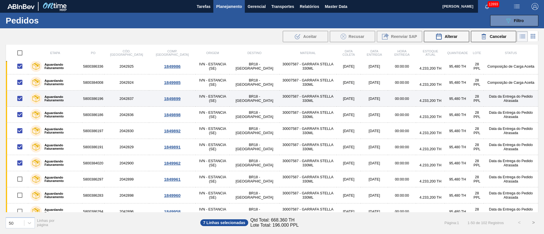
scroll to position [614, 0]
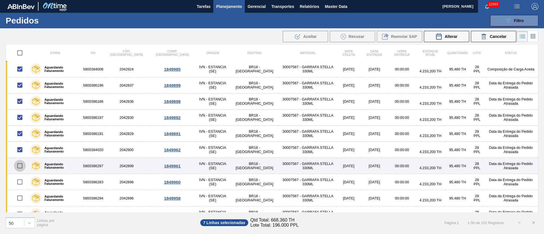
click at [24, 165] on input "checkbox" at bounding box center [20, 166] width 12 height 12
checkbox input "true"
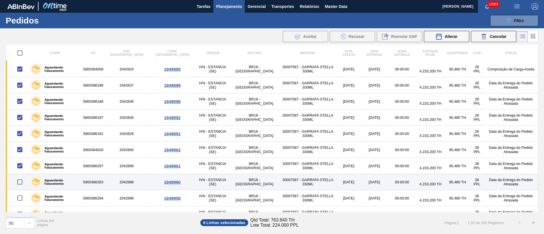
click at [19, 183] on input "checkbox" at bounding box center [20, 182] width 12 height 12
checkbox input "true"
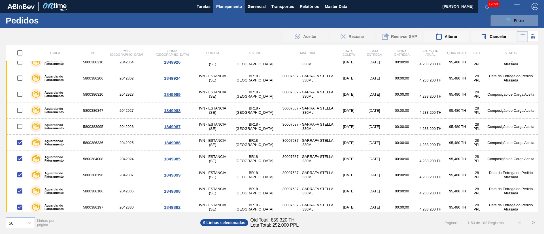
scroll to position [487, 0]
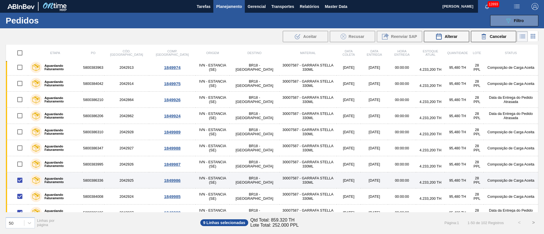
click at [18, 178] on input "checkbox" at bounding box center [20, 180] width 12 height 12
checkbox input "false"
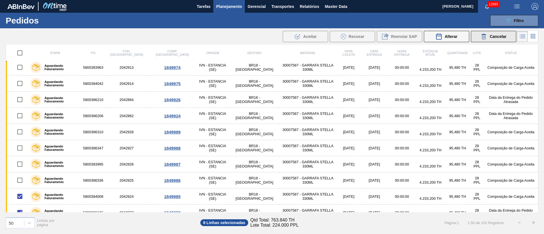
click at [499, 36] on span "Cancelar" at bounding box center [497, 36] width 17 height 5
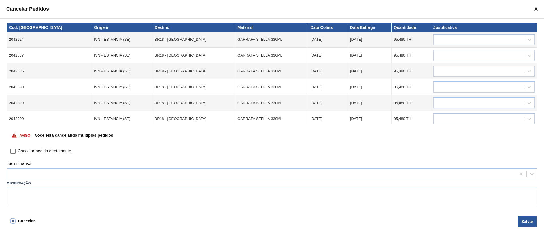
click at [10, 150] on input "Cancelar pedido diretamente" at bounding box center [13, 151] width 10 height 10
checkbox input "true"
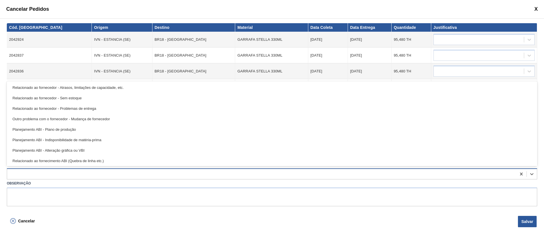
click at [25, 175] on div at bounding box center [261, 174] width 509 height 8
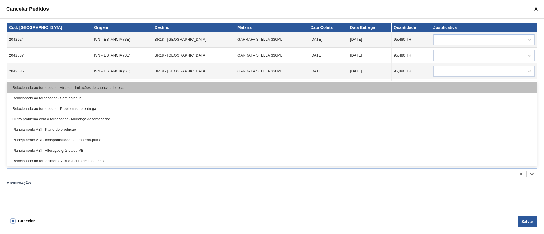
click at [85, 88] on div "Relacionado ao fornecedor - Atrasos, limitações de capacidade, etc." at bounding box center [272, 87] width 530 height 10
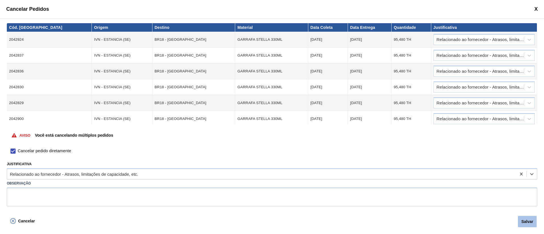
click at [523, 221] on button "Salvar" at bounding box center [527, 221] width 19 height 11
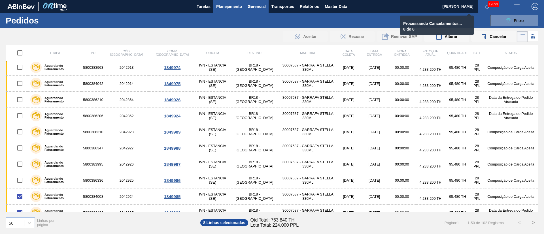
checkbox input "false"
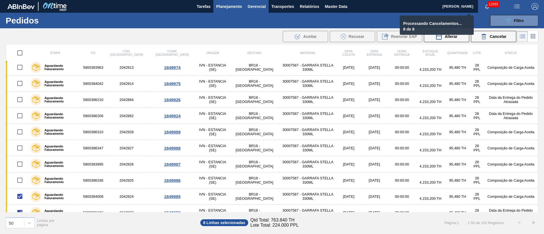
checkbox input "false"
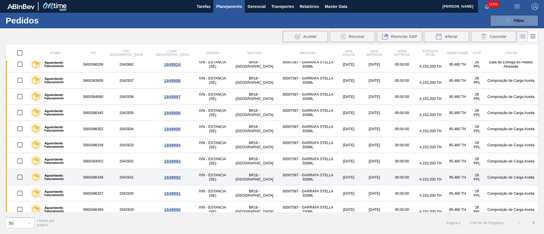
scroll to position [614, 0]
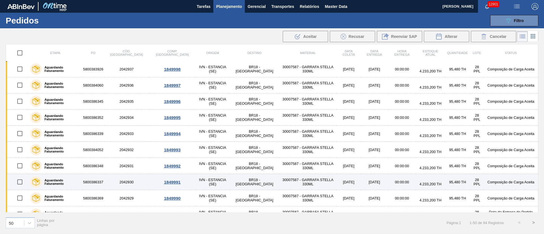
click at [22, 183] on input "checkbox" at bounding box center [20, 182] width 12 height 12
checkbox input "true"
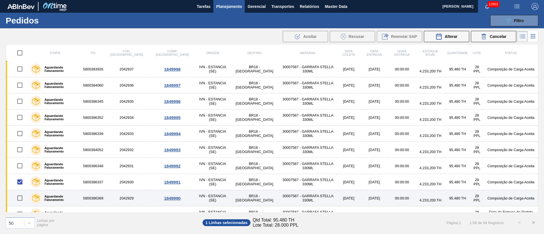
click at [18, 196] on input "checkbox" at bounding box center [20, 198] width 12 height 12
checkbox input "true"
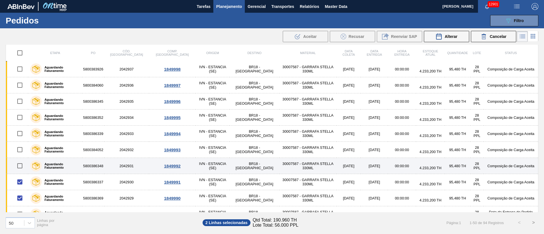
click at [18, 166] on input "checkbox" at bounding box center [20, 166] width 12 height 12
checkbox input "true"
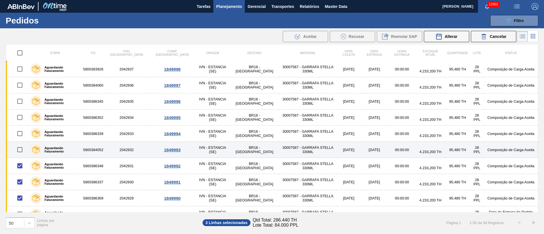
click at [20, 146] on input "checkbox" at bounding box center [20, 150] width 12 height 12
checkbox input "true"
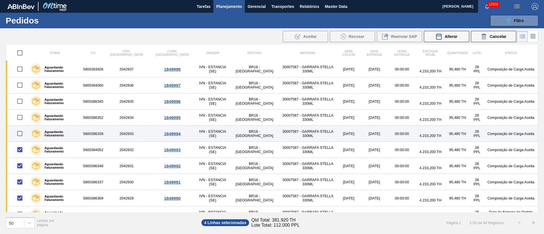
click at [22, 128] on input "checkbox" at bounding box center [20, 134] width 12 height 12
checkbox input "true"
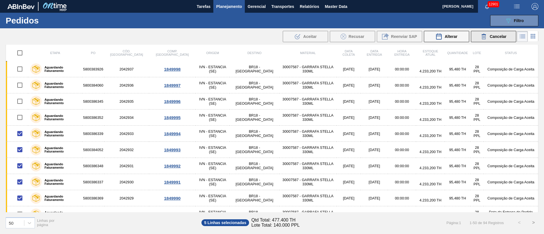
click at [498, 39] on div "Cancelar" at bounding box center [493, 36] width 26 height 7
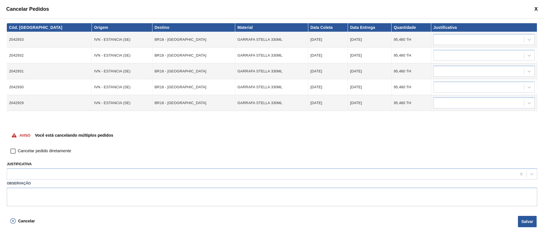
click at [14, 152] on input "Cancelar pedido diretamente" at bounding box center [13, 151] width 10 height 10
checkbox input "true"
click at [451, 39] on div at bounding box center [479, 40] width 90 height 8
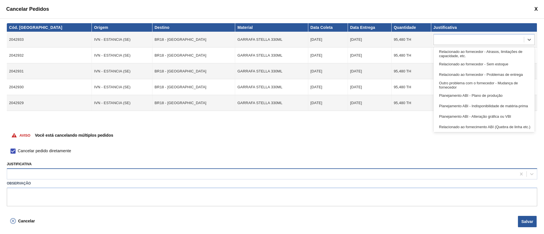
click at [297, 175] on div at bounding box center [261, 174] width 509 height 8
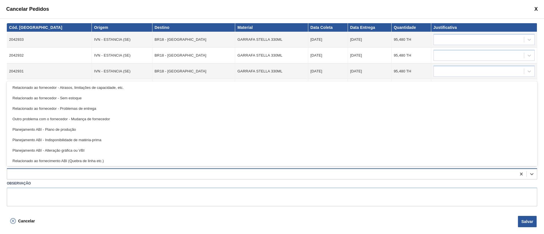
click at [294, 175] on div at bounding box center [261, 174] width 509 height 8
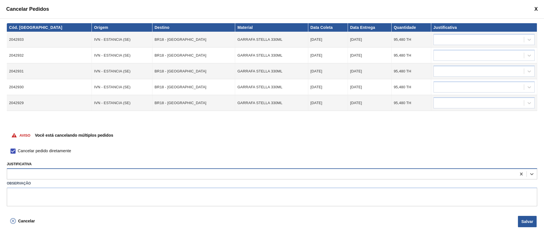
click at [181, 174] on div at bounding box center [261, 174] width 509 height 8
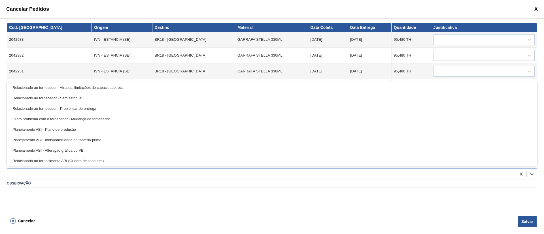
click at [85, 89] on div "Relacionado ao fornecedor - Atrasos, limitações de capacidade, etc." at bounding box center [272, 87] width 530 height 10
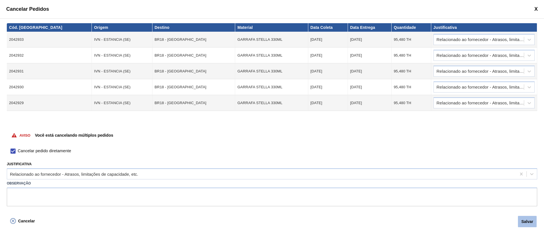
click at [527, 223] on button "Salvar" at bounding box center [527, 221] width 19 height 11
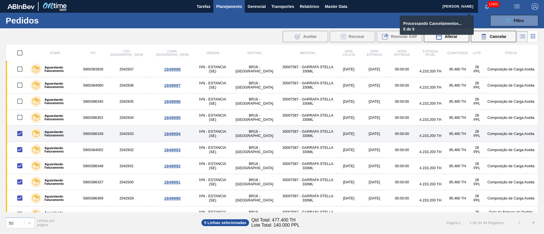
checkbox input "false"
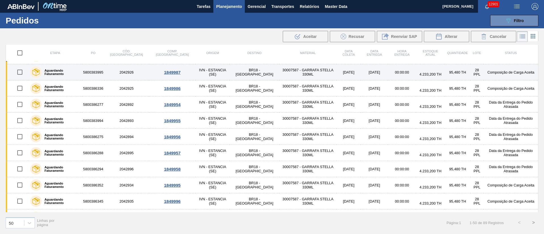
scroll to position [592, 0]
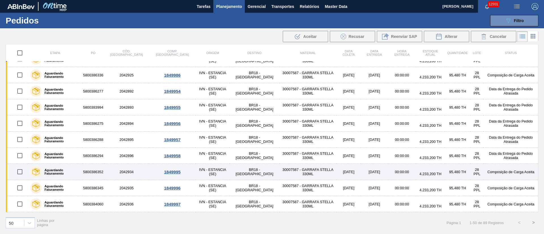
click at [18, 171] on input "checkbox" at bounding box center [20, 172] width 12 height 12
checkbox input "true"
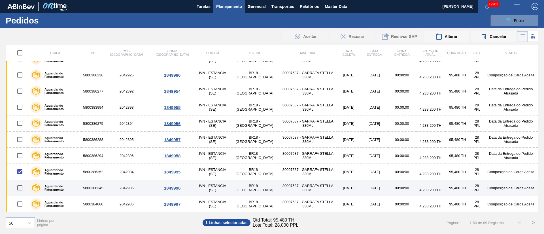
click at [20, 188] on input "checkbox" at bounding box center [20, 188] width 12 height 12
checkbox input "true"
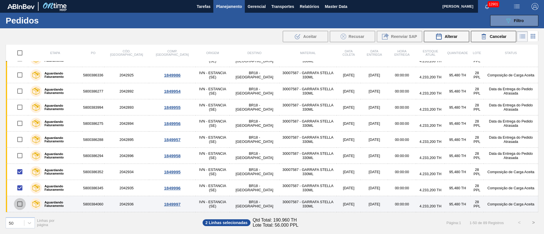
click at [21, 204] on input "checkbox" at bounding box center [20, 204] width 12 height 12
checkbox input "true"
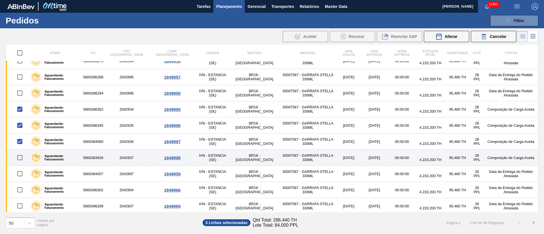
scroll to position [657, 0]
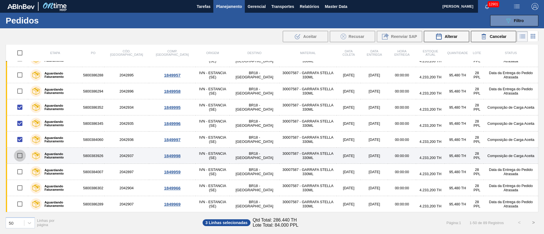
click at [18, 157] on input "checkbox" at bounding box center [20, 156] width 12 height 12
checkbox input "true"
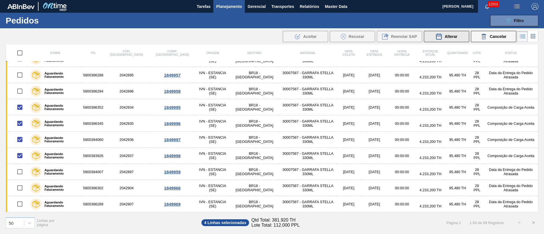
click at [446, 36] on span "Alterar" at bounding box center [450, 36] width 13 height 5
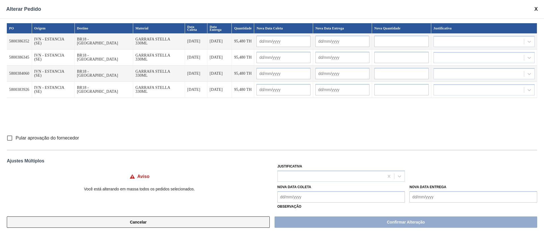
click at [145, 222] on button "Cancelar" at bounding box center [138, 222] width 263 height 11
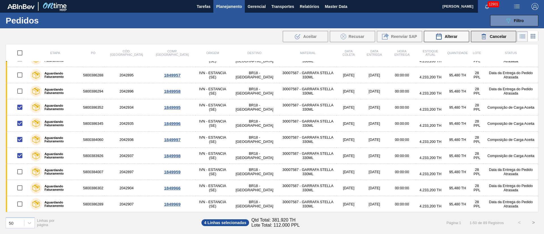
click at [485, 36] on icon at bounding box center [483, 36] width 7 height 7
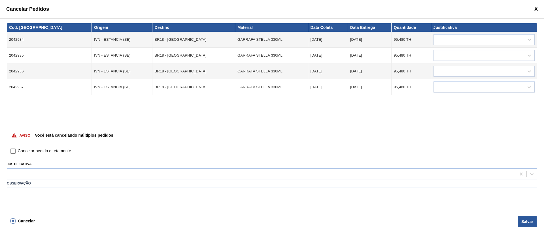
click at [14, 151] on input "Cancelar pedido diretamente" at bounding box center [13, 151] width 10 height 10
checkbox input "true"
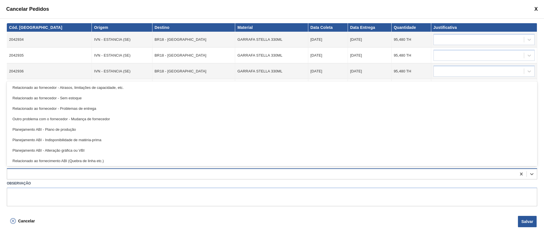
click at [23, 177] on div at bounding box center [261, 174] width 509 height 8
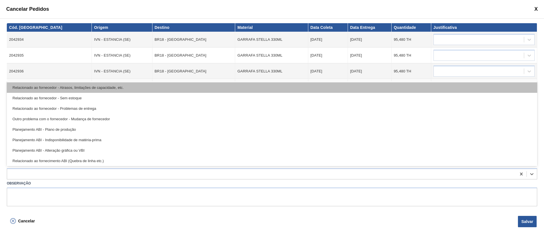
click at [53, 89] on div "Relacionado ao fornecedor - Atrasos, limitações de capacidade, etc." at bounding box center [272, 87] width 530 height 10
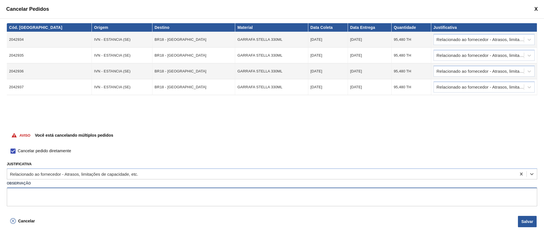
click at [60, 203] on textarea at bounding box center [272, 197] width 530 height 19
type textarea ","
click at [527, 223] on button "Salvar" at bounding box center [527, 221] width 19 height 11
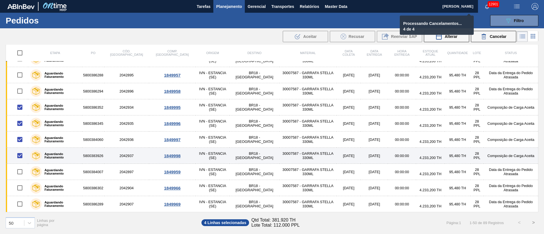
checkbox input "false"
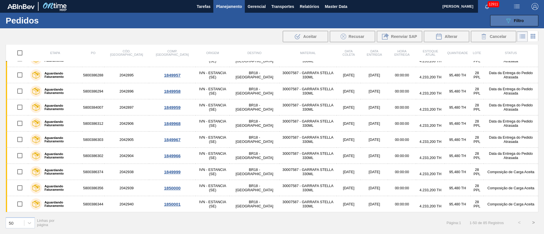
click at [512, 19] on div "089F7B8B-B2A5-4AFE-B5C0-19BA573D28AC Filtro" at bounding box center [514, 20] width 19 height 7
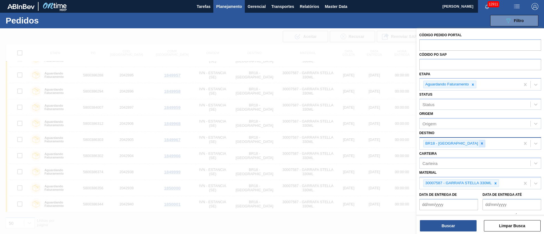
click at [481, 144] on icon at bounding box center [482, 143] width 2 height 2
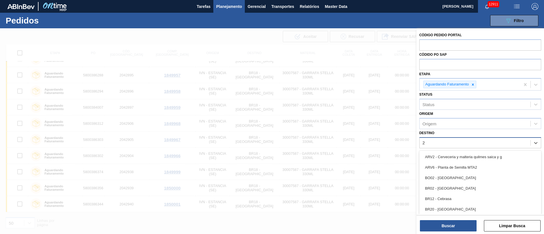
type input "23"
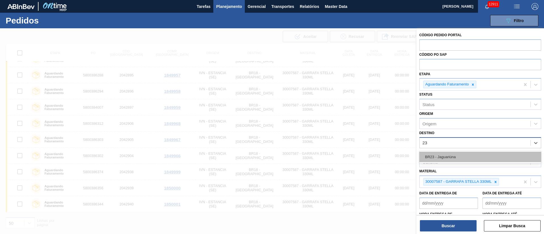
click at [445, 160] on div "BR23 - Jaguariúna" at bounding box center [480, 157] width 122 height 10
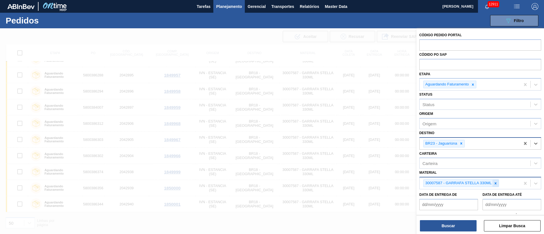
click at [495, 182] on icon at bounding box center [495, 184] width 4 height 4
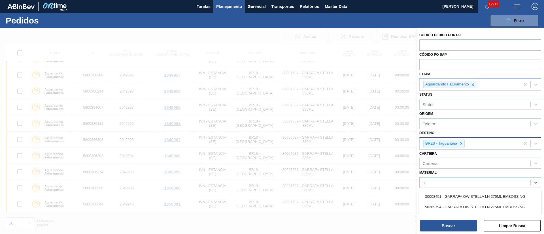
type input "s"
type input "200045"
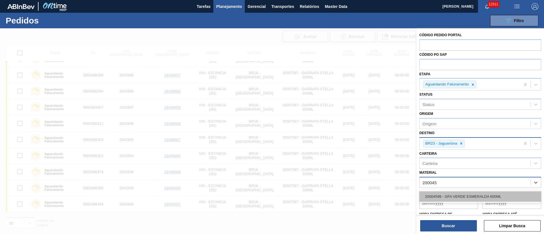
click at [482, 196] on div "20004599 - GFA VERDE ESMERALDA 600ML" at bounding box center [480, 196] width 122 height 10
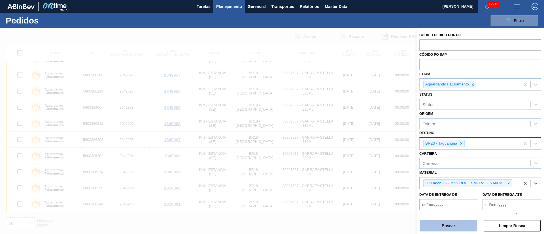
click at [448, 227] on button "Buscar" at bounding box center [448, 225] width 57 height 11
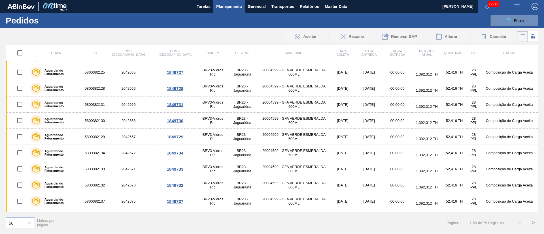
scroll to position [0, 0]
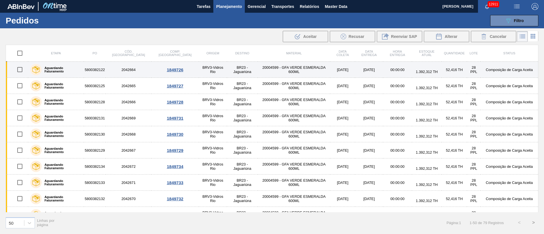
click at [18, 72] on input "checkbox" at bounding box center [20, 70] width 12 height 12
checkbox input "true"
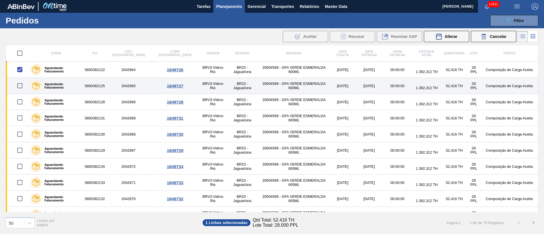
click at [19, 84] on input "checkbox" at bounding box center [20, 86] width 12 height 12
checkbox input "true"
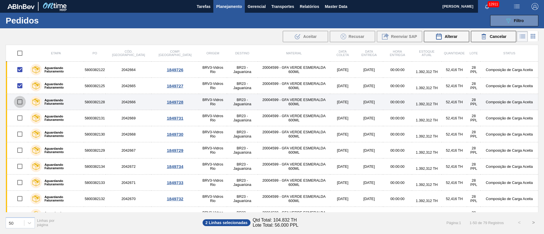
click at [21, 100] on input "checkbox" at bounding box center [20, 102] width 12 height 12
checkbox input "true"
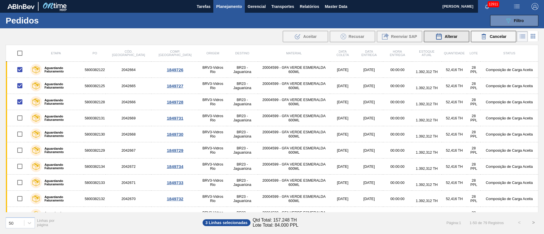
click at [452, 38] on span "Alterar" at bounding box center [450, 36] width 13 height 5
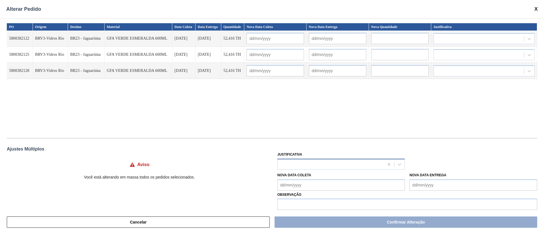
click at [287, 169] on div at bounding box center [341, 164] width 128 height 11
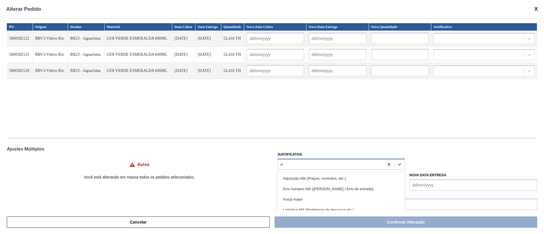
type input "ou"
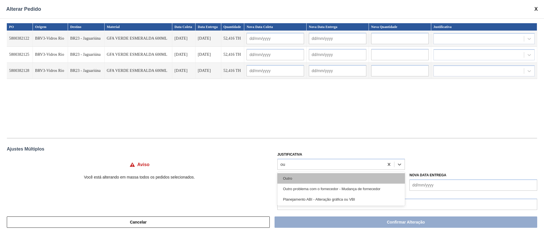
click at [296, 176] on div "Outro" at bounding box center [341, 178] width 128 height 10
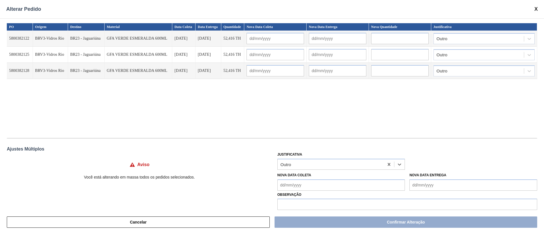
click at [289, 189] on Coleta "Nova Data Coleta" at bounding box center [341, 185] width 128 height 11
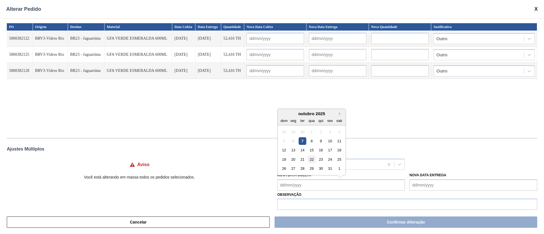
click at [311, 159] on div "22" at bounding box center [312, 160] width 8 height 8
type Coleta "[DATE]"
type input "[DATE]"
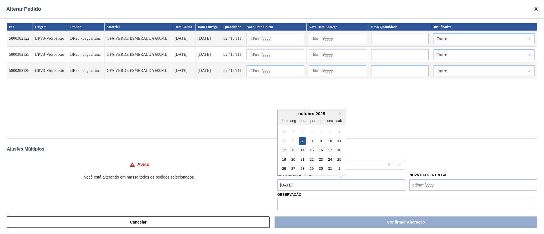
type input "[DATE]"
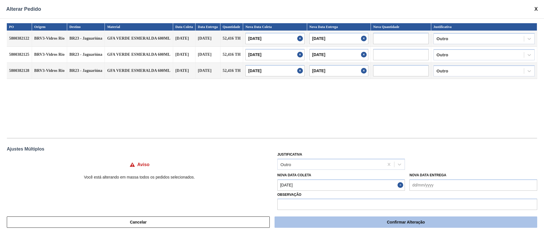
click at [336, 221] on button "Confirmar Alteração" at bounding box center [405, 222] width 263 height 11
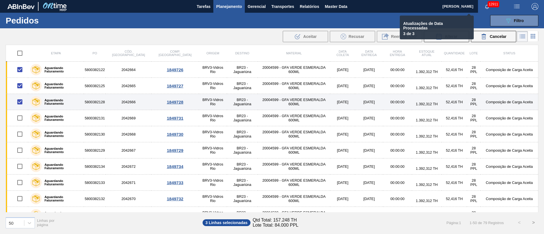
checkbox input "false"
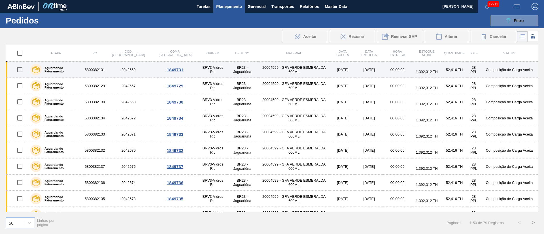
click at [19, 71] on input "checkbox" at bounding box center [20, 70] width 12 height 12
checkbox input "true"
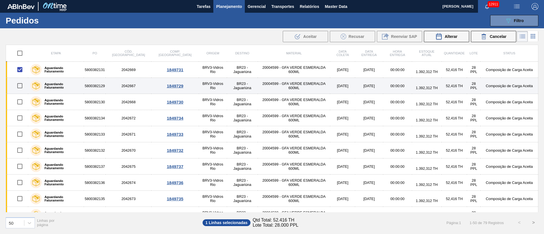
click at [19, 85] on input "checkbox" at bounding box center [20, 86] width 12 height 12
checkbox input "true"
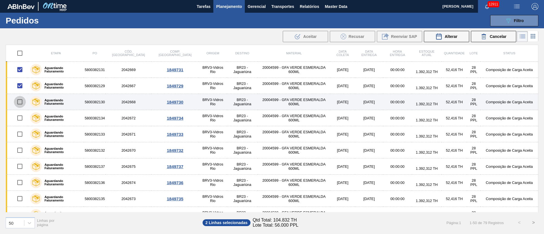
click at [21, 102] on input "checkbox" at bounding box center [20, 102] width 12 height 12
checkbox input "true"
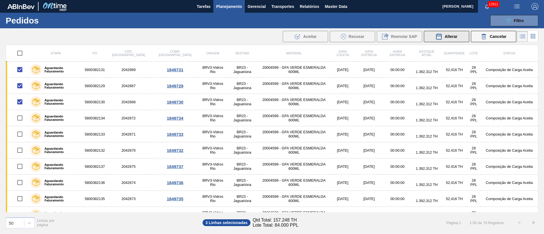
click at [447, 36] on span "Alterar" at bounding box center [450, 36] width 13 height 5
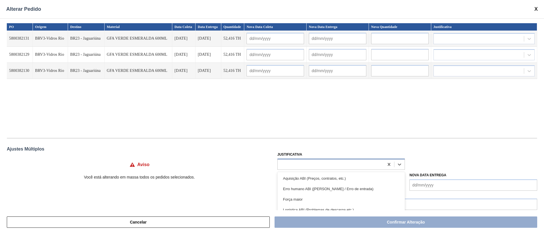
click at [301, 165] on div at bounding box center [331, 164] width 106 height 8
type input "ou"
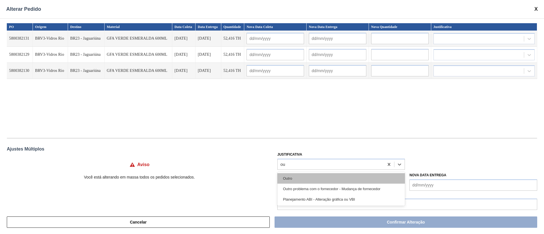
click at [299, 178] on div "Outro" at bounding box center [341, 178] width 128 height 10
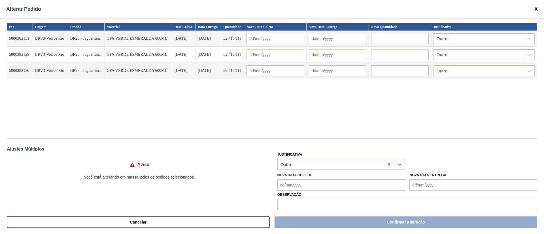
click at [283, 186] on Coleta "Nova Data Coleta" at bounding box center [341, 185] width 128 height 11
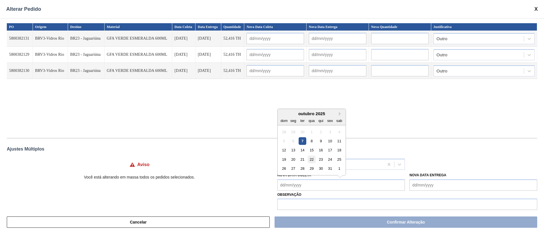
click at [308, 160] on div "22" at bounding box center [312, 160] width 8 height 8
type Coleta "[DATE]"
type input "[DATE]"
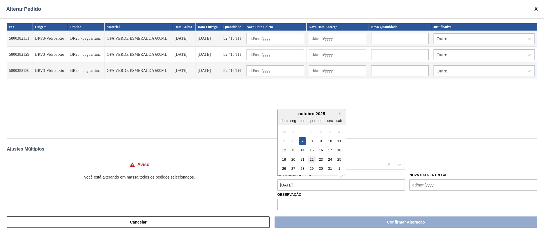
type input "[DATE]"
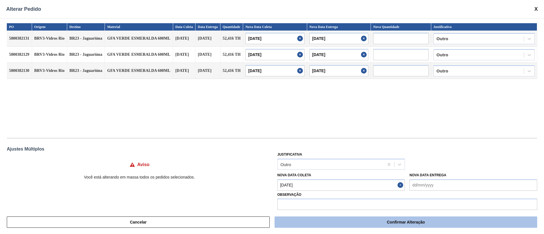
click at [334, 224] on button "Confirmar Alteração" at bounding box center [405, 222] width 263 height 11
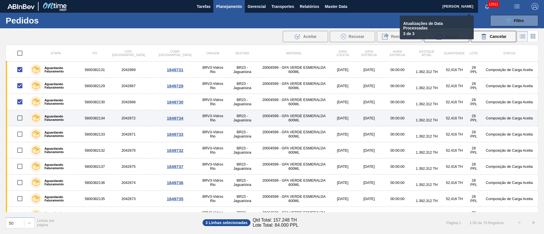
checkbox input "false"
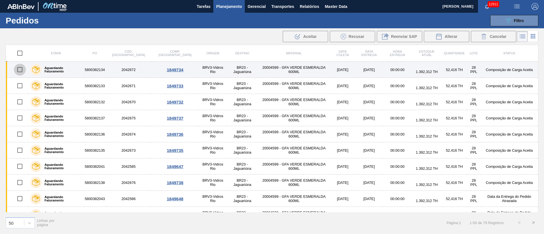
click at [21, 69] on input "checkbox" at bounding box center [20, 70] width 12 height 12
checkbox input "true"
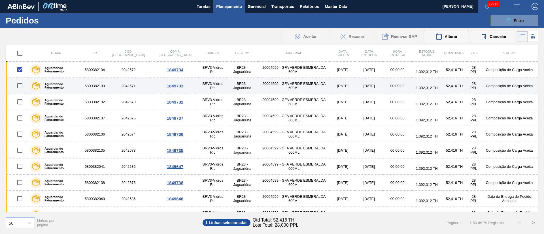
click at [23, 87] on input "checkbox" at bounding box center [20, 86] width 12 height 12
checkbox input "true"
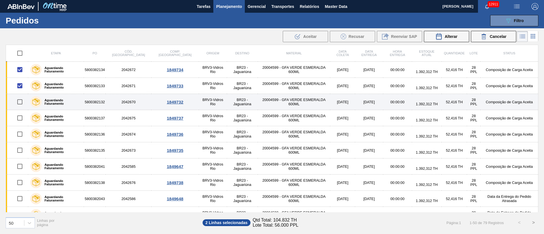
click at [22, 102] on input "checkbox" at bounding box center [20, 102] width 12 height 12
checkbox input "true"
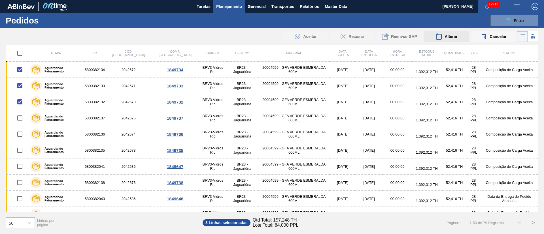
click at [450, 34] on span "Alterar" at bounding box center [450, 36] width 13 height 5
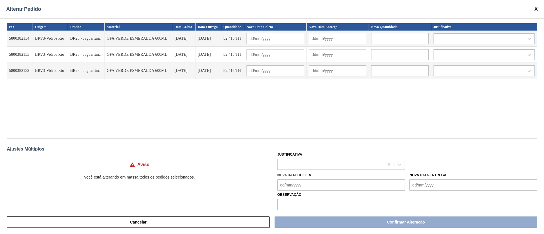
click at [315, 167] on div at bounding box center [331, 164] width 106 height 8
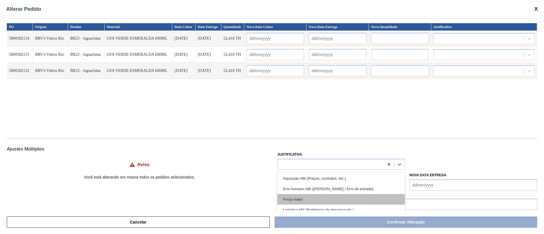
click at [297, 197] on div "Força maior" at bounding box center [341, 199] width 128 height 10
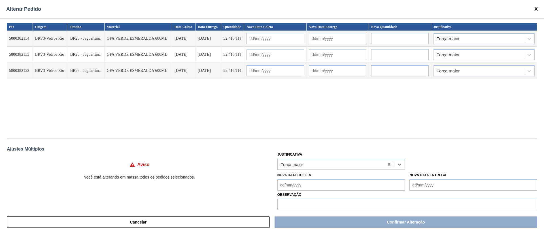
click at [289, 186] on Coleta "Nova Data Coleta" at bounding box center [341, 185] width 128 height 11
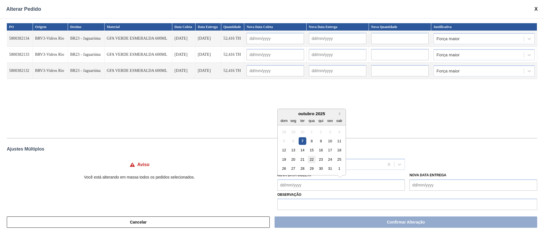
click at [310, 162] on div "22" at bounding box center [312, 160] width 8 height 8
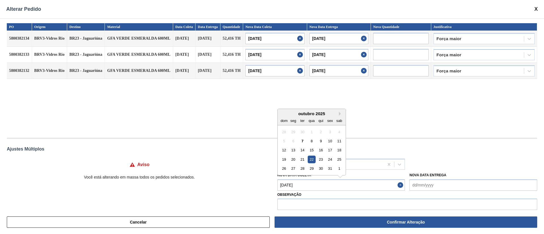
click at [306, 182] on Coleta "[DATE]" at bounding box center [341, 185] width 128 height 11
click at [330, 161] on div "24" at bounding box center [330, 160] width 8 height 8
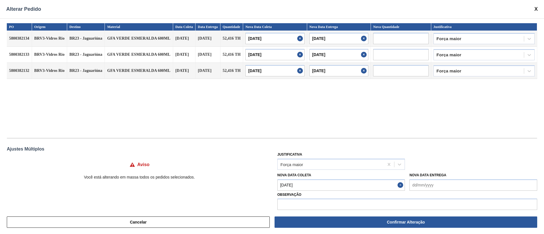
click at [403, 222] on button "Confirmar Alteração" at bounding box center [405, 222] width 263 height 11
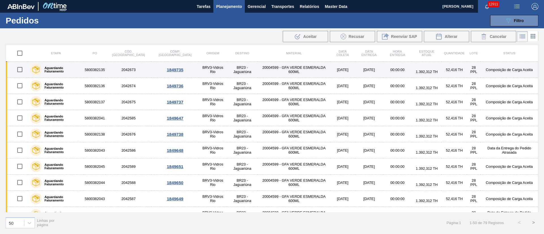
click at [20, 70] on input "checkbox" at bounding box center [20, 70] width 12 height 12
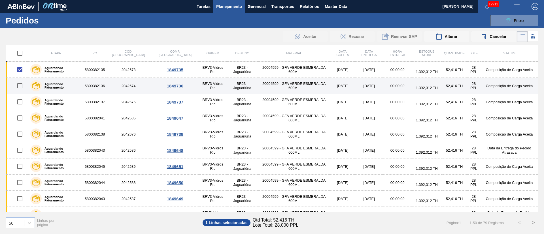
click at [20, 86] on input "checkbox" at bounding box center [20, 86] width 12 height 12
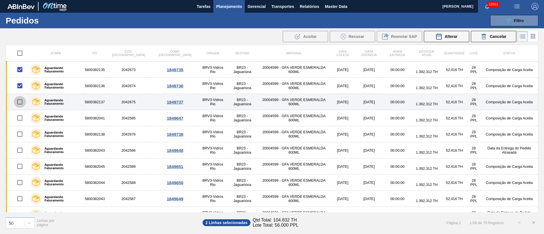
click at [22, 99] on input "checkbox" at bounding box center [20, 102] width 12 height 12
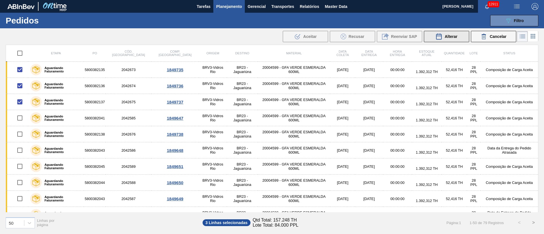
click at [452, 39] on span "Alterar" at bounding box center [450, 36] width 13 height 5
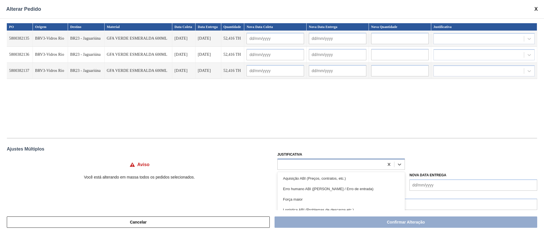
click at [304, 161] on div at bounding box center [331, 164] width 106 height 8
click at [296, 201] on div "Força maior" at bounding box center [341, 199] width 128 height 10
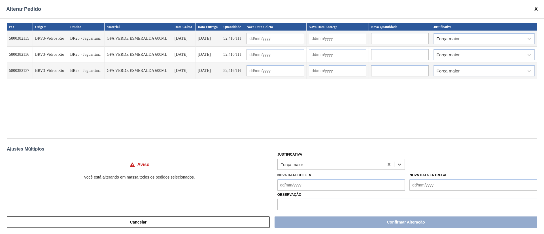
click at [296, 186] on Coleta "Nova Data Coleta" at bounding box center [341, 185] width 128 height 11
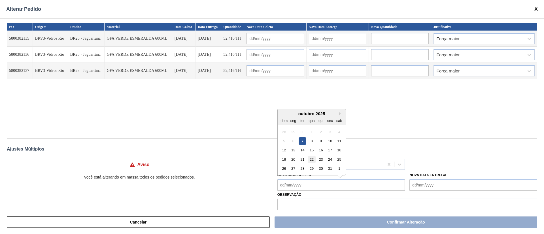
click at [313, 160] on div "22" at bounding box center [312, 160] width 8 height 8
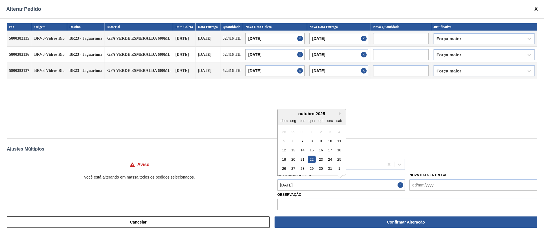
click at [308, 183] on Coleta "[DATE]" at bounding box center [341, 185] width 128 height 11
click at [322, 158] on div "23" at bounding box center [321, 160] width 8 height 8
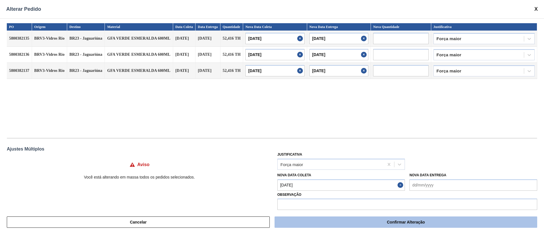
click at [323, 221] on button "Confirmar Alteração" at bounding box center [405, 222] width 263 height 11
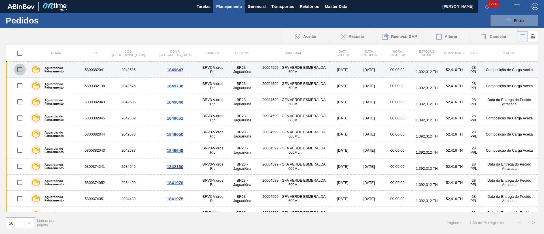
click at [21, 72] on input "checkbox" at bounding box center [20, 70] width 12 height 12
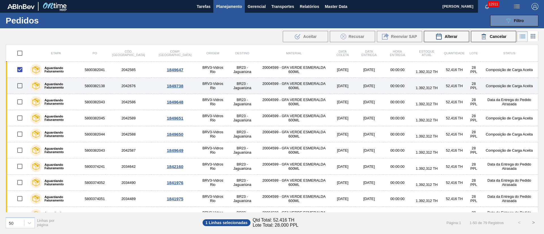
drag, startPoint x: 19, startPoint y: 81, endPoint x: 20, endPoint y: 84, distance: 3.4
click at [19, 82] on input "checkbox" at bounding box center [20, 86] width 12 height 12
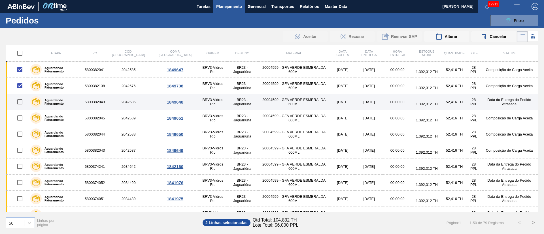
click at [20, 97] on input "checkbox" at bounding box center [20, 102] width 12 height 12
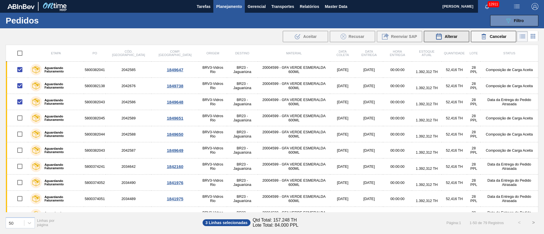
click at [444, 36] on div "Alterar" at bounding box center [446, 36] width 22 height 7
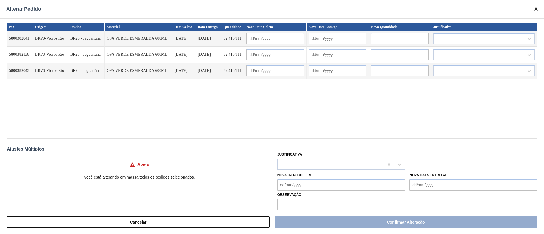
click at [302, 165] on div at bounding box center [331, 164] width 106 height 8
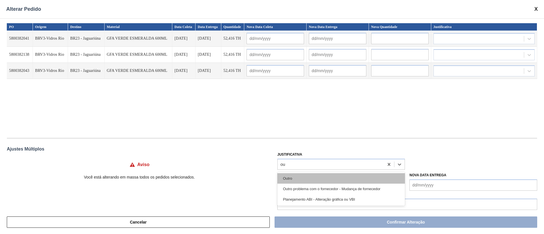
click at [300, 180] on div "Outro" at bounding box center [341, 178] width 128 height 10
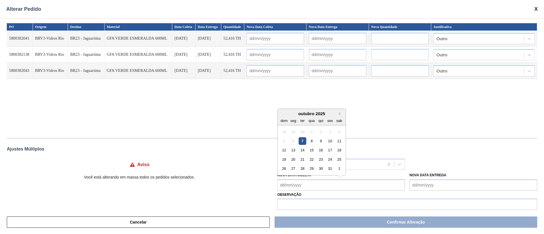
click at [304, 187] on Coleta "Nova Data Coleta" at bounding box center [341, 185] width 128 height 11
click at [357, 188] on Coleta "Nova Data Coleta" at bounding box center [341, 185] width 128 height 11
click at [359, 199] on input "text" at bounding box center [407, 204] width 260 height 11
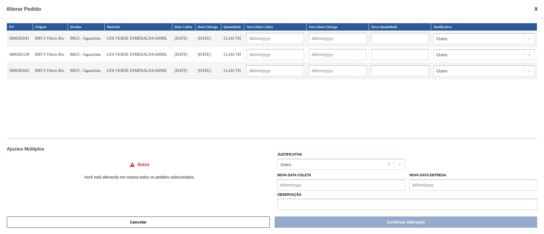
click at [376, 190] on Coleta "Nova Data Coleta" at bounding box center [341, 185] width 128 height 11
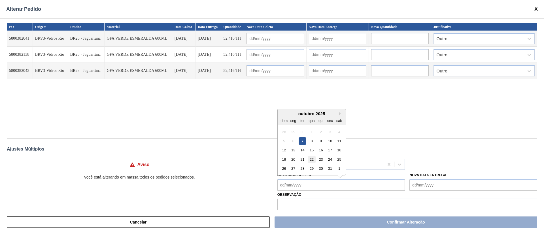
click at [312, 160] on div "22" at bounding box center [312, 160] width 8 height 8
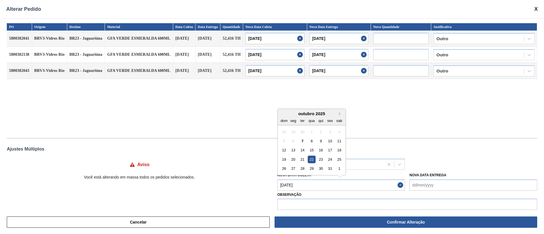
click at [312, 184] on Coleta "[DATE]" at bounding box center [341, 185] width 128 height 11
click at [332, 159] on div "19 20 21 22 23 24 25" at bounding box center [311, 159] width 64 height 9
click at [331, 159] on div "24" at bounding box center [330, 160] width 8 height 8
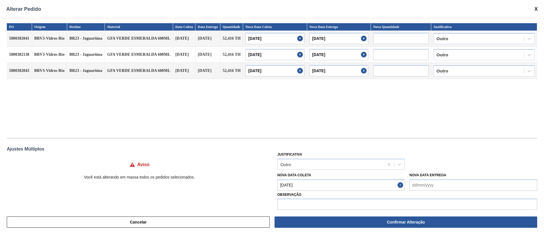
drag, startPoint x: 333, startPoint y: 222, endPoint x: 338, endPoint y: 193, distance: 30.2
click at [333, 222] on button "Confirmar Alteração" at bounding box center [405, 222] width 263 height 11
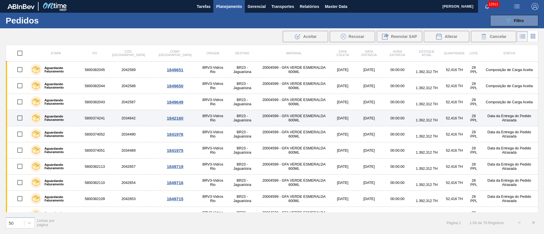
click at [20, 118] on input "checkbox" at bounding box center [20, 118] width 12 height 12
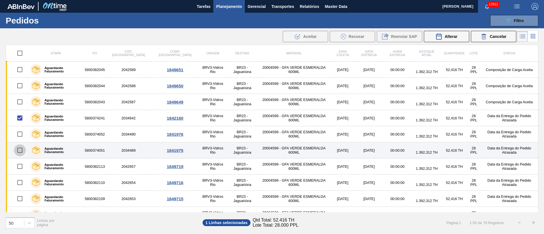
click at [21, 151] on input "checkbox" at bounding box center [20, 150] width 12 height 12
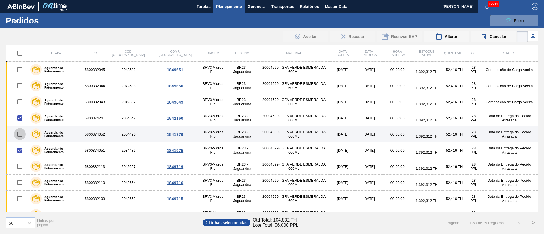
click at [21, 134] on input "checkbox" at bounding box center [20, 134] width 12 height 12
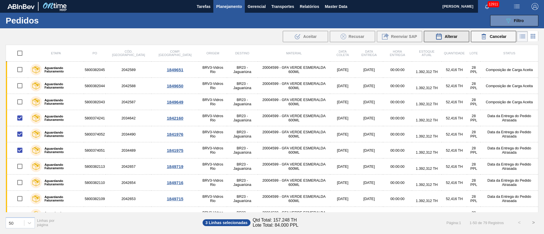
click at [445, 34] on span "Alterar" at bounding box center [450, 36] width 13 height 5
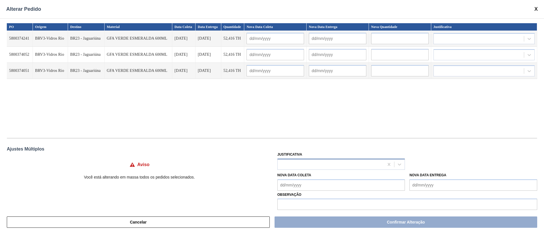
click at [294, 166] on div at bounding box center [331, 164] width 106 height 8
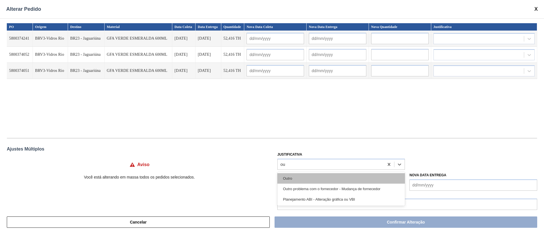
click at [294, 178] on div "Outro" at bounding box center [341, 178] width 128 height 10
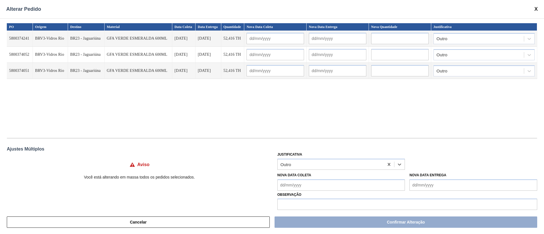
click at [295, 186] on Coleta "Nova Data Coleta" at bounding box center [341, 185] width 128 height 11
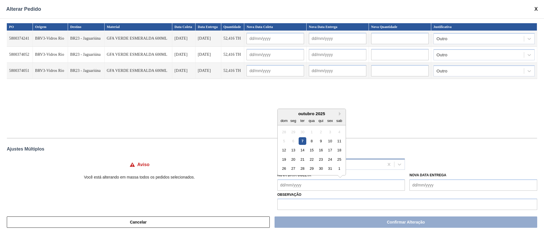
drag, startPoint x: 310, startPoint y: 157, endPoint x: 308, endPoint y: 161, distance: 3.5
click at [310, 157] on div "22" at bounding box center [312, 160] width 8 height 8
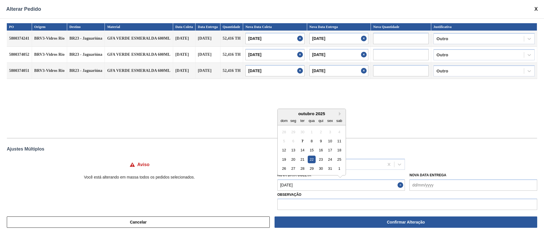
click at [304, 188] on Coleta "[DATE]" at bounding box center [341, 185] width 128 height 11
click at [337, 159] on div "25" at bounding box center [339, 160] width 8 height 8
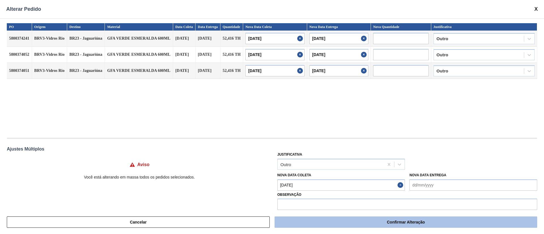
click at [313, 225] on button "Confirmar Alteração" at bounding box center [405, 222] width 263 height 11
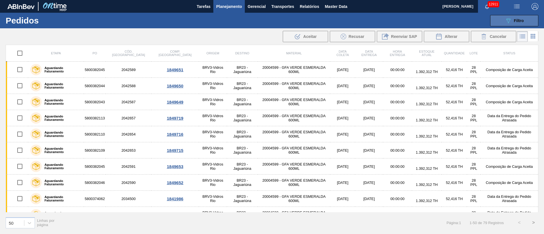
click at [521, 16] on button "089F7B8B-B2A5-4AFE-B5C0-19BA573D28AC Filtro" at bounding box center [514, 20] width 48 height 11
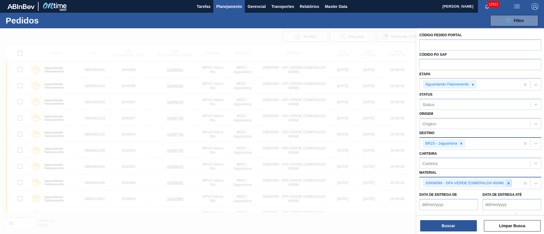
click at [506, 182] on icon at bounding box center [508, 184] width 4 height 4
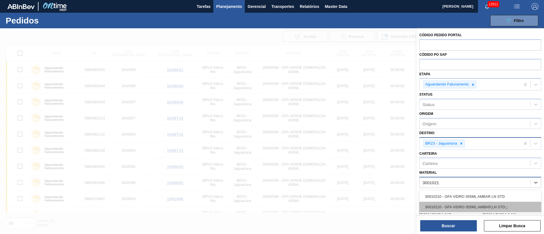
click at [460, 204] on div "30010210 - GFA VIDRO 355ML;AMBAR;LN STD;;;" at bounding box center [480, 207] width 122 height 10
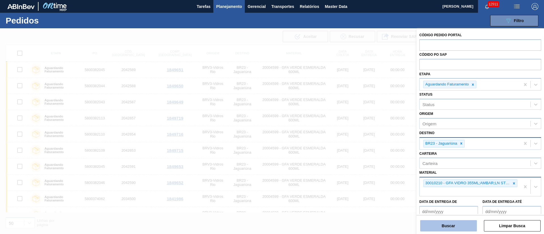
click at [453, 226] on button "Buscar" at bounding box center [448, 225] width 57 height 11
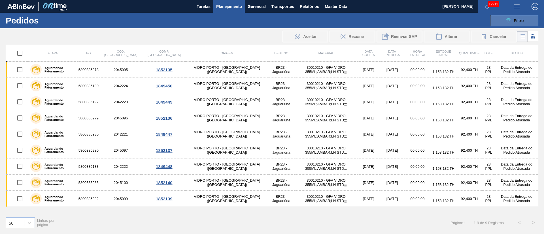
click at [519, 23] on div "089F7B8B-B2A5-4AFE-B5C0-19BA573D28AC Filtro" at bounding box center [514, 20] width 19 height 7
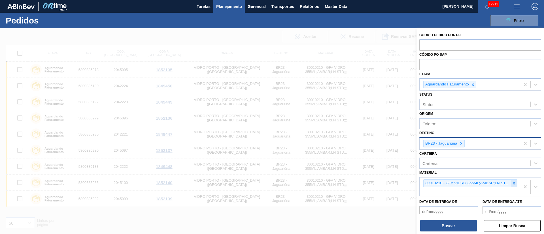
click at [515, 184] on div at bounding box center [514, 183] width 6 height 7
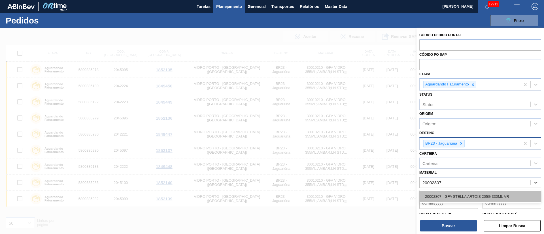
click at [505, 197] on div "20002807 - GFA STELLA ARTOIS 205G 330ML VR" at bounding box center [480, 196] width 122 height 10
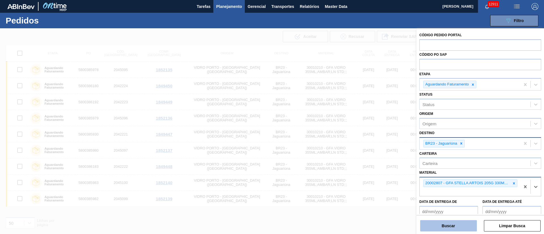
click at [455, 226] on button "Buscar" at bounding box center [448, 225] width 57 height 11
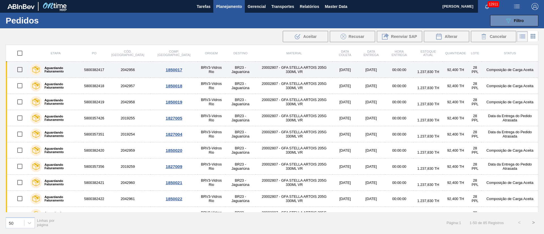
click at [21, 70] on input "checkbox" at bounding box center [20, 70] width 12 height 12
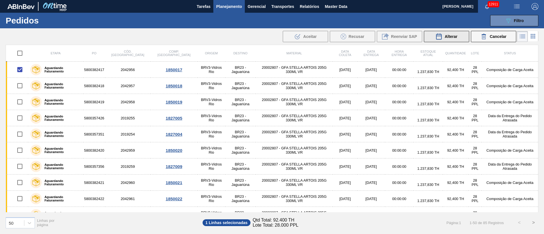
click at [442, 37] on icon at bounding box center [438, 36] width 7 height 7
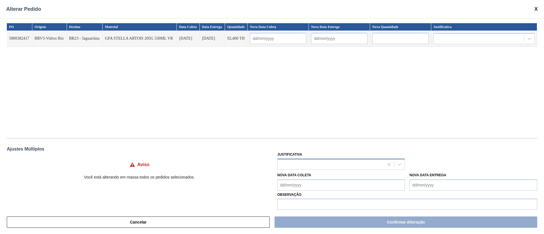
click at [292, 163] on div at bounding box center [331, 164] width 106 height 8
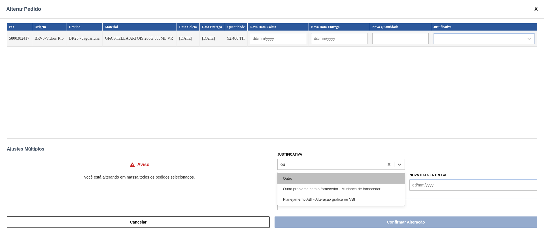
click at [295, 174] on div "Outro" at bounding box center [341, 178] width 128 height 10
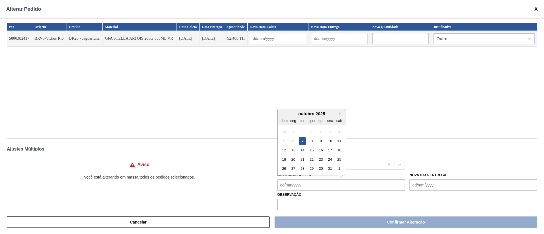
click at [295, 184] on Coleta "Nova Data Coleta" at bounding box center [341, 185] width 128 height 11
click at [312, 140] on div "8" at bounding box center [312, 141] width 8 height 8
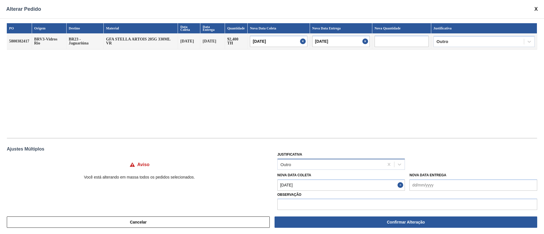
click at [308, 165] on div "Outro" at bounding box center [331, 164] width 106 height 8
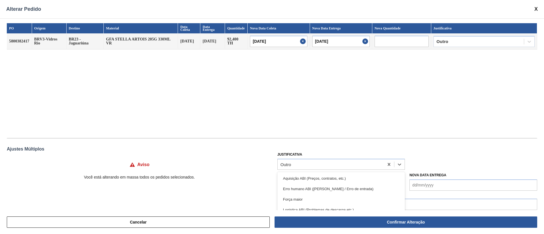
click at [324, 148] on div "Ajustes Múltiplos" at bounding box center [272, 149] width 530 height 5
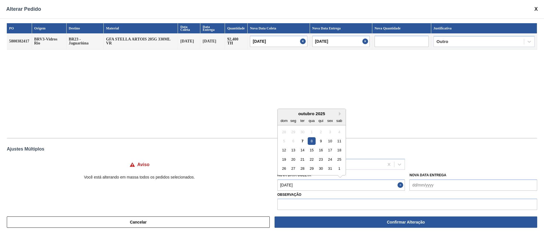
click at [313, 184] on Coleta "[DATE]" at bounding box center [341, 185] width 128 height 11
click at [329, 141] on div "10" at bounding box center [330, 141] width 8 height 8
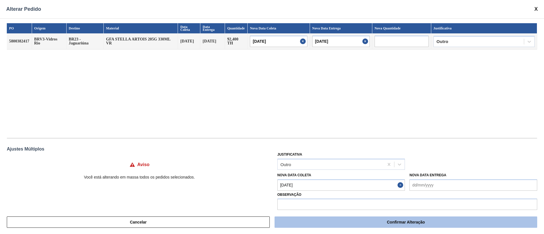
click at [372, 221] on button "Confirmar Alteração" at bounding box center [405, 222] width 263 height 11
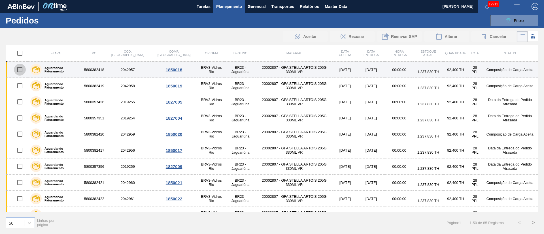
click at [20, 69] on input "checkbox" at bounding box center [20, 70] width 12 height 12
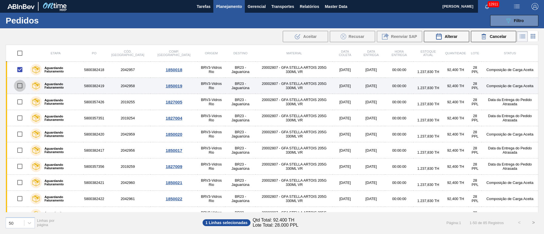
click at [20, 84] on input "checkbox" at bounding box center [20, 86] width 12 height 12
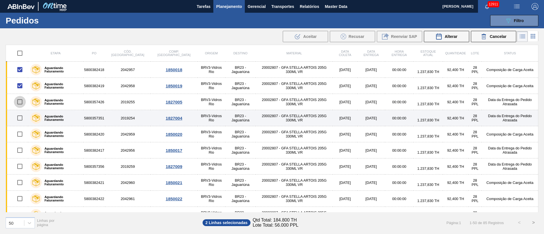
drag, startPoint x: 20, startPoint y: 99, endPoint x: 21, endPoint y: 113, distance: 14.0
click at [20, 100] on input "checkbox" at bounding box center [20, 102] width 12 height 12
click at [22, 121] on input "checkbox" at bounding box center [20, 118] width 12 height 12
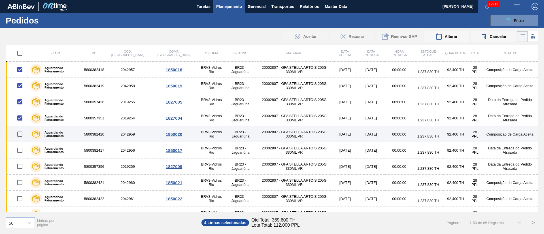
click at [19, 135] on input "checkbox" at bounding box center [20, 134] width 12 height 12
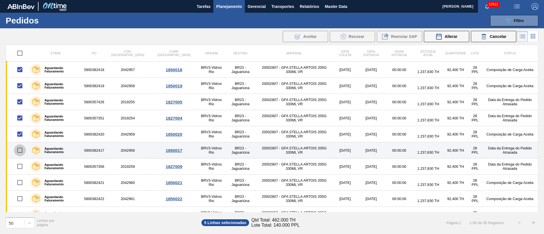
click at [19, 152] on input "checkbox" at bounding box center [20, 150] width 12 height 12
drag, startPoint x: 18, startPoint y: 150, endPoint x: 71, endPoint y: 146, distance: 53.7
click at [18, 151] on input "checkbox" at bounding box center [20, 150] width 12 height 12
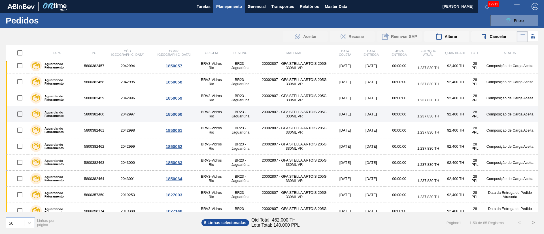
scroll to position [657, 0]
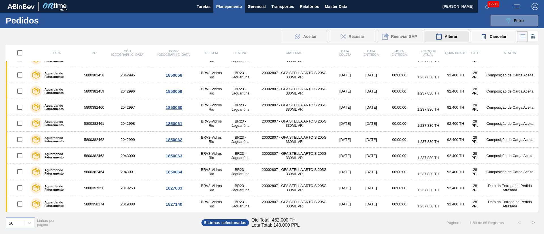
click at [440, 35] on icon at bounding box center [438, 36] width 7 height 7
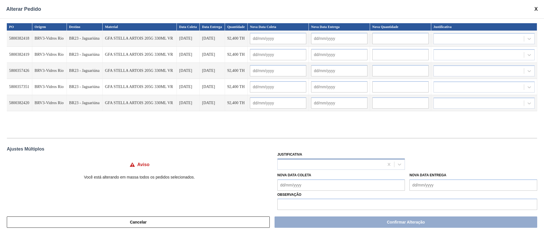
click at [308, 163] on div at bounding box center [331, 164] width 106 height 8
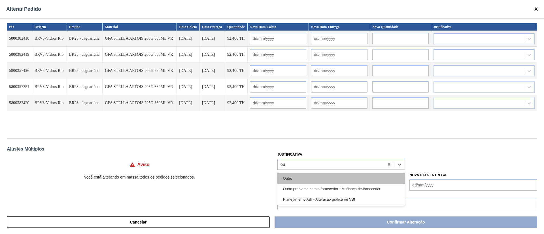
click at [306, 177] on div "Outro" at bounding box center [341, 178] width 128 height 10
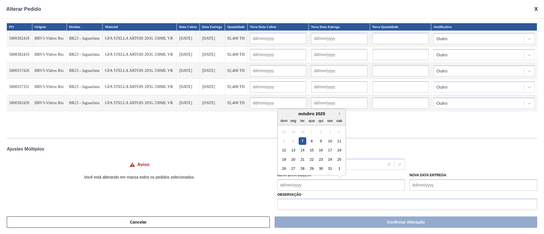
click at [284, 186] on Coleta "Nova Data Coleta" at bounding box center [341, 185] width 128 height 11
drag, startPoint x: 300, startPoint y: 168, endPoint x: 289, endPoint y: 188, distance: 23.1
click at [300, 168] on div "28" at bounding box center [303, 169] width 8 height 8
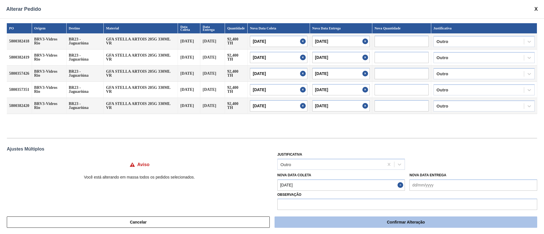
click at [390, 225] on button "Confirmar Alteração" at bounding box center [405, 222] width 263 height 11
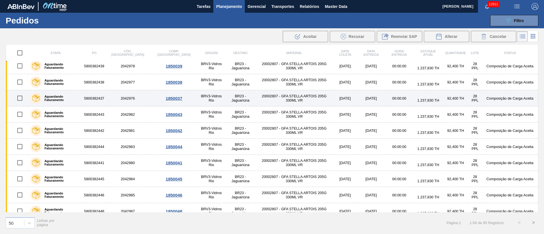
scroll to position [340, 0]
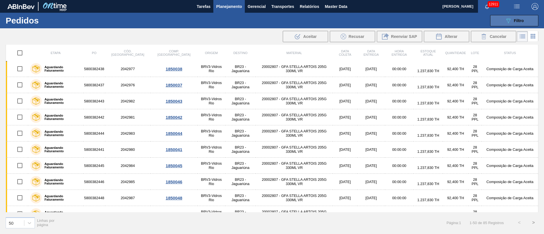
click at [506, 19] on icon at bounding box center [508, 20] width 4 height 5
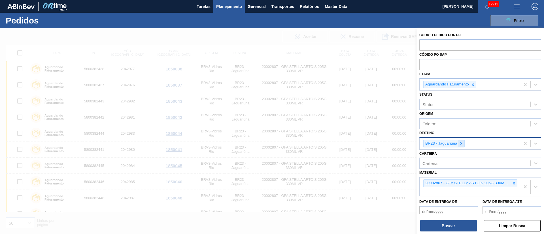
click at [462, 142] on icon at bounding box center [461, 144] width 4 height 4
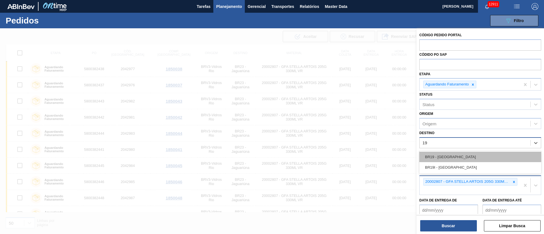
click at [454, 152] on div "BR19 - [GEOGRAPHIC_DATA]" at bounding box center [480, 157] width 122 height 10
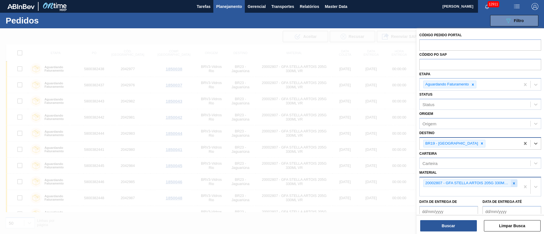
click at [513, 183] on icon at bounding box center [514, 183] width 2 height 2
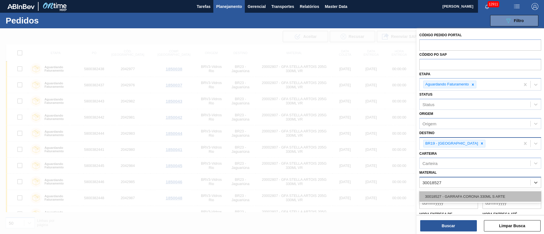
click at [487, 192] on div "30018527 - GARRAFA CORONA 330ML S ARTE" at bounding box center [480, 196] width 122 height 10
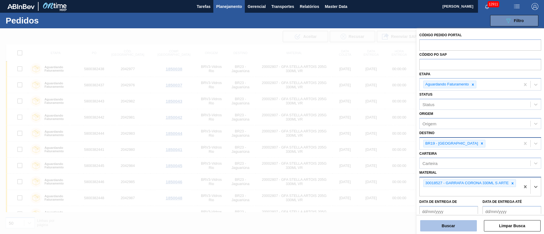
click at [455, 222] on button "Buscar" at bounding box center [448, 225] width 57 height 11
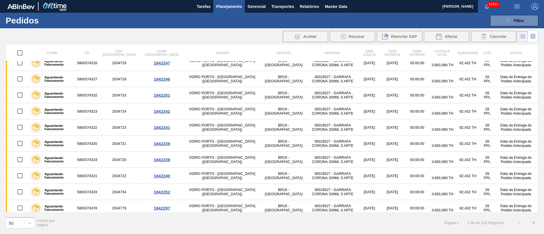
scroll to position [0, 0]
